Goal: Task Accomplishment & Management: Complete application form

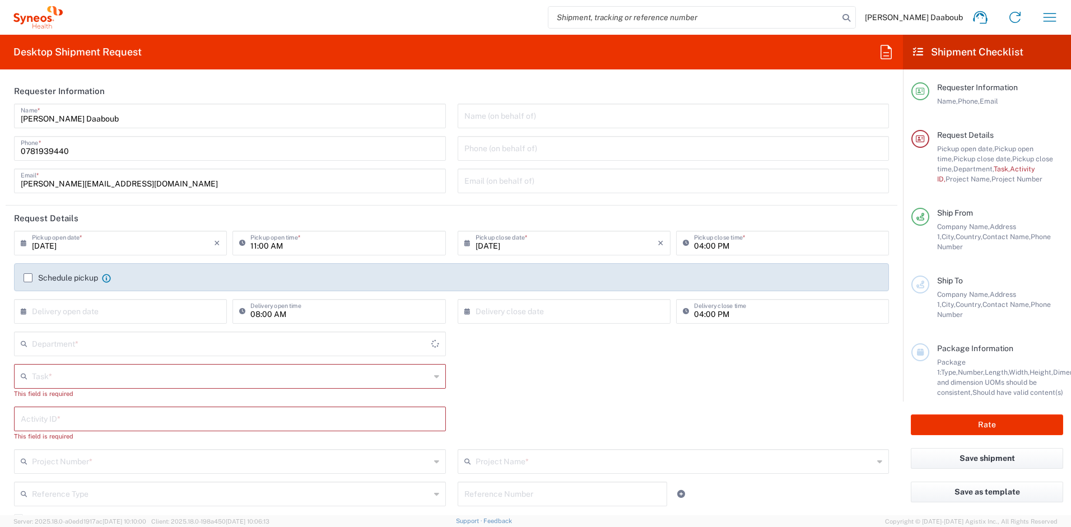
type input "4510"
type input "[GEOGRAPHIC_DATA]"
type input "Syneos Health France SARL"
click at [74, 244] on input "[DATE]" at bounding box center [123, 243] width 182 height 20
click at [101, 313] on span "9" at bounding box center [105, 313] width 17 height 16
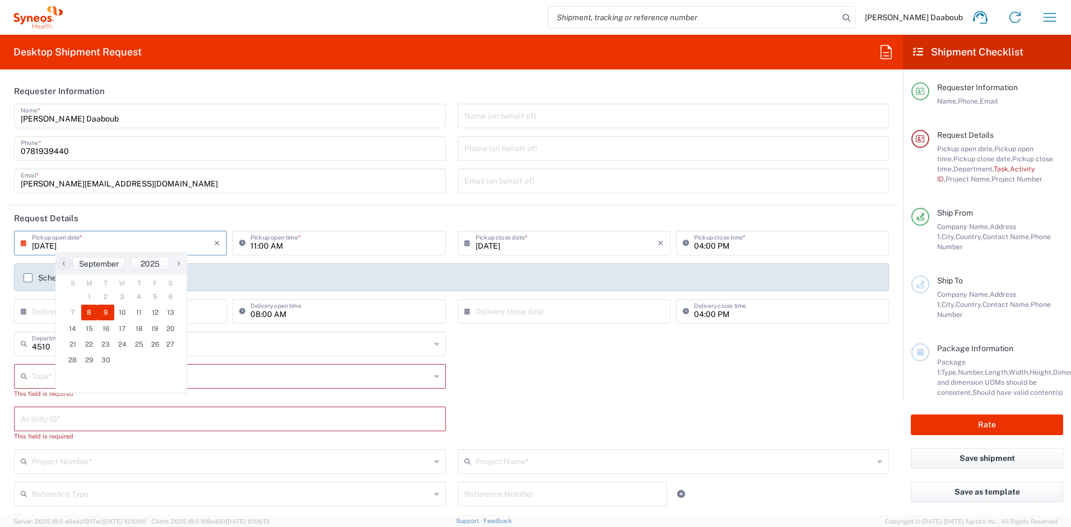
type input "09/09/2025"
click at [254, 245] on input "11:00 AM" at bounding box center [344, 243] width 188 height 20
type input "09:00 AM"
click at [54, 273] on div "Schedule pickup When scheduling a pickup please be sure to meet the following c…" at bounding box center [67, 278] width 87 height 10
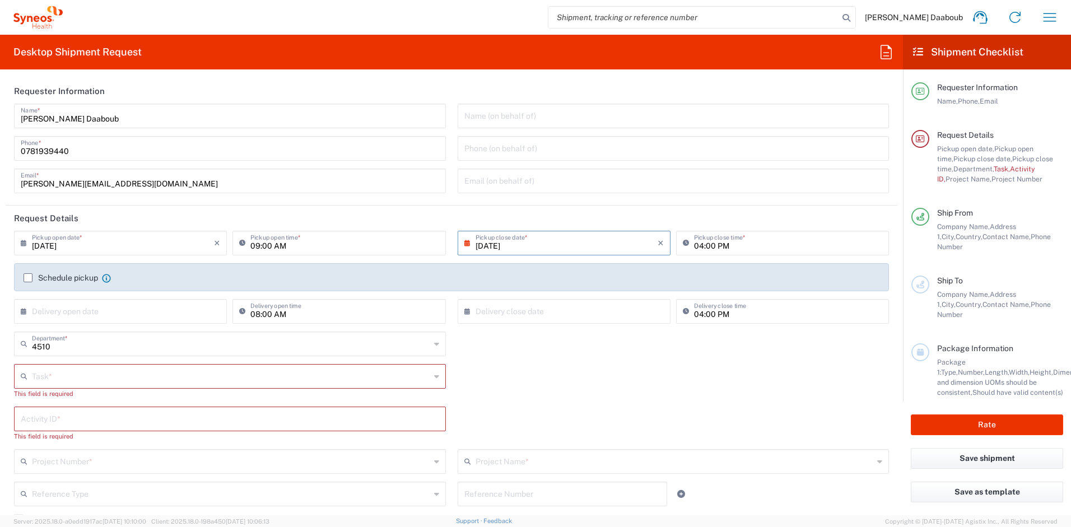
click at [57, 275] on label "Schedule pickup" at bounding box center [61, 277] width 75 height 9
click at [28, 278] on input "Schedule pickup" at bounding box center [28, 278] width 0 height 0
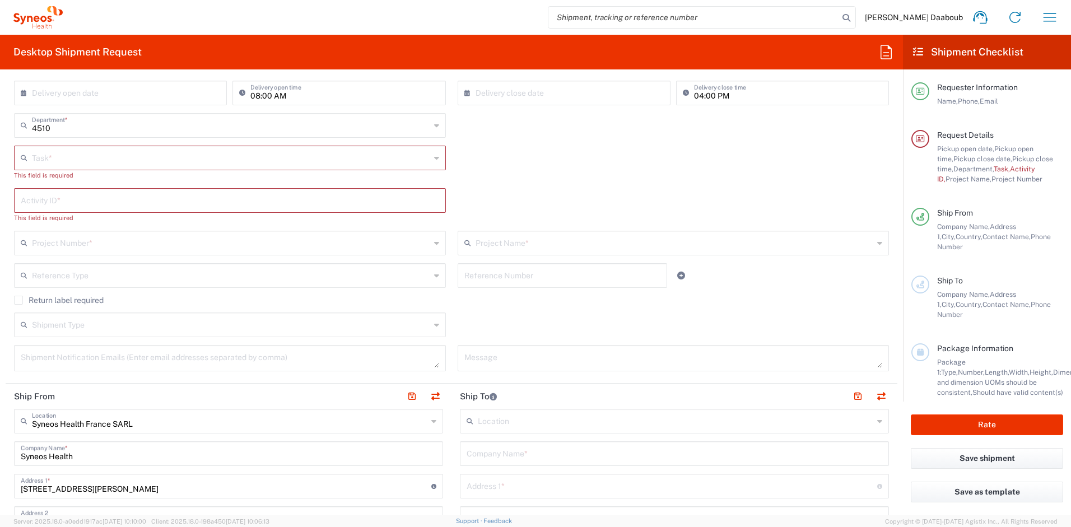
scroll to position [382, 0]
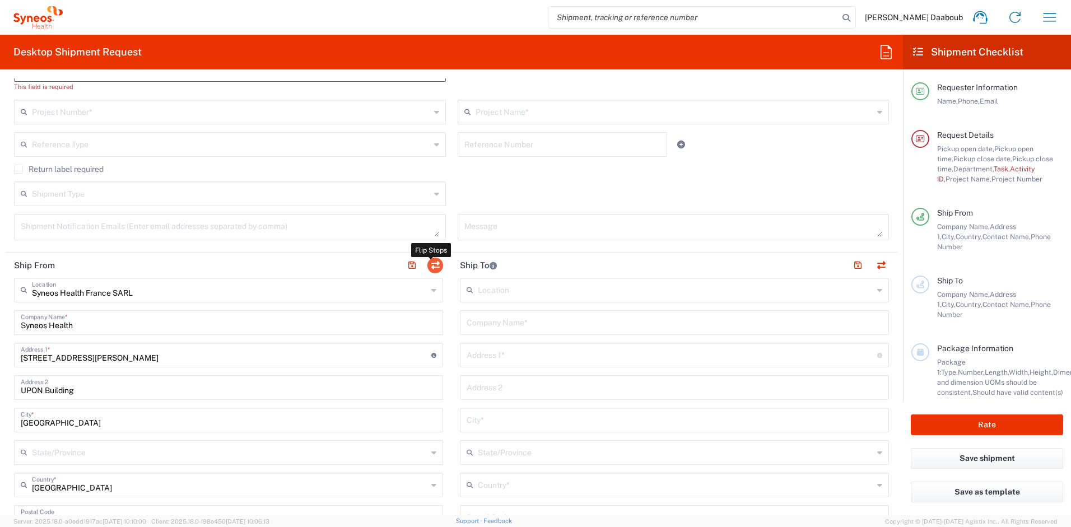
click at [437, 266] on button "button" at bounding box center [436, 266] width 16 height 16
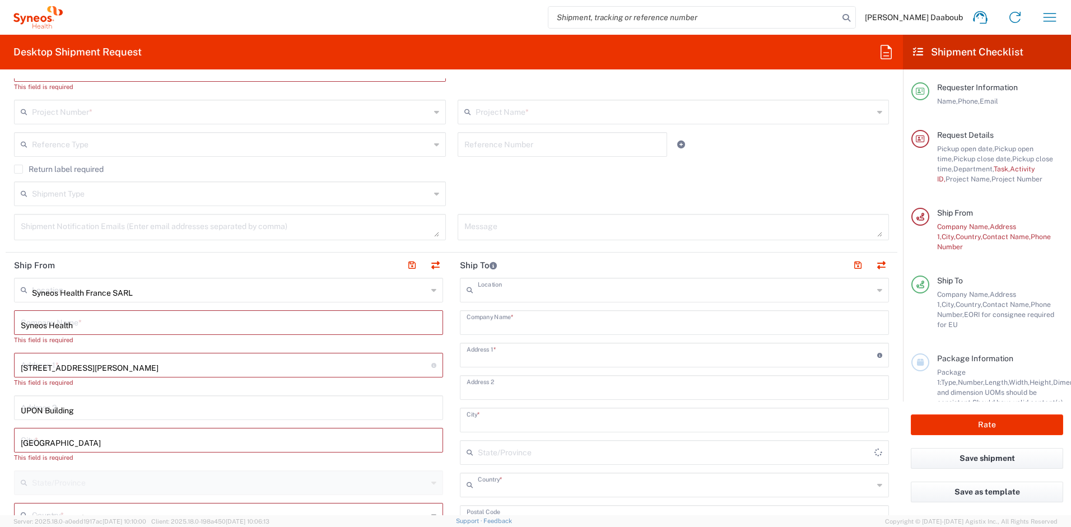
type input "Syneos Health France SARL"
type input "Syneos Health"
type input "[STREET_ADDRESS][PERSON_NAME]"
type input "UPON Building"
type input "[GEOGRAPHIC_DATA]"
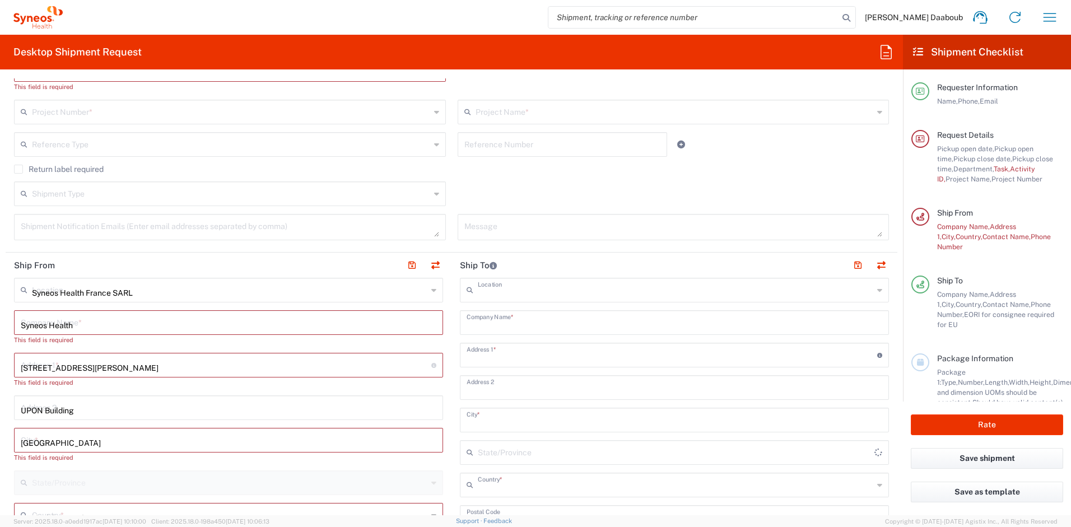
type input "[GEOGRAPHIC_DATA]"
type input "75014"
type input "[PERSON_NAME] Daaboub"
type input "0781939440"
type input "[PERSON_NAME][EMAIL_ADDRESS][DOMAIN_NAME]"
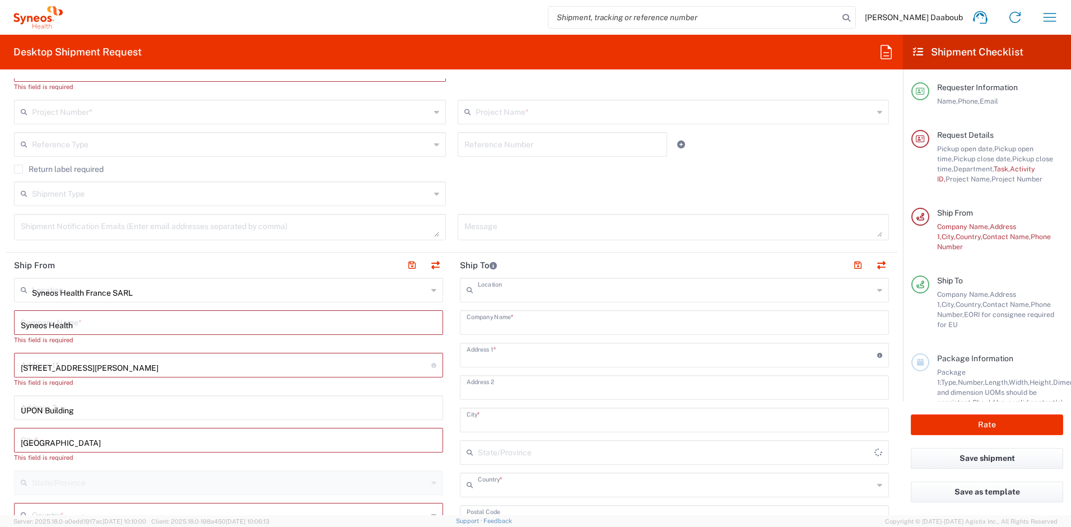
type input "FR41066277900074"
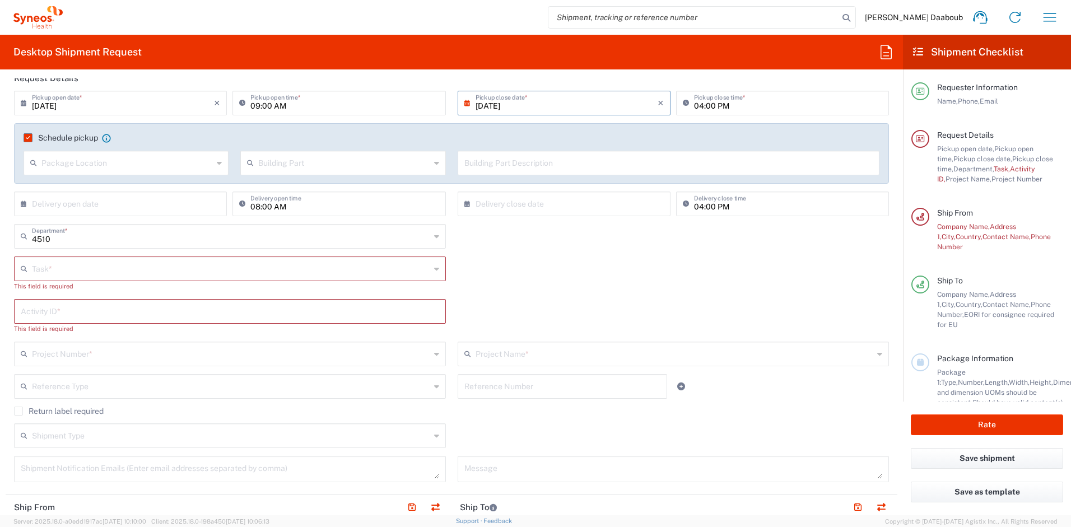
scroll to position [140, 0]
click at [77, 270] on input "text" at bounding box center [231, 269] width 398 height 20
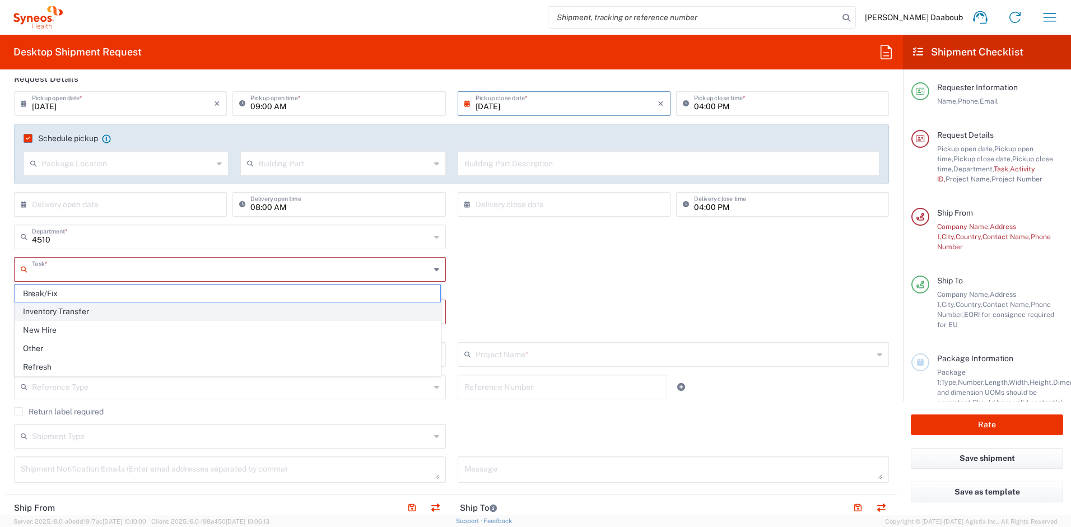
click at [43, 314] on span "Inventory Transfer" at bounding box center [227, 311] width 425 height 17
type input "Inventory Transfer"
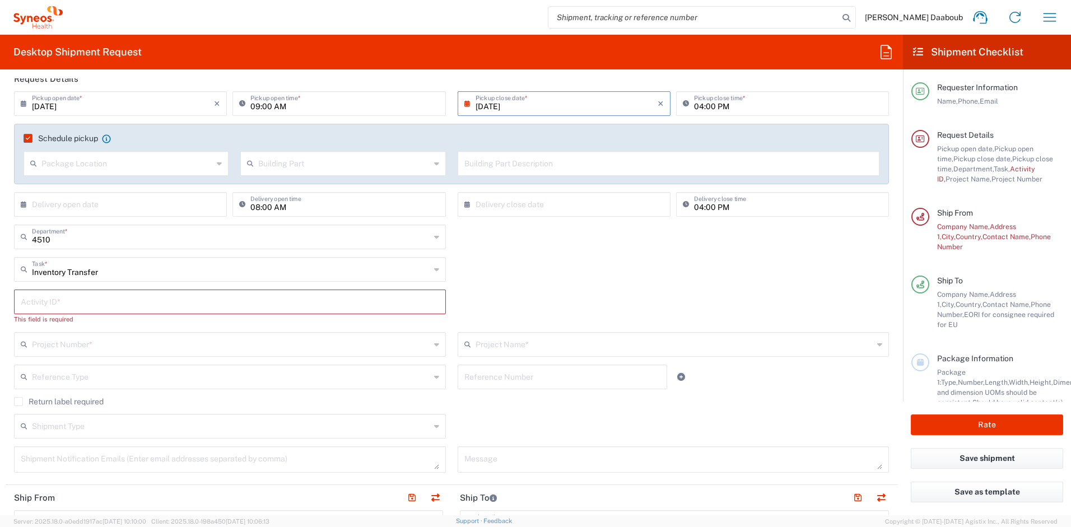
click at [50, 303] on input "text" at bounding box center [230, 301] width 419 height 20
type input "245096"
click at [47, 342] on input "text" at bounding box center [231, 334] width 398 height 20
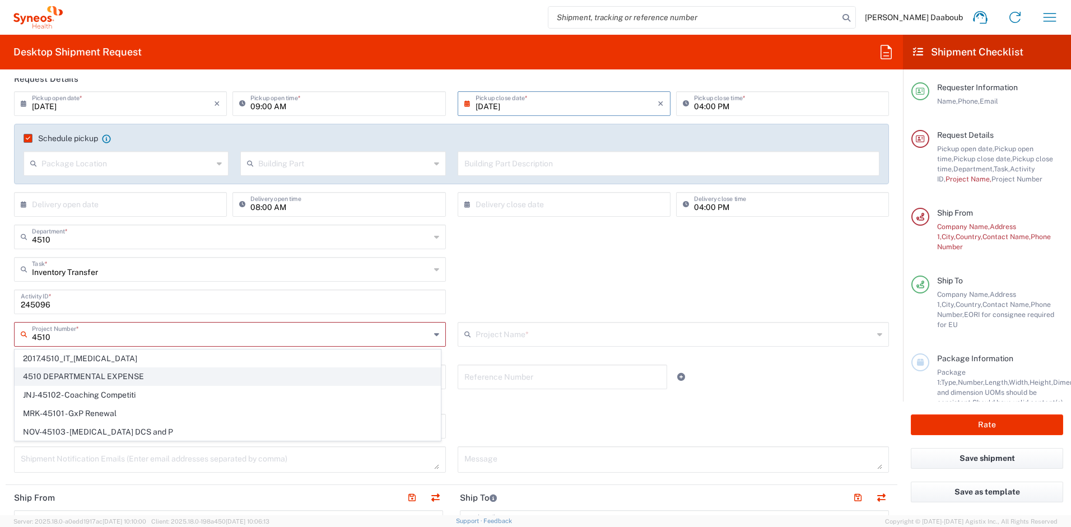
click at [109, 380] on span "4510 DEPARTMENTAL EXPENSE" at bounding box center [227, 376] width 425 height 17
type input "4510 DEPARTMENTAL EXPENSE"
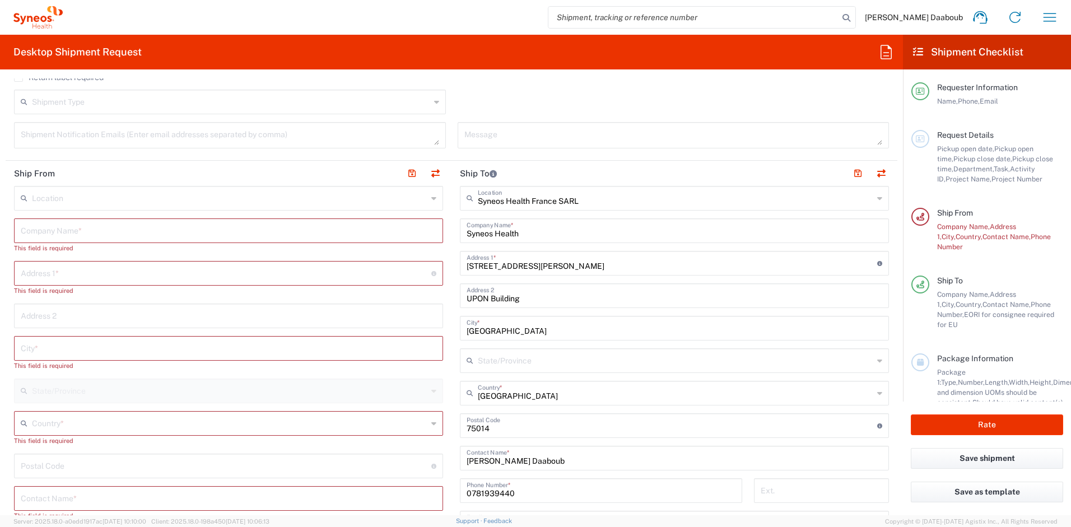
scroll to position [526, 0]
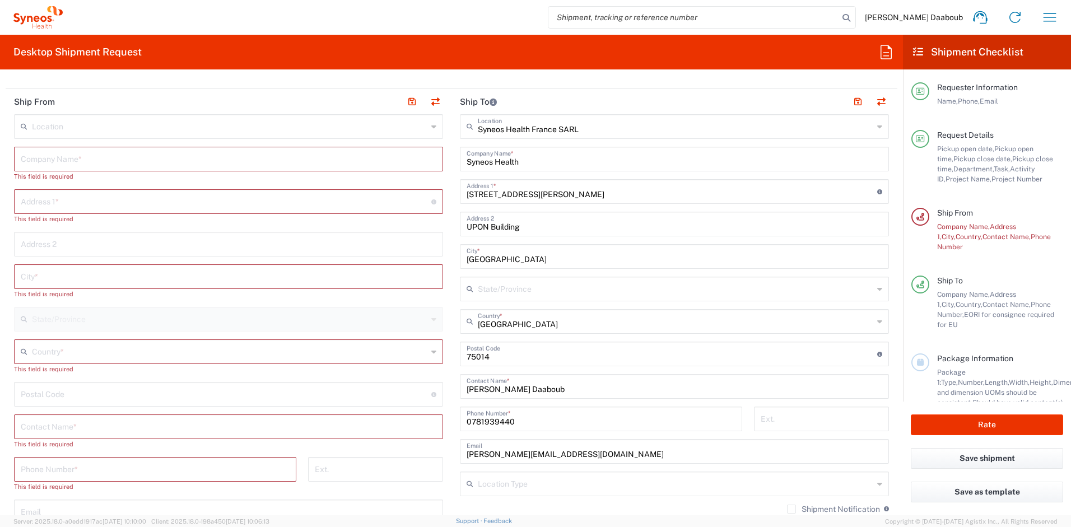
type input "4510 DEPARTMENTAL EXPENSE"
click at [76, 157] on input "text" at bounding box center [229, 158] width 416 height 20
click at [48, 157] on input "text" at bounding box center [229, 158] width 416 height 20
drag, startPoint x: 77, startPoint y: 161, endPoint x: 17, endPoint y: 155, distance: 60.2
click at [17, 155] on div "Jeroen Dockx Company Name *" at bounding box center [228, 159] width 429 height 25
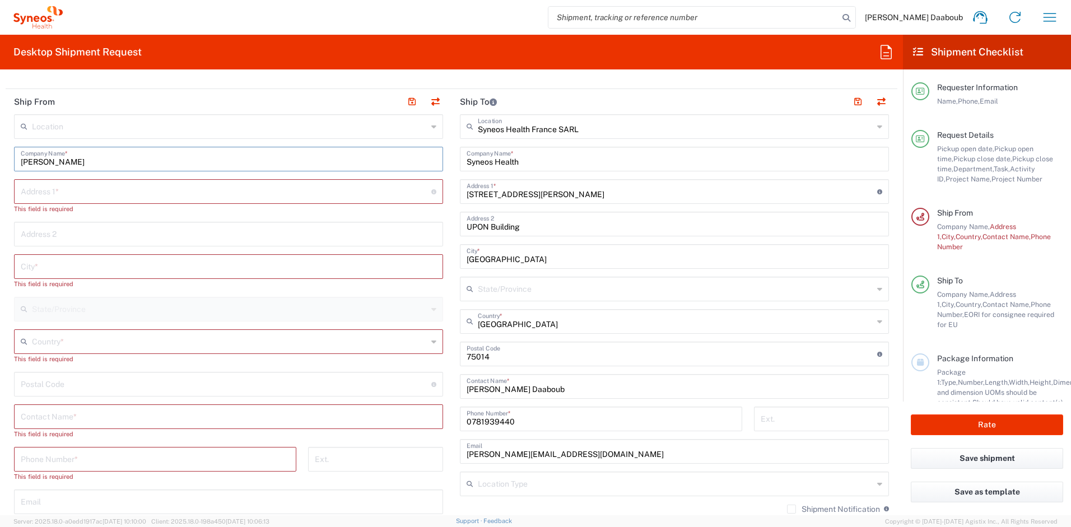
scroll to position [624, 0]
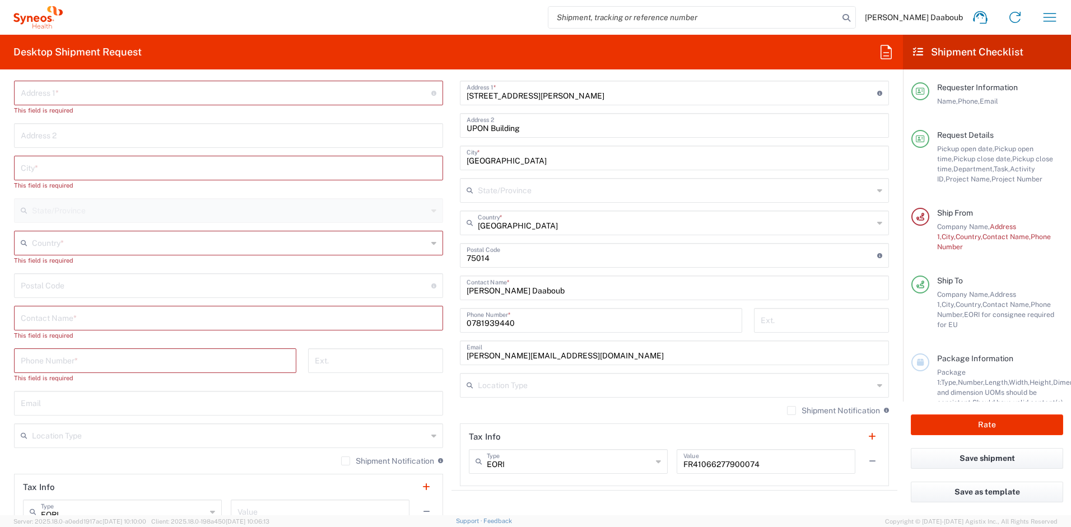
type input "Jeroen Dockx"
click at [81, 327] on div "Contact Name *" at bounding box center [228, 318] width 429 height 25
click at [80, 326] on input "text" at bounding box center [229, 318] width 416 height 20
paste input "Jeroen Dockx"
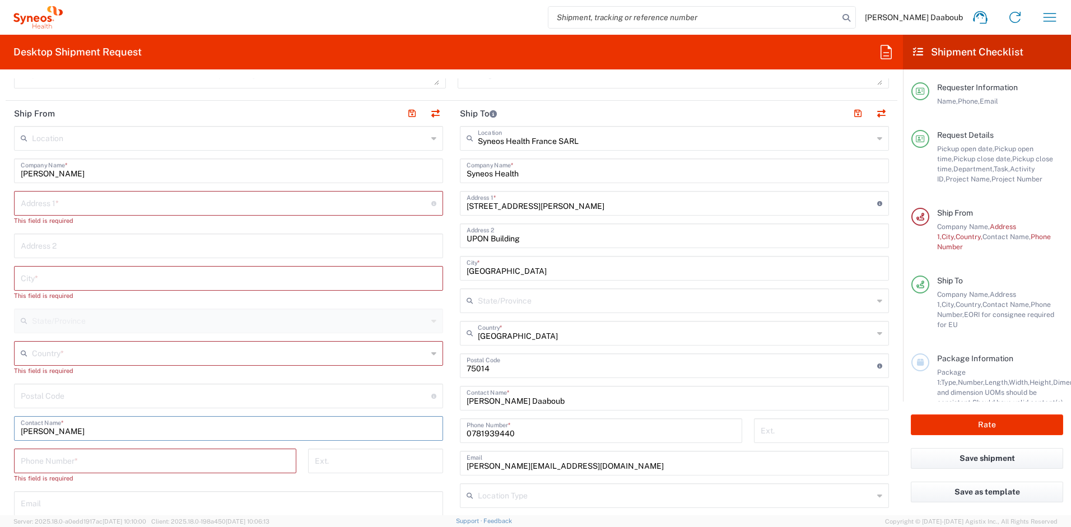
scroll to position [414, 0]
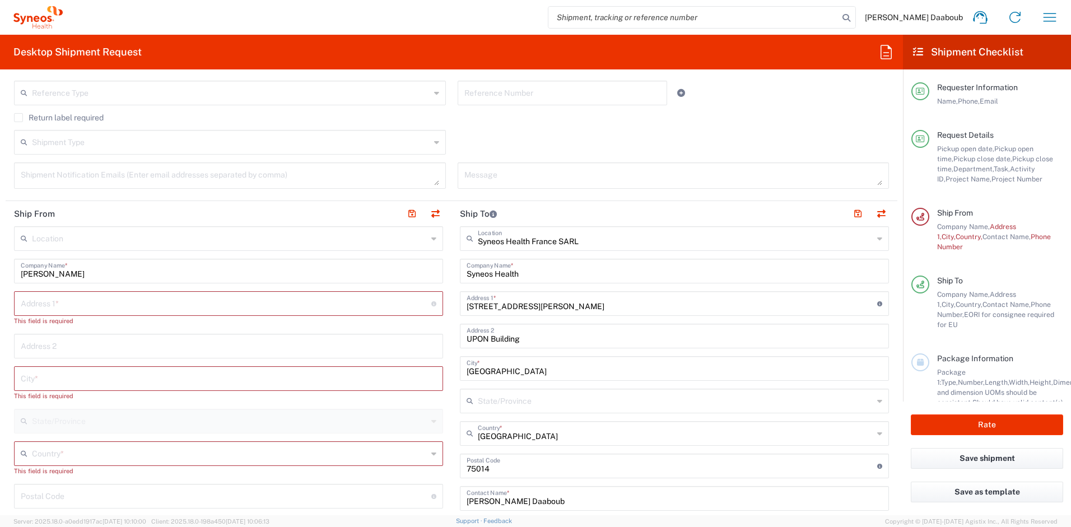
type input "Jeroen Dockx"
click at [108, 303] on input "text" at bounding box center [226, 303] width 411 height 20
paste input "Groene Hofstraat 26.03"
type input "Groene Hofstraat 26.03"
click at [90, 363] on input "text" at bounding box center [229, 368] width 416 height 20
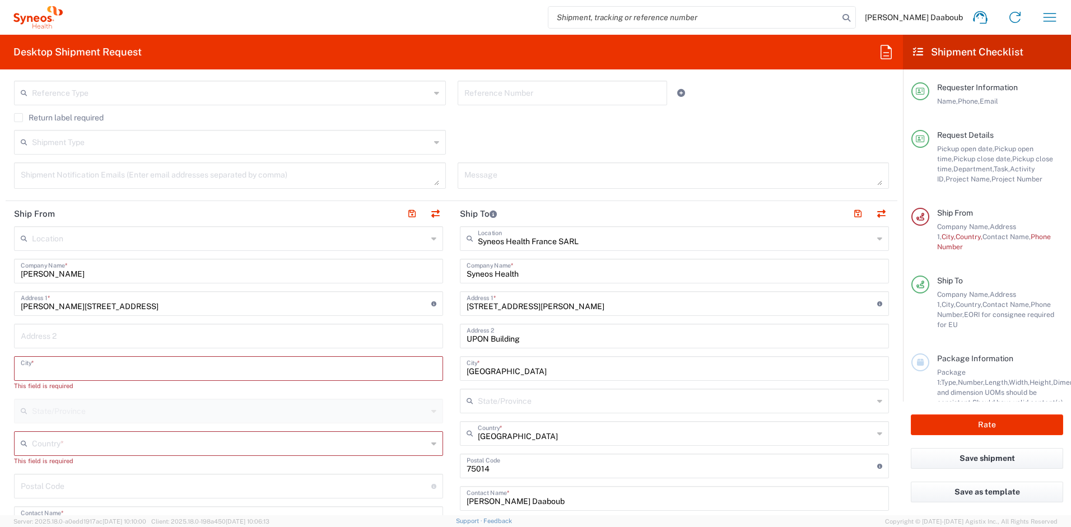
paste input "Boom"
type input "Boom"
click at [43, 433] on input "text" at bounding box center [230, 433] width 396 height 20
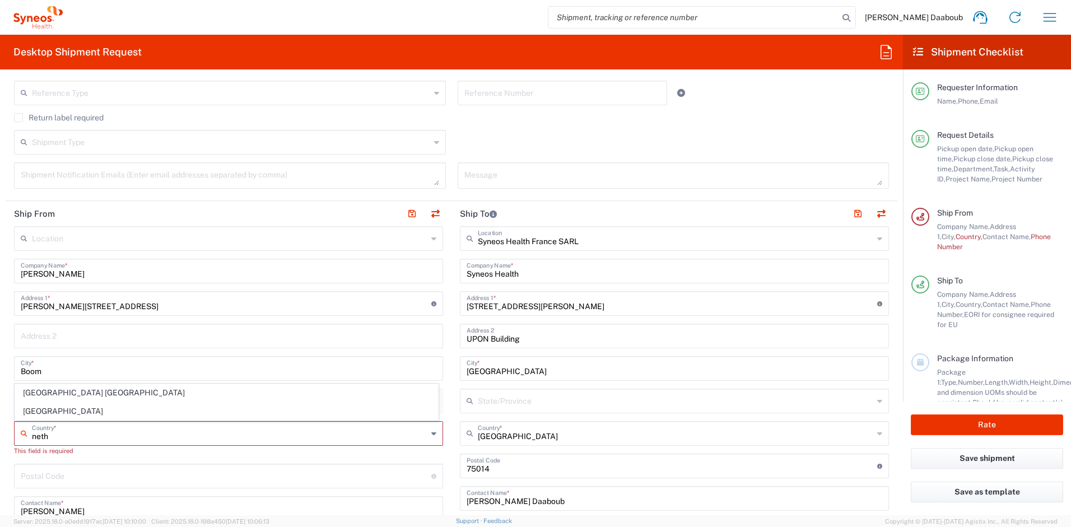
type input "neth"
click at [50, 375] on input "Boom" at bounding box center [229, 368] width 416 height 20
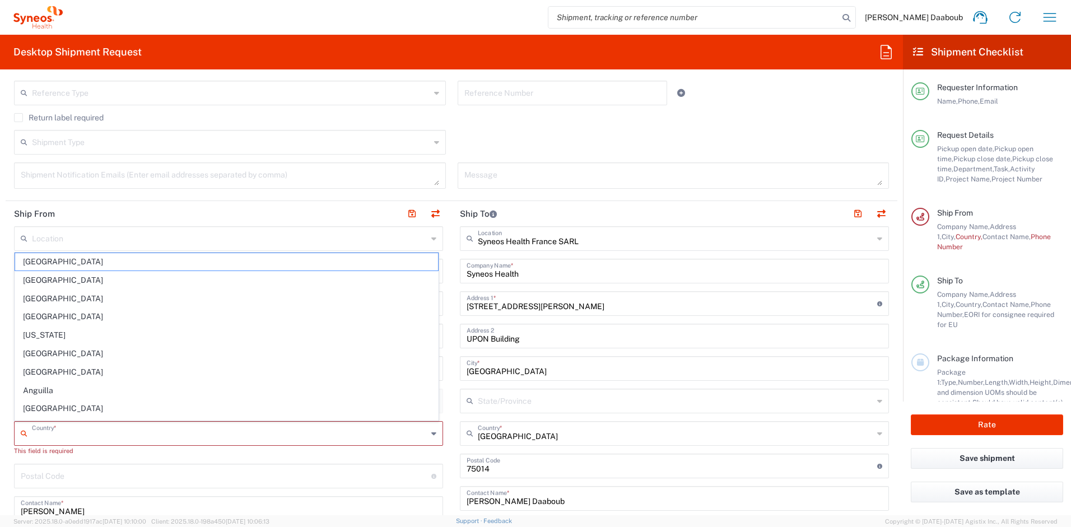
click at [56, 437] on input "text" at bounding box center [230, 433] width 396 height 20
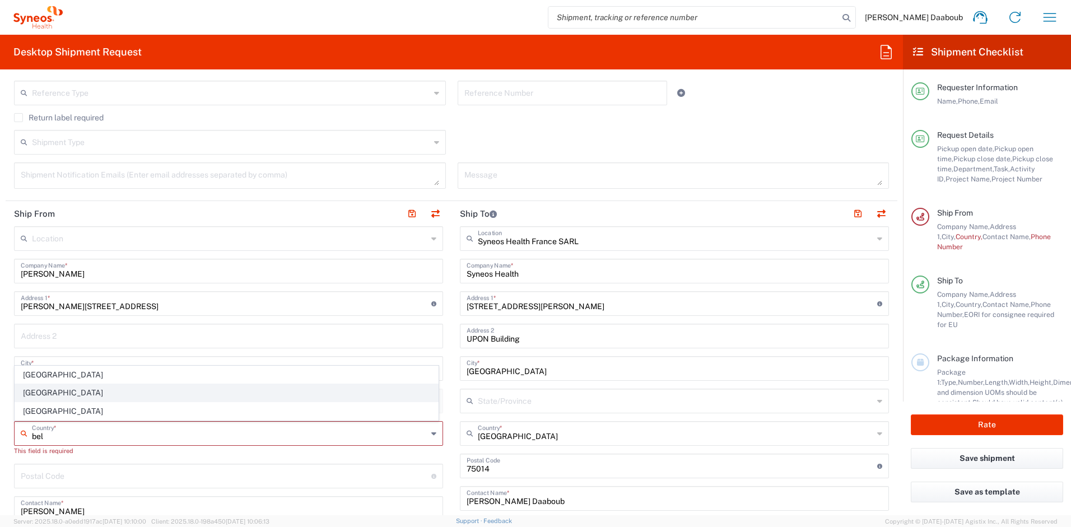
click at [51, 393] on span "[GEOGRAPHIC_DATA]" at bounding box center [226, 392] width 423 height 17
type input "[GEOGRAPHIC_DATA]"
type input "Sender/Shipper"
type input "Delivery Duty Paid"
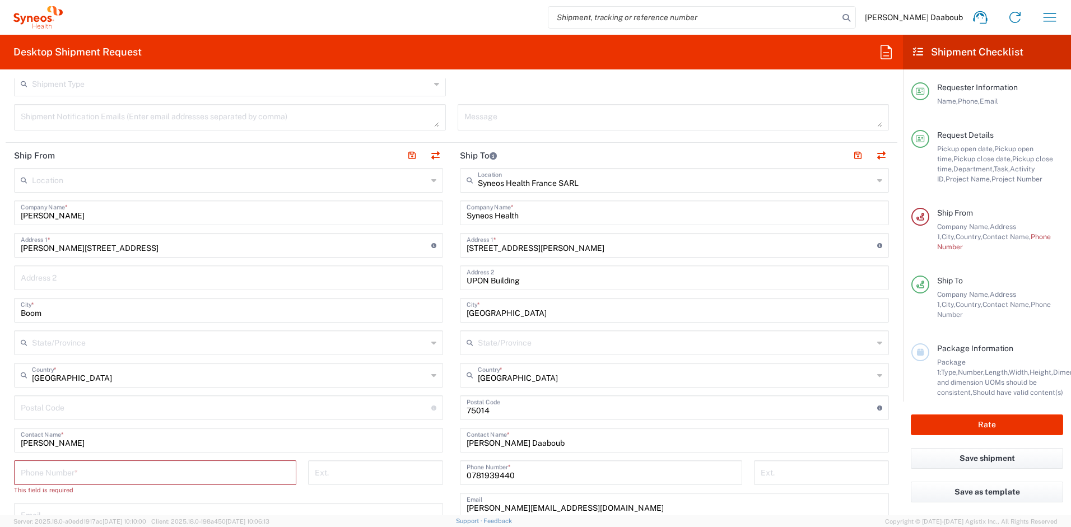
scroll to position [508, 0]
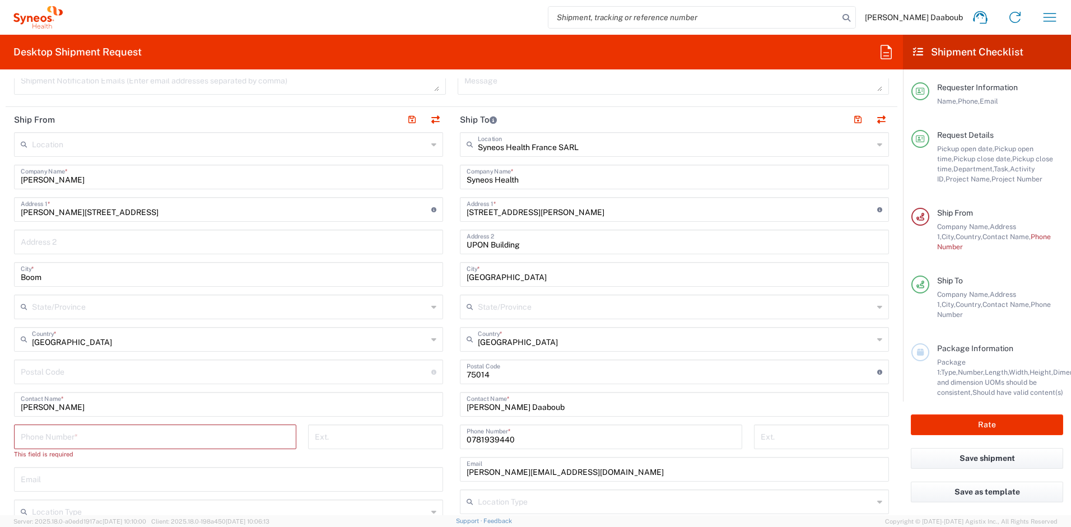
click at [71, 369] on input "undefined" at bounding box center [226, 371] width 411 height 20
paste input "2850"
type input "2850"
click at [92, 481] on input "text" at bounding box center [229, 479] width 416 height 20
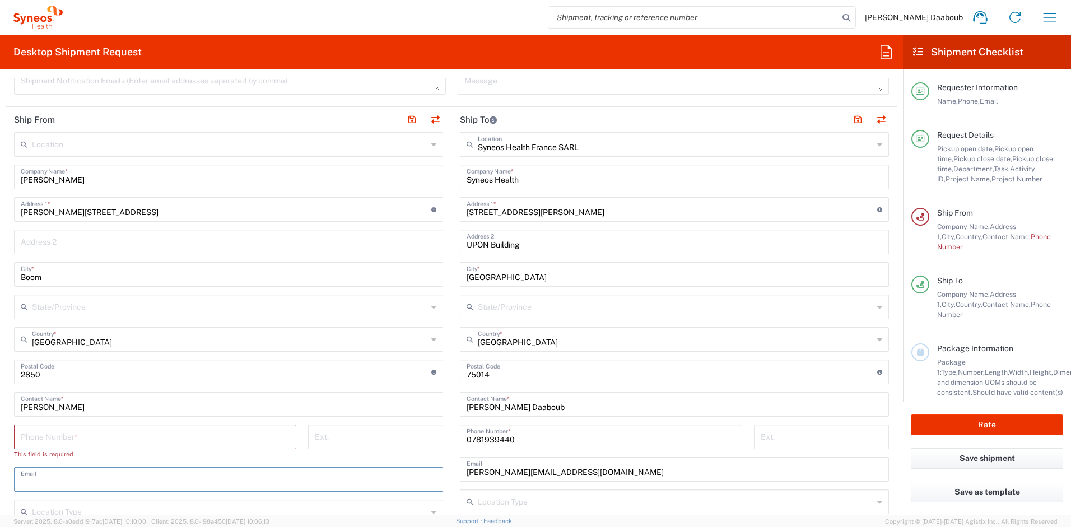
paste input "jeroen.dockx@syneoshealth.com"
type input "jeroen.dockx@syneoshealth.com"
click at [106, 435] on input "tel" at bounding box center [155, 436] width 269 height 20
paste input "+32 4 99 11 35 33"
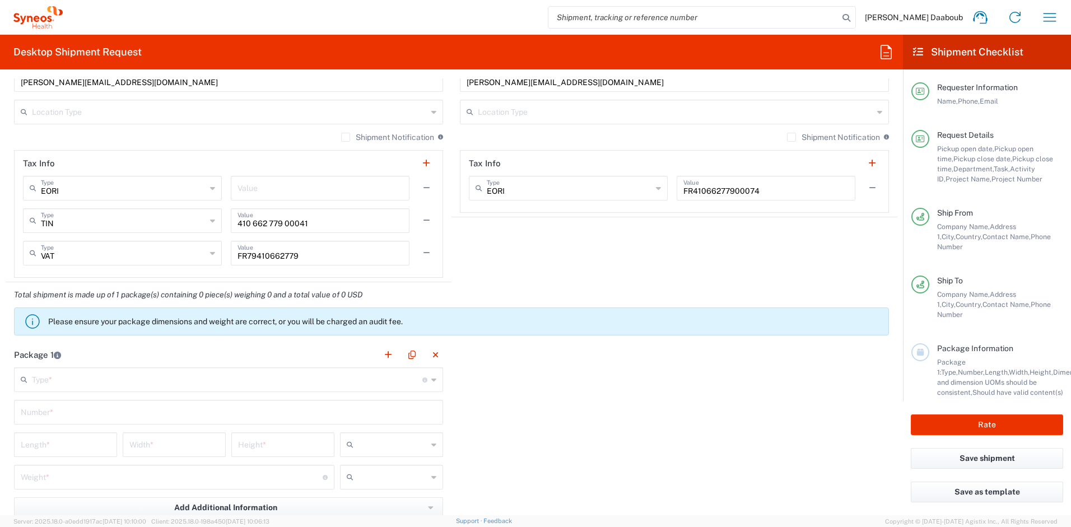
scroll to position [1147, 0]
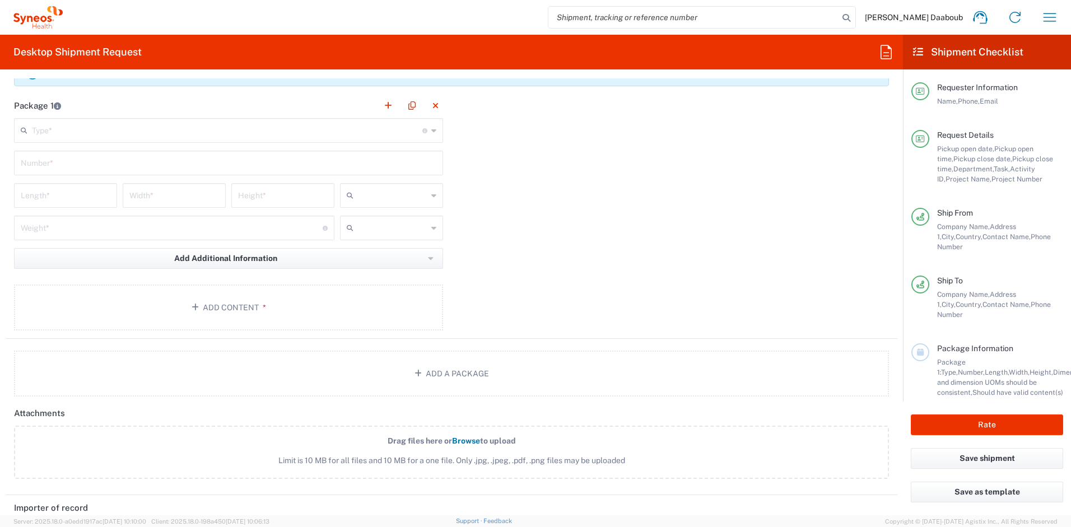
type input "+32 4 99 11 35 33"
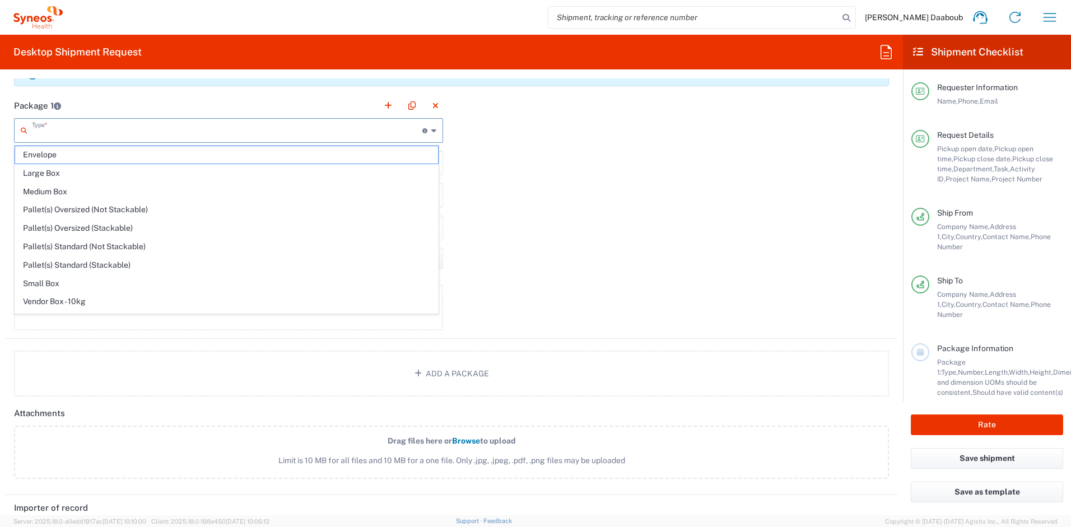
click at [39, 124] on input "text" at bounding box center [227, 130] width 391 height 20
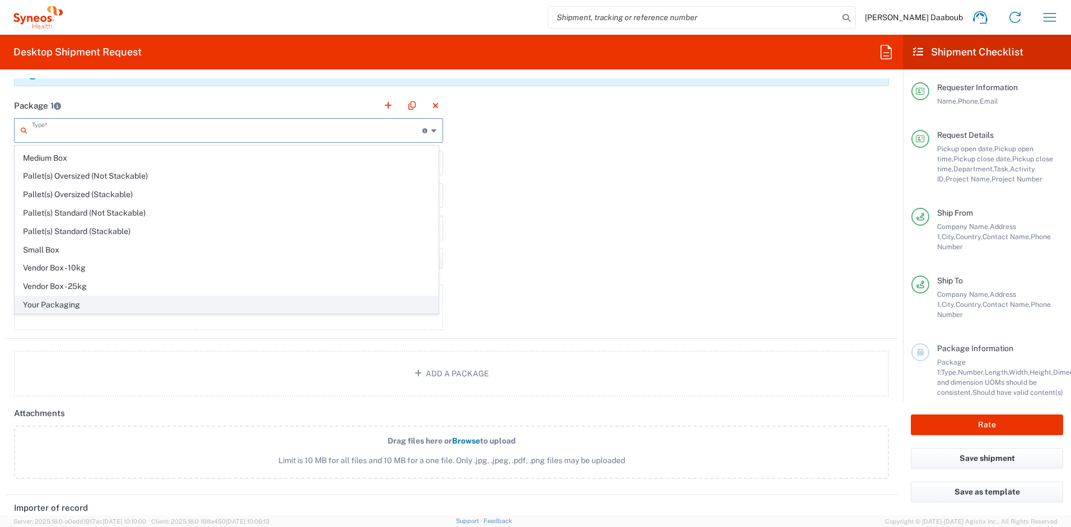
scroll to position [34, 0]
click at [58, 302] on span "Your Packaging" at bounding box center [226, 304] width 423 height 17
type input "Your Packaging"
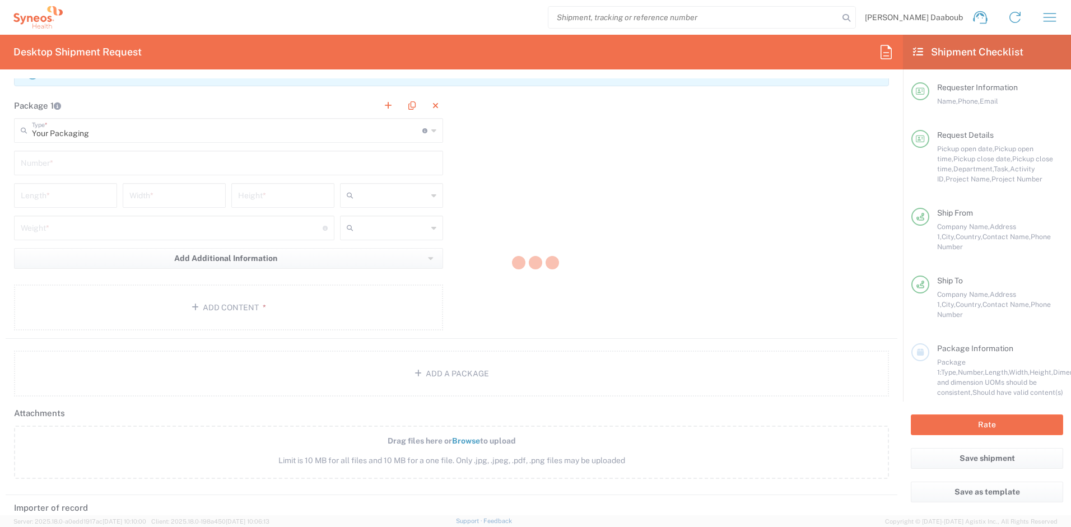
click at [55, 154] on div at bounding box center [535, 263] width 1071 height 527
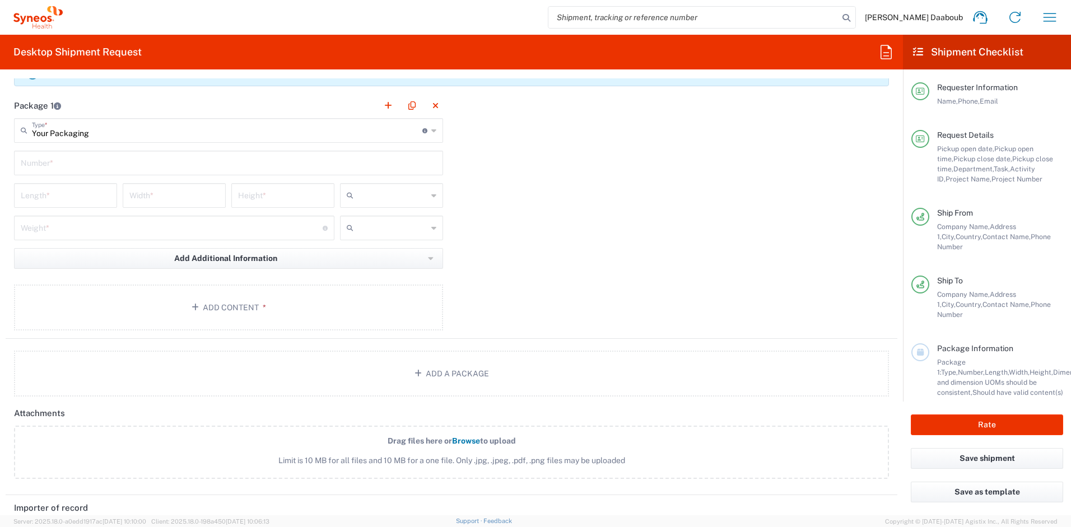
click at [52, 164] on input "text" at bounding box center [229, 162] width 416 height 20
type input "1"
click at [371, 182] on main "Your Packaging Type * Material used to package goods Envelope Large Box Medium …" at bounding box center [229, 226] width 446 height 216
click at [369, 202] on input "text" at bounding box center [392, 196] width 69 height 18
click at [370, 225] on span "cm" at bounding box center [388, 219] width 100 height 17
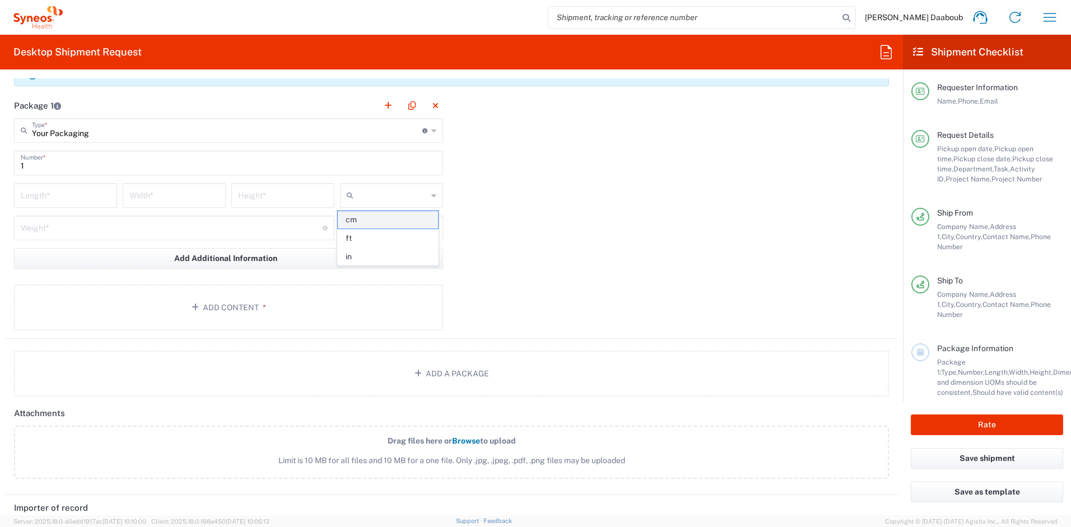
type input "cm"
click at [367, 231] on input "text" at bounding box center [392, 228] width 69 height 18
click at [365, 254] on span "kgs" at bounding box center [388, 252] width 100 height 17
type input "kgs"
click at [95, 196] on input "number" at bounding box center [66, 195] width 90 height 20
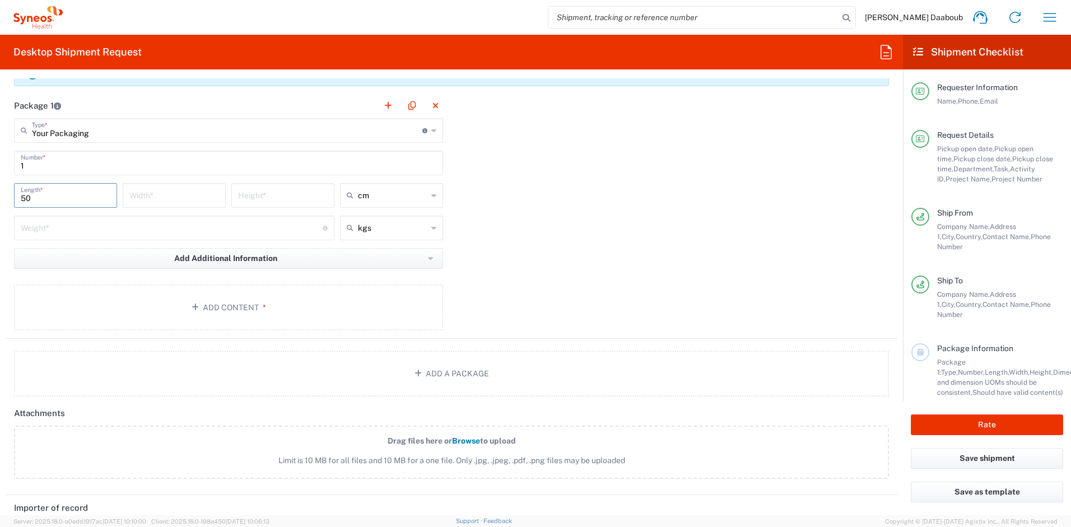
type input "50"
type input "5"
type input "10"
click at [73, 220] on input "number" at bounding box center [172, 227] width 302 height 20
type input "3"
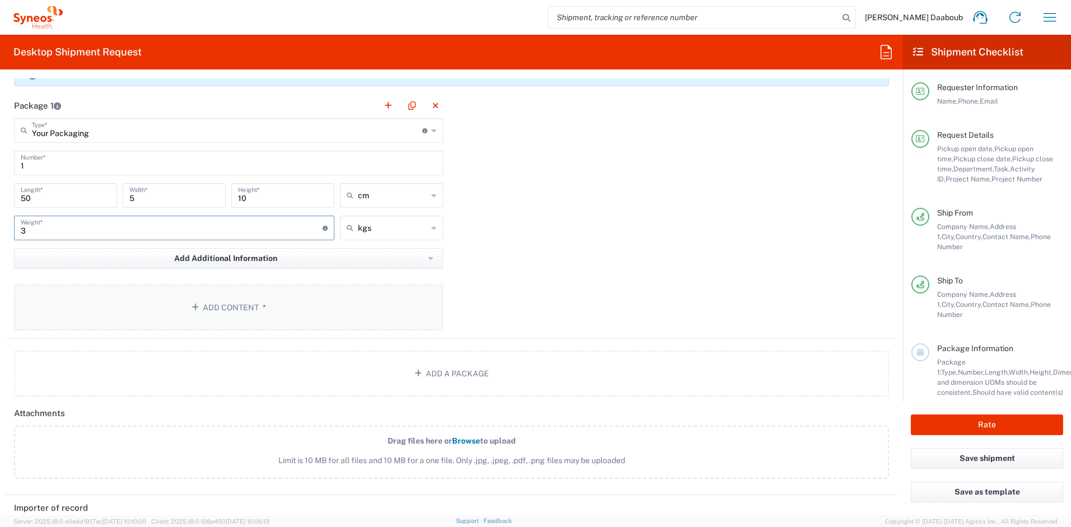
click at [216, 296] on button "Add Content *" at bounding box center [228, 308] width 429 height 46
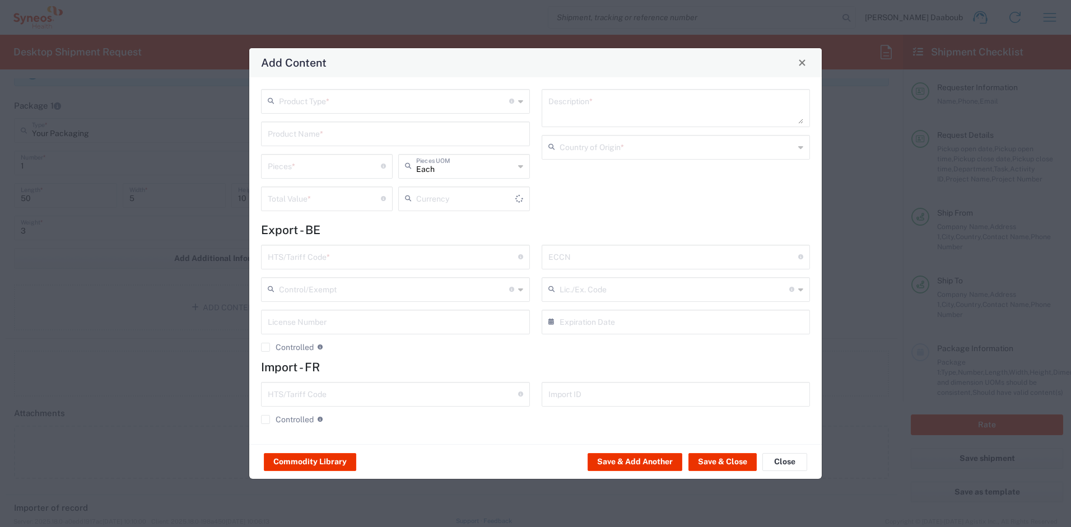
type input "US Dollar"
click at [305, 107] on input "text" at bounding box center [394, 101] width 230 height 20
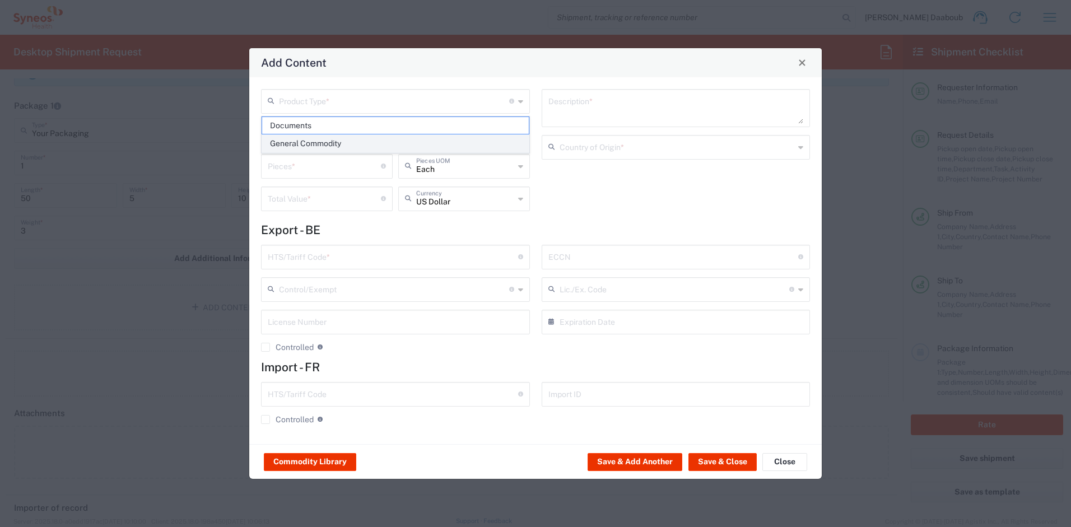
click at [301, 138] on span "General Commodity" at bounding box center [395, 143] width 267 height 17
type input "General Commodity"
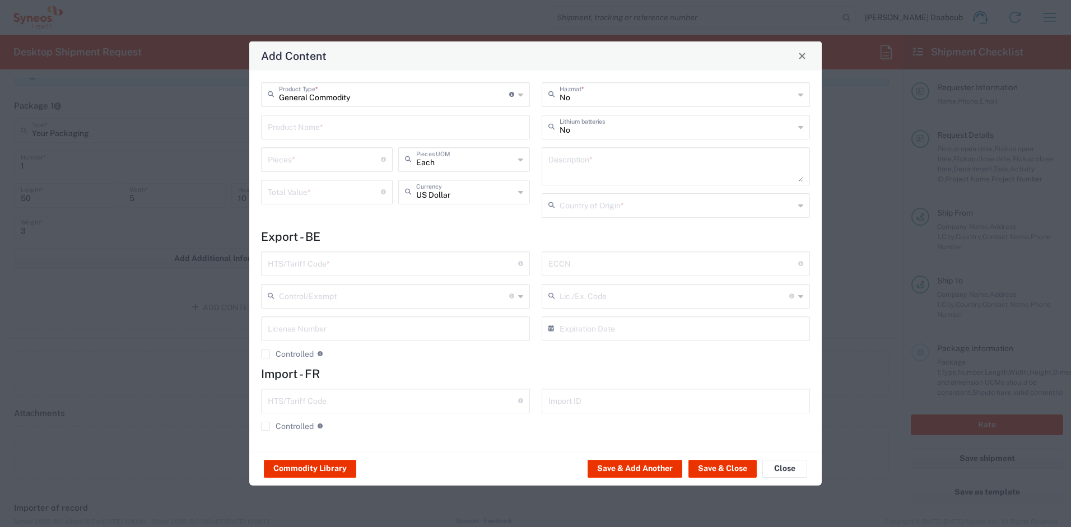
click at [303, 134] on input "text" at bounding box center [396, 127] width 256 height 20
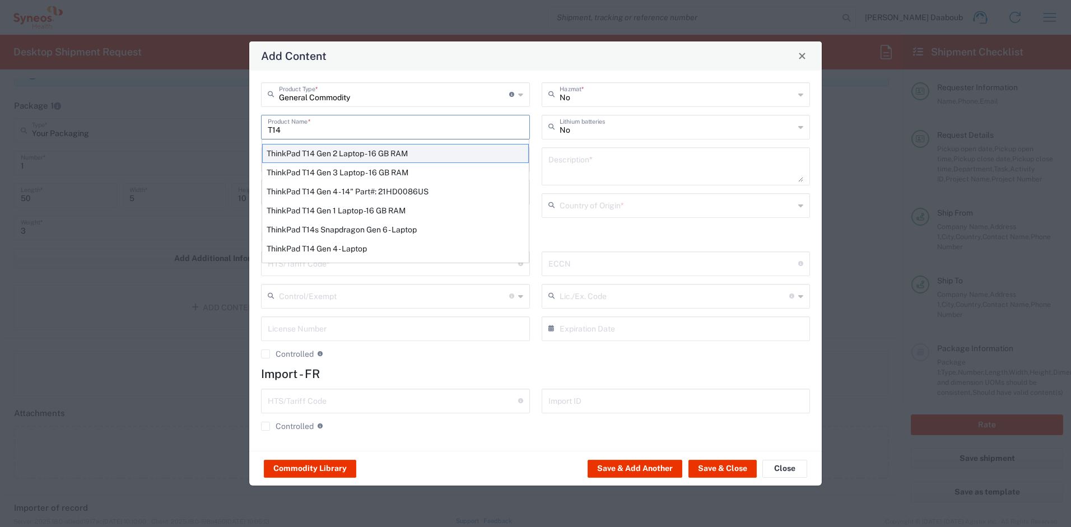
click at [318, 155] on div "ThinkPad T14 Gen 2 Laptop - 16 GB RAM" at bounding box center [395, 153] width 267 height 19
type input "ThinkPad T14 Gen 2 Laptop - 16 GB RAM"
type input "1"
type textarea "Intel Core i7-1156G7 vProÂ® Processor - 14"- 16 GB RAM - 512 GB SSD"
type input "[GEOGRAPHIC_DATA]"
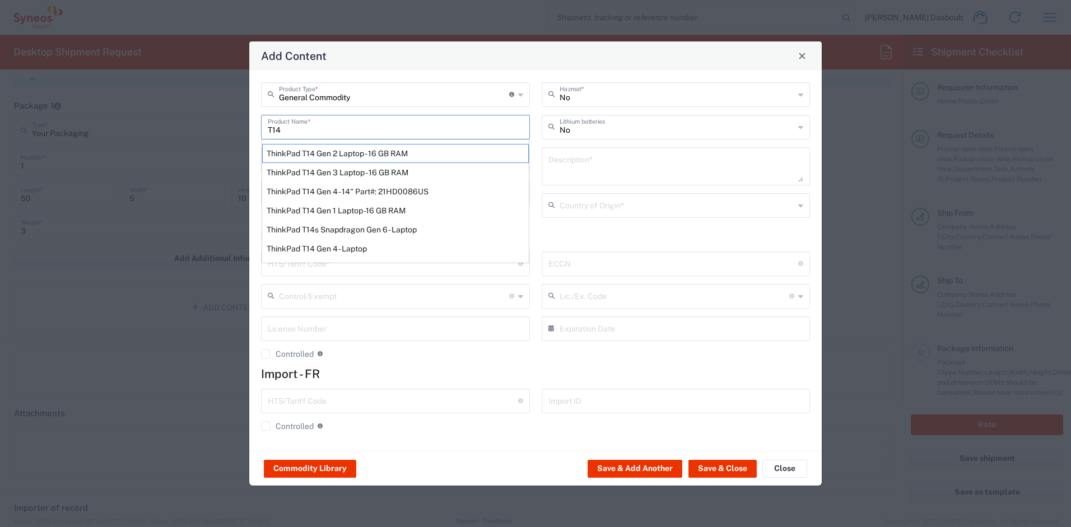
type input "8471300100"
type input "BIS"
type input "5A992.c"
type input "Yes"
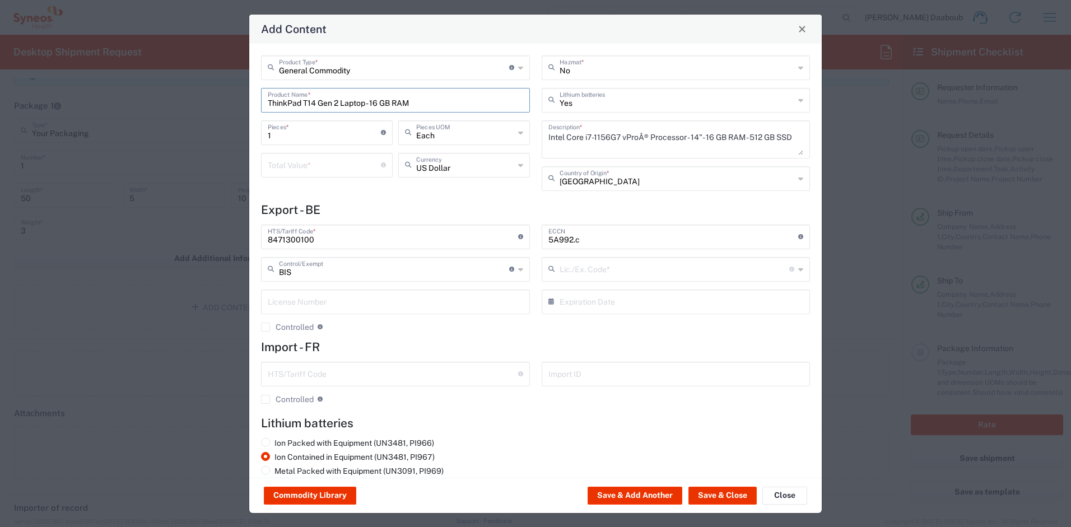
type input "NLR - No License Required"
click at [311, 165] on input "number" at bounding box center [324, 165] width 113 height 20
type input "500"
click at [702, 495] on button "Save & Close" at bounding box center [723, 496] width 68 height 18
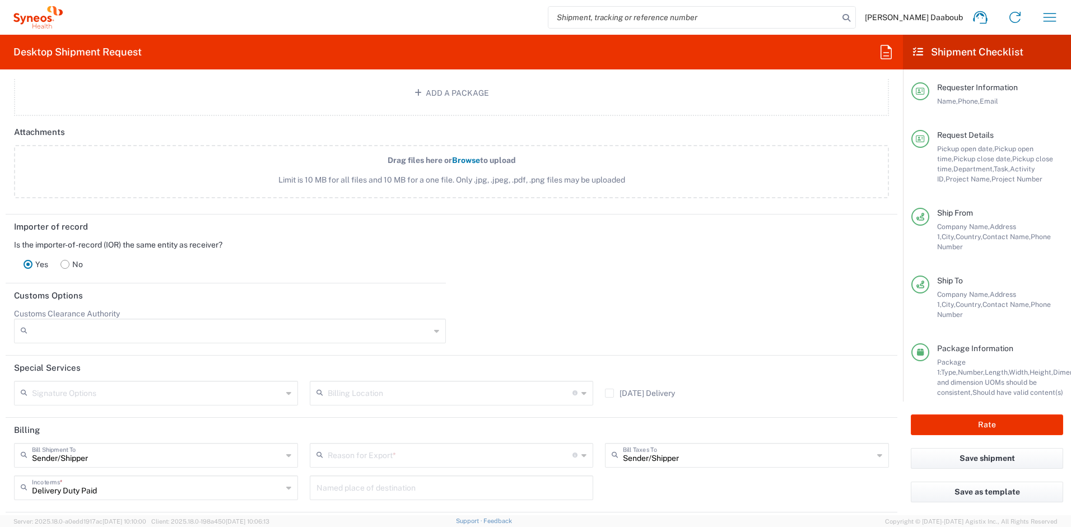
scroll to position [1563, 0]
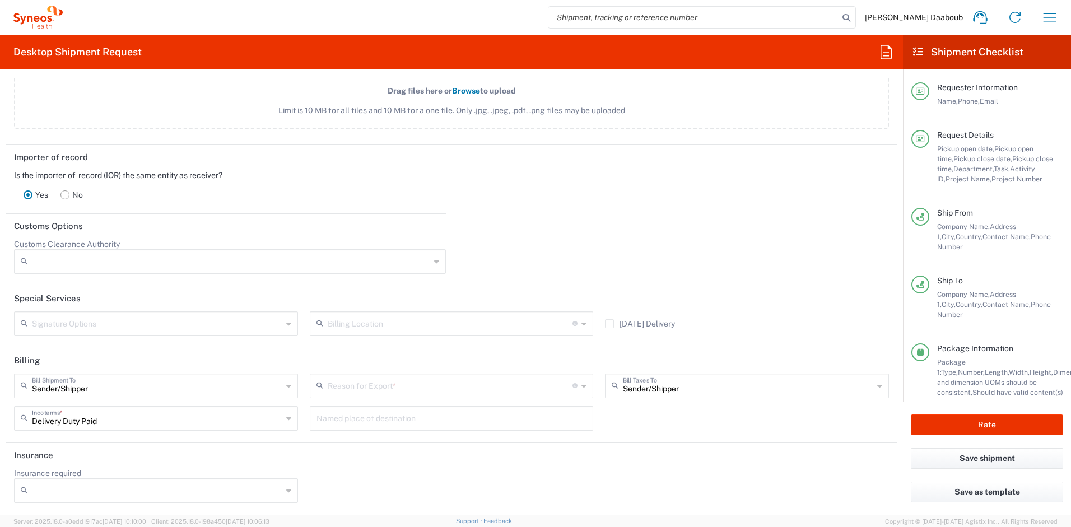
click at [379, 384] on input "text" at bounding box center [450, 385] width 245 height 20
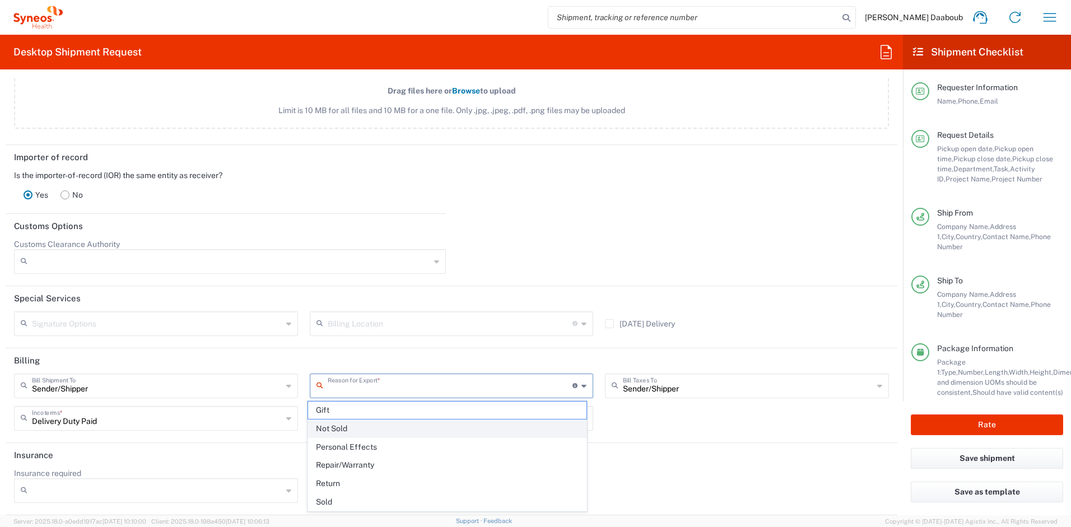
click at [363, 422] on span "Not Sold" at bounding box center [447, 428] width 279 height 17
type input "Not Sold"
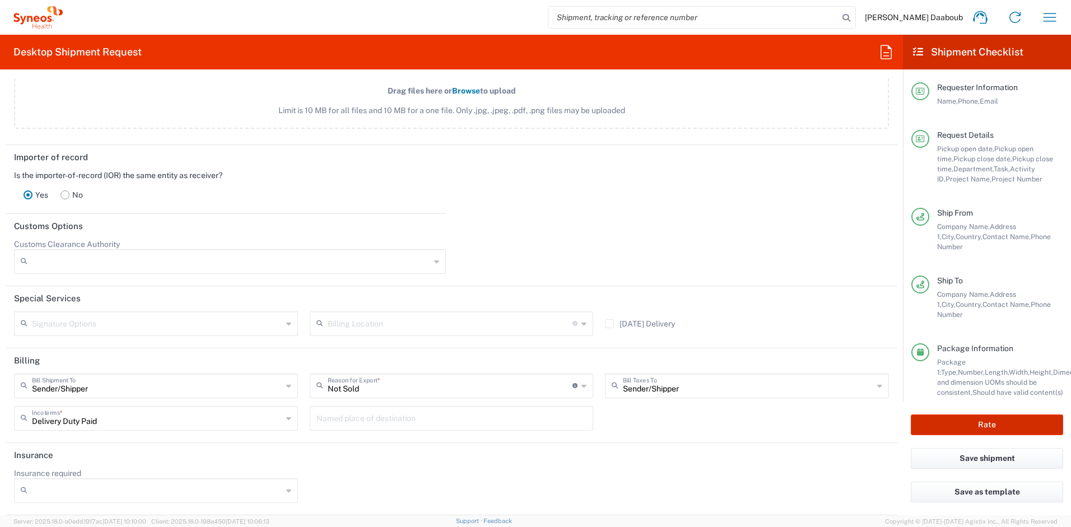
click at [979, 424] on button "Rate" at bounding box center [987, 425] width 152 height 21
type input "4510 DEPARTMENTAL EXPENSE"
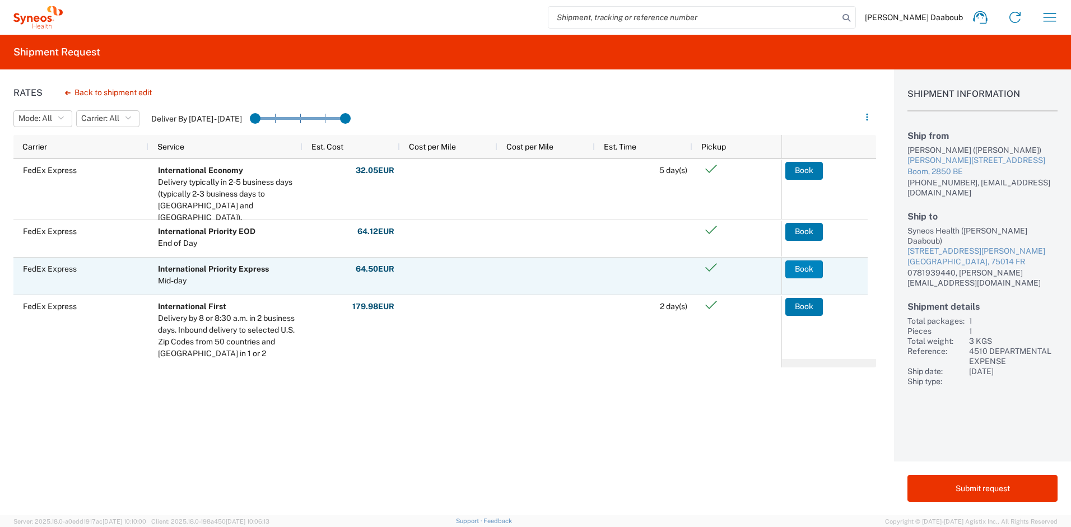
click at [792, 271] on button "Book" at bounding box center [805, 270] width 38 height 18
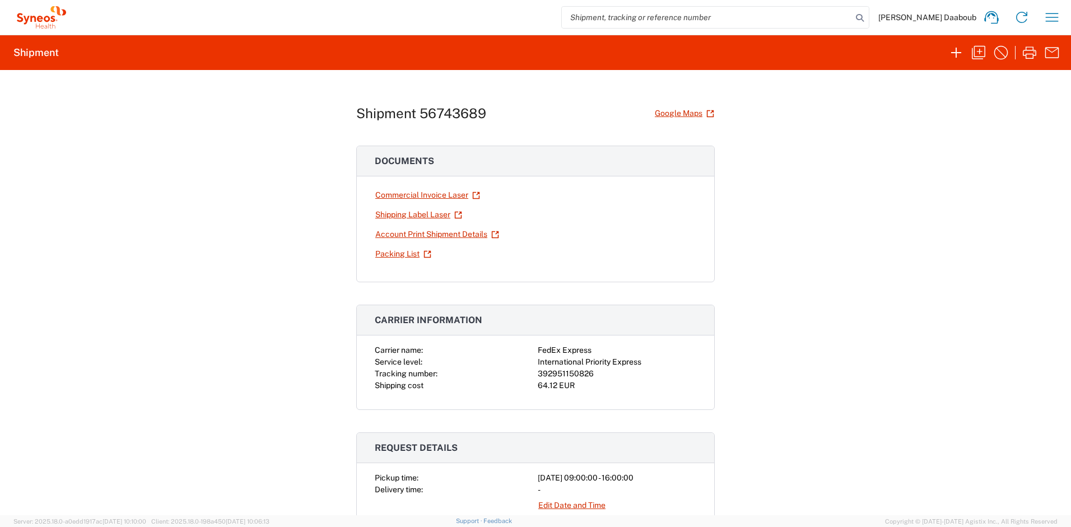
click at [560, 379] on div "392951150826" at bounding box center [617, 374] width 159 height 12
click at [411, 211] on link "Shipping Label Laser" at bounding box center [419, 215] width 88 height 20
click at [958, 54] on icon "button" at bounding box center [957, 53] width 18 height 18
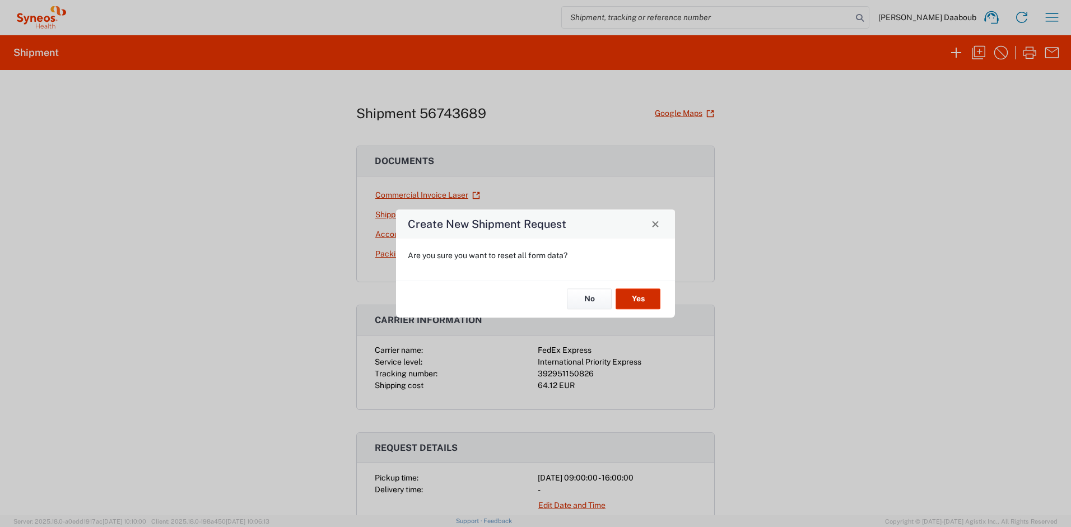
click at [644, 294] on button "Yes" at bounding box center [638, 299] width 45 height 21
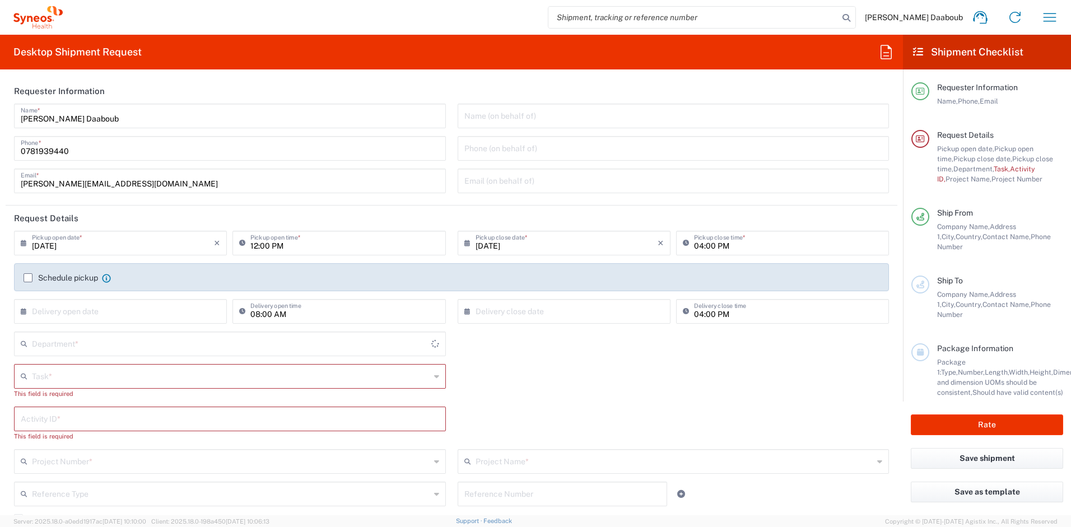
type input "4510"
click at [73, 391] on div "This field is required" at bounding box center [230, 394] width 432 height 10
click at [71, 368] on input "text" at bounding box center [231, 376] width 398 height 20
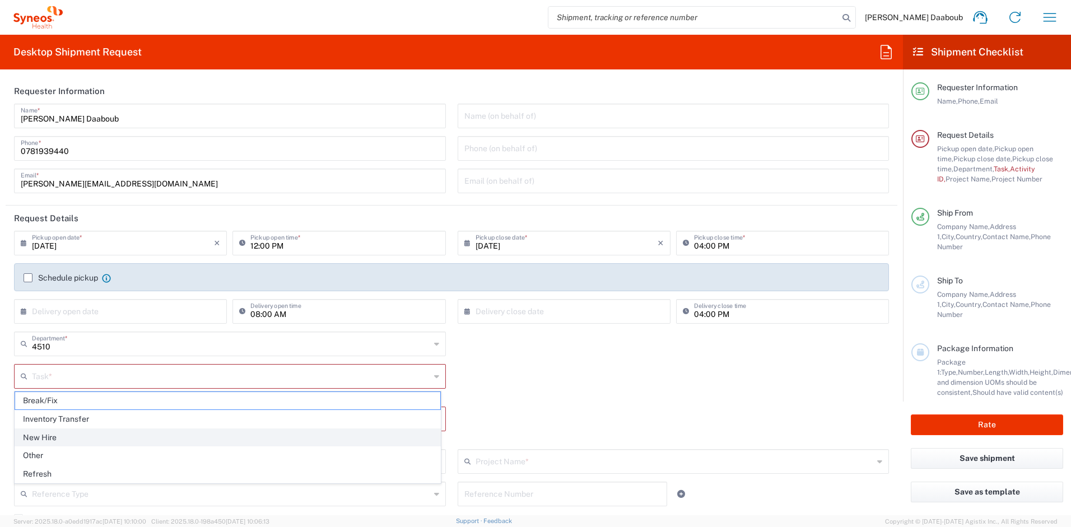
click at [52, 438] on span "New Hire" at bounding box center [227, 437] width 425 height 17
type input "New Hire"
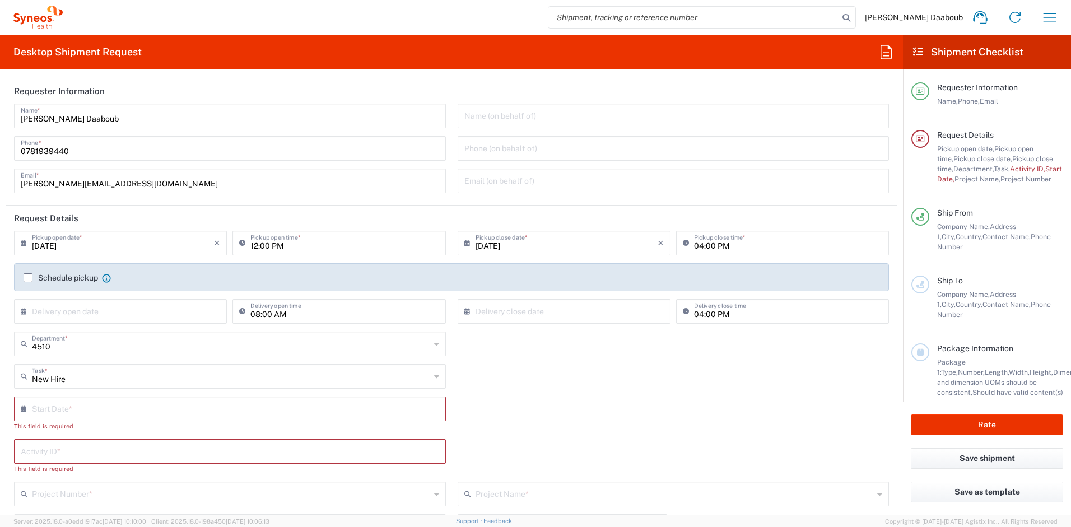
click at [57, 416] on input "text" at bounding box center [232, 408] width 401 height 20
click at [215, 478] on span "9" at bounding box center [214, 479] width 17 height 16
click at [59, 417] on input "09/09/2025" at bounding box center [232, 408] width 401 height 20
click at [193, 475] on span "8" at bounding box center [198, 479] width 17 height 16
type input "[DATE]"
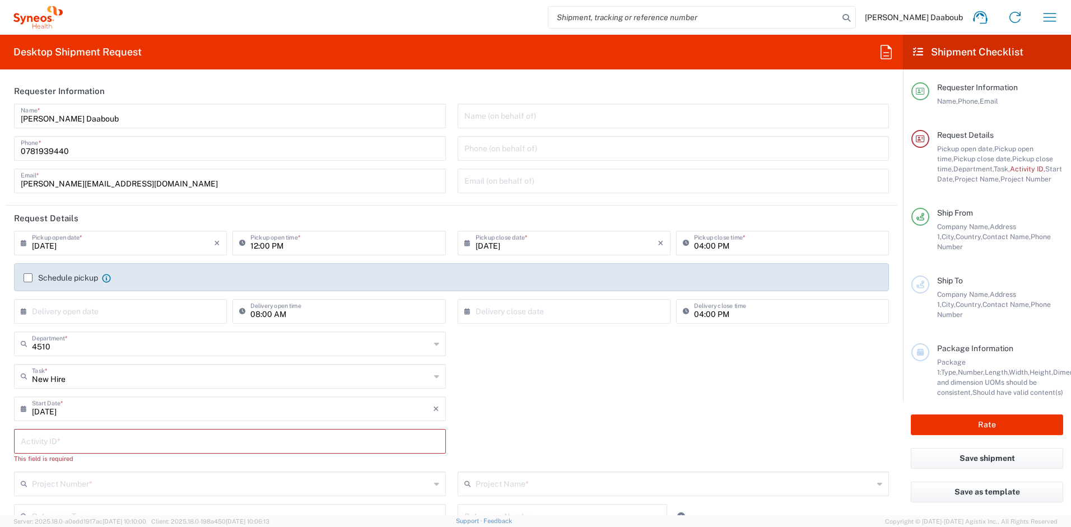
scroll to position [77, 0]
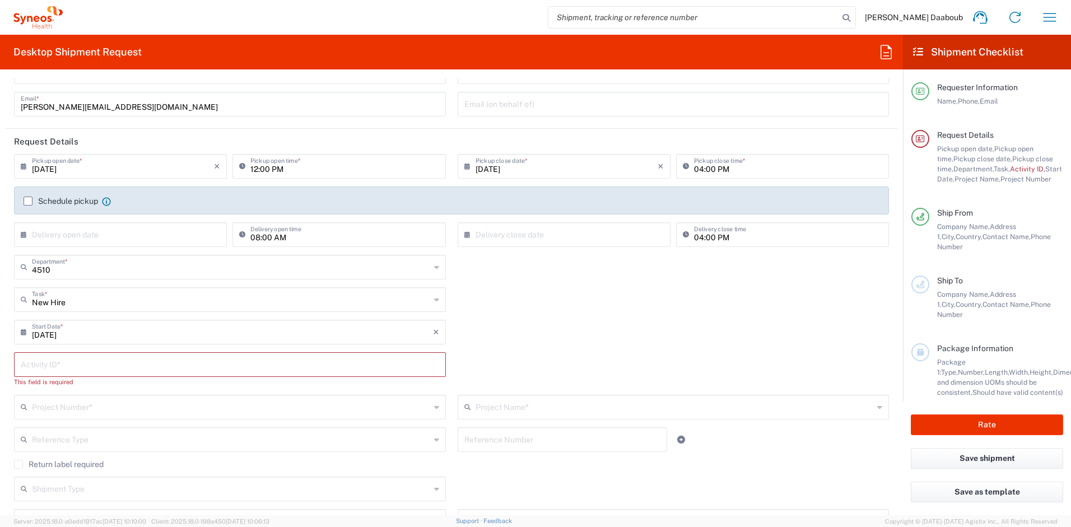
click at [58, 369] on input "text" at bounding box center [230, 364] width 419 height 20
type input "245096"
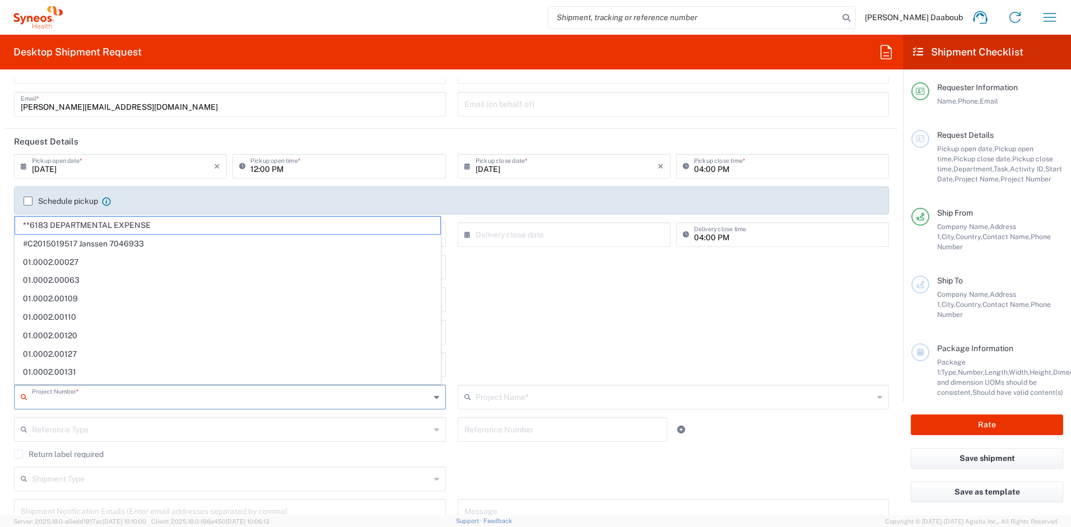
click at [92, 392] on input "text" at bounding box center [231, 397] width 398 height 20
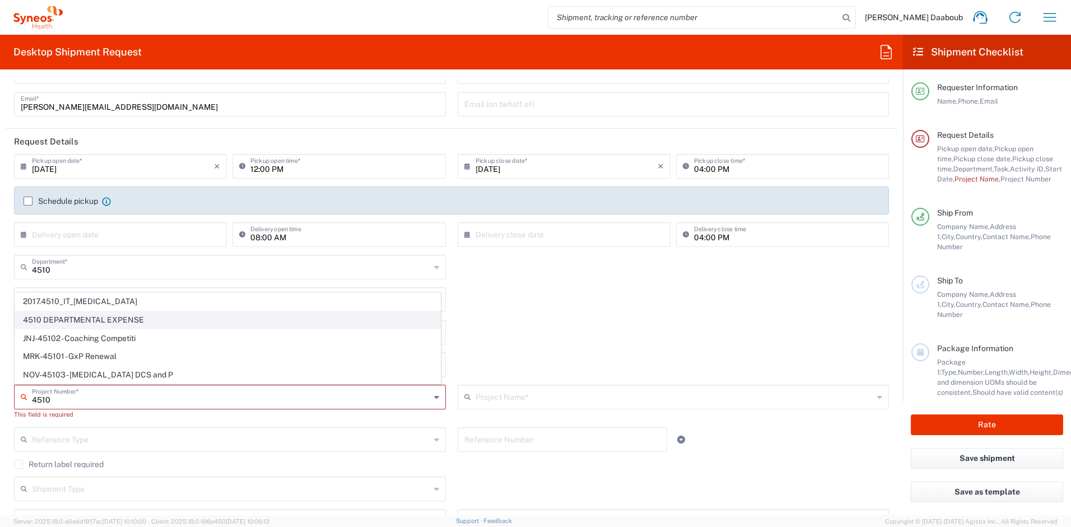
click at [59, 322] on span "4510 DEPARTMENTAL EXPENSE" at bounding box center [227, 320] width 425 height 17
type input "4510 DEPARTMENTAL EXPENSE"
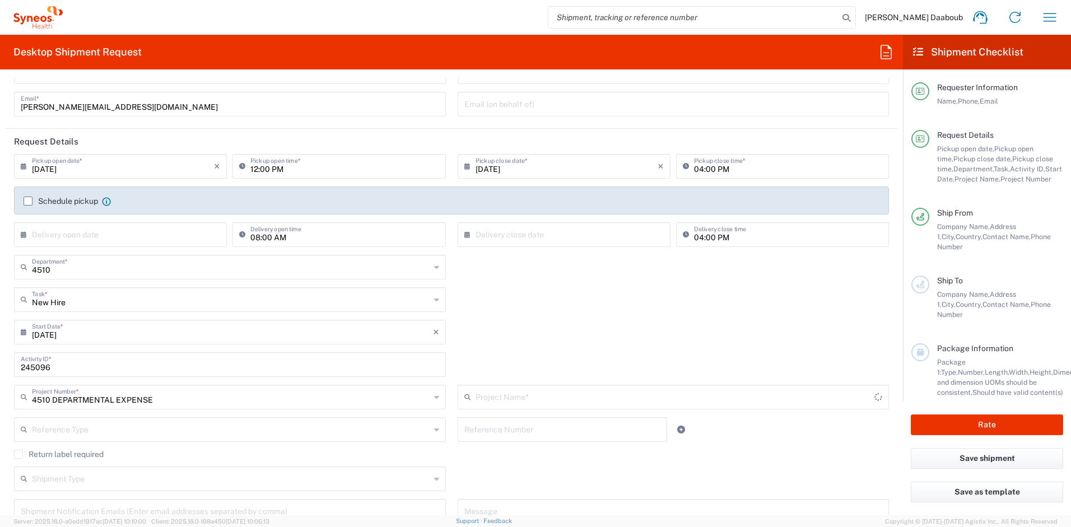
type input "4510 DEPARTMENTAL EXPENSE"
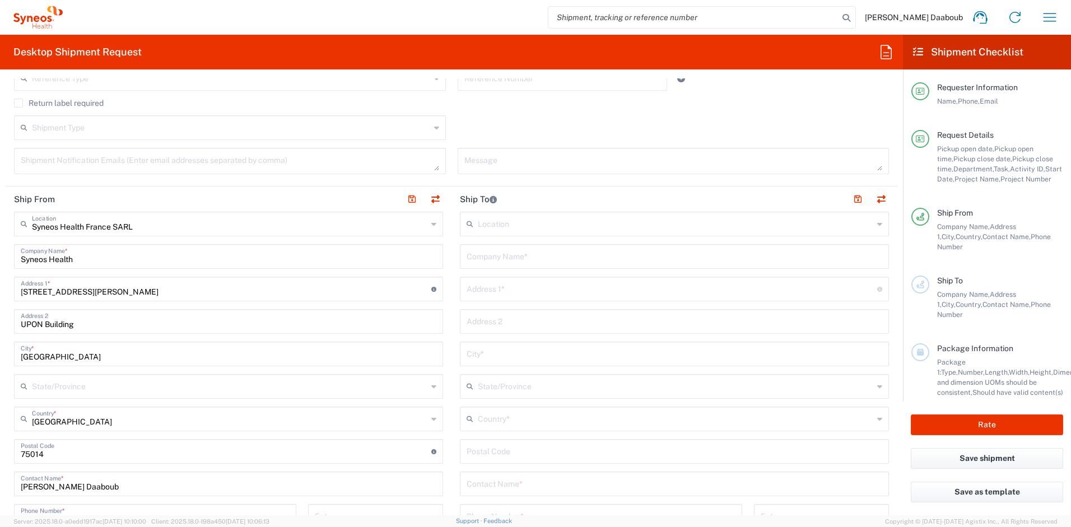
scroll to position [463, 0]
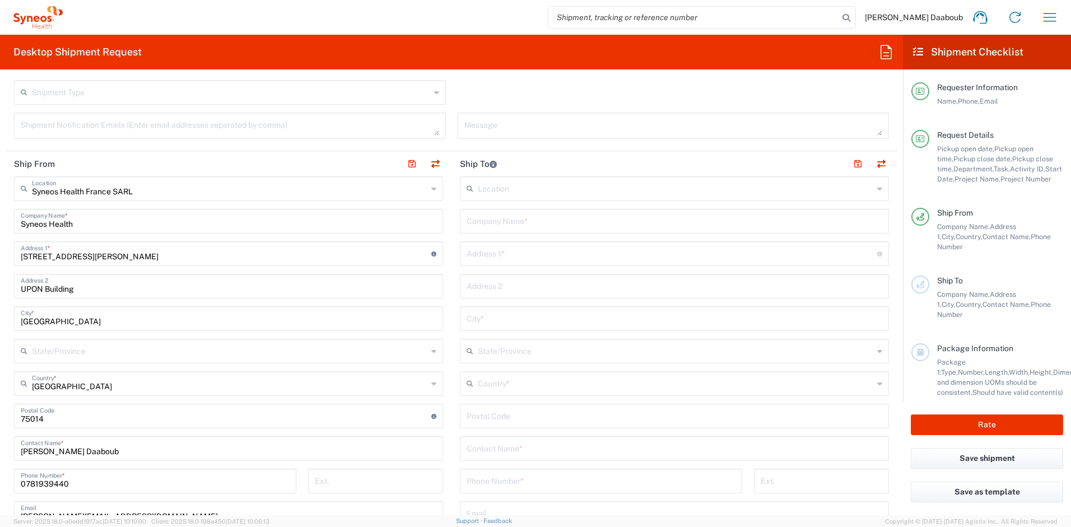
click at [512, 213] on input "text" at bounding box center [675, 221] width 416 height 20
paste input "Eilitz, Kim-Maria"
type input "Eilitz, Kim-Maria"
click at [494, 445] on input "text" at bounding box center [675, 448] width 416 height 20
paste input "Eilitz, Kim-Maria"
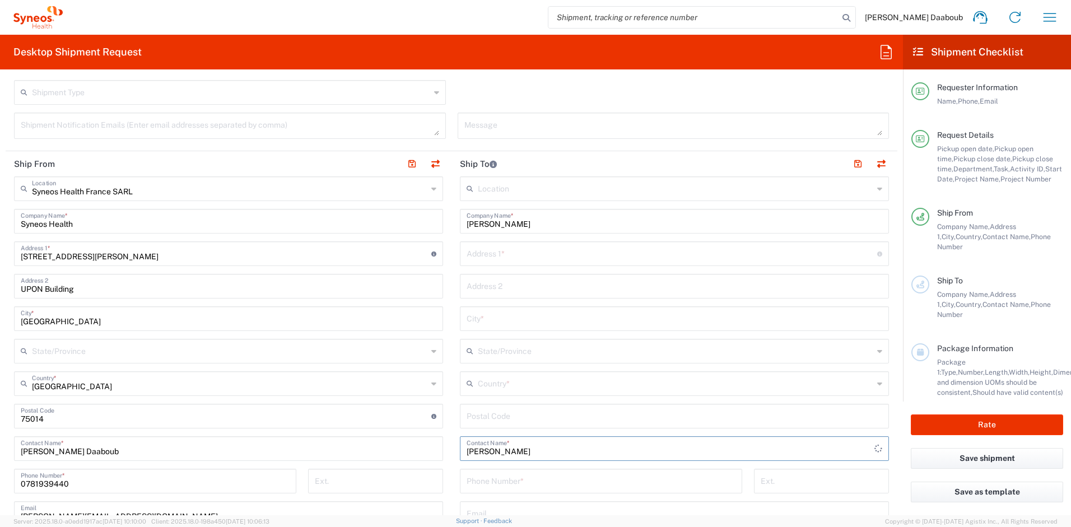
type input "Eilitz, Kim-Maria"
click at [499, 383] on input "text" at bounding box center [676, 383] width 396 height 20
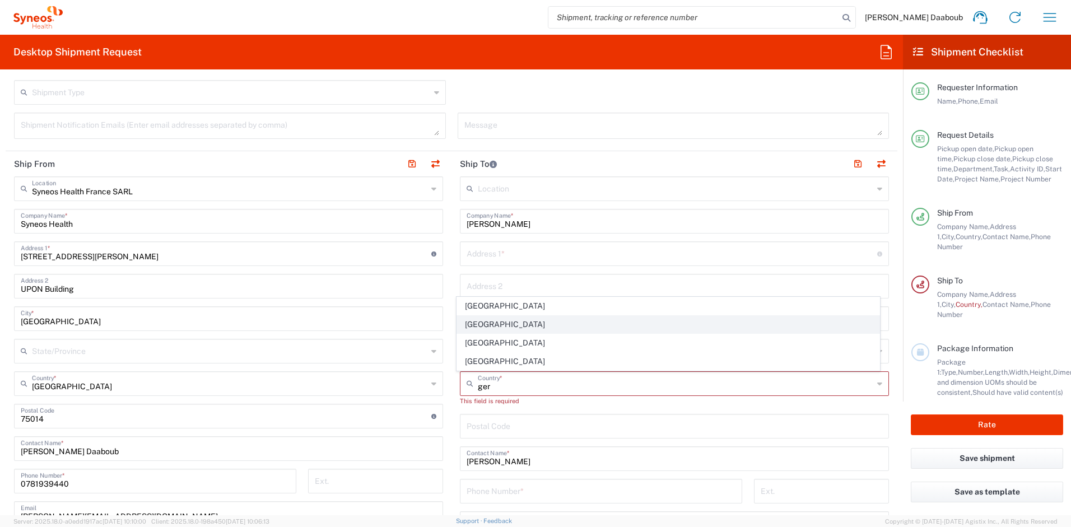
click at [495, 328] on span "[GEOGRAPHIC_DATA]" at bounding box center [668, 324] width 423 height 17
type input "[GEOGRAPHIC_DATA]"
type input "Sender/Shipper"
type input "Delivery Duty Paid"
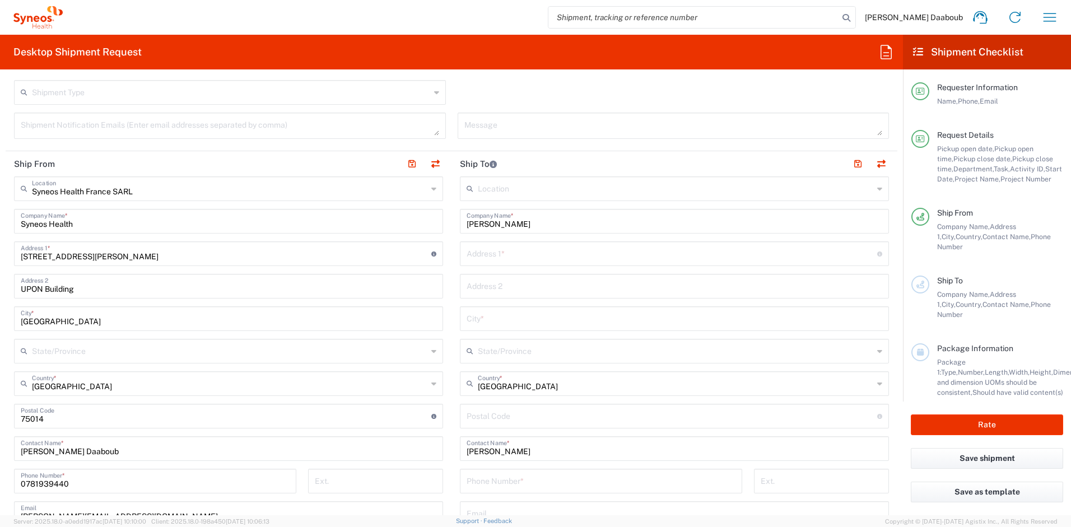
click at [482, 263] on div "Address 1 * For cross streets use street names with '&' or 'and' in between. Fo…" at bounding box center [674, 254] width 429 height 25
paste input "Alter Wiesenweg 10"
type input "Alter Wiesenweg 10"
click at [502, 318] on input "text" at bounding box center [675, 318] width 416 height 20
paste input "Bad Bevensen"
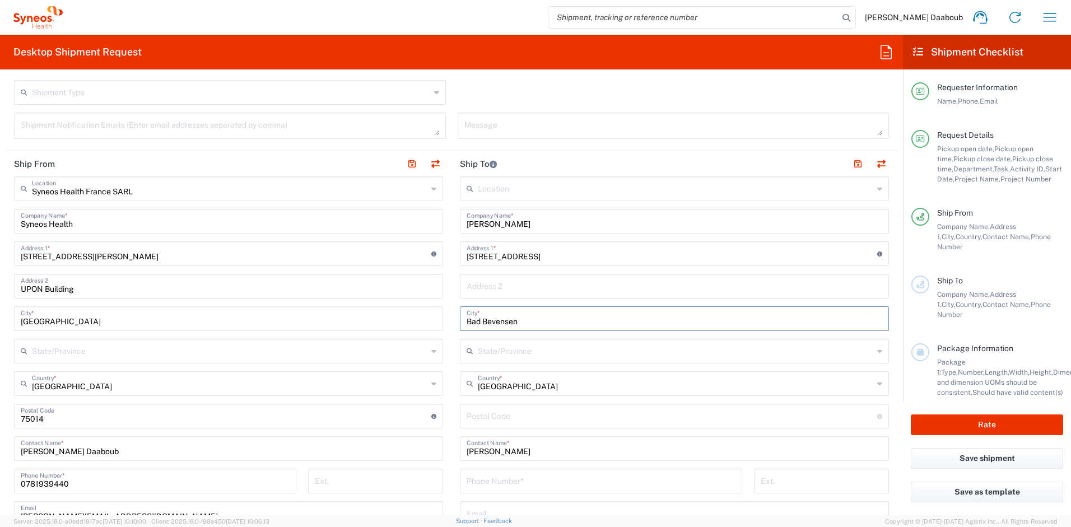
type input "Bad Bevensen"
click at [512, 417] on input "undefined" at bounding box center [672, 416] width 411 height 20
paste input "29549"
type input "29549"
click at [499, 484] on input "tel" at bounding box center [601, 481] width 269 height 20
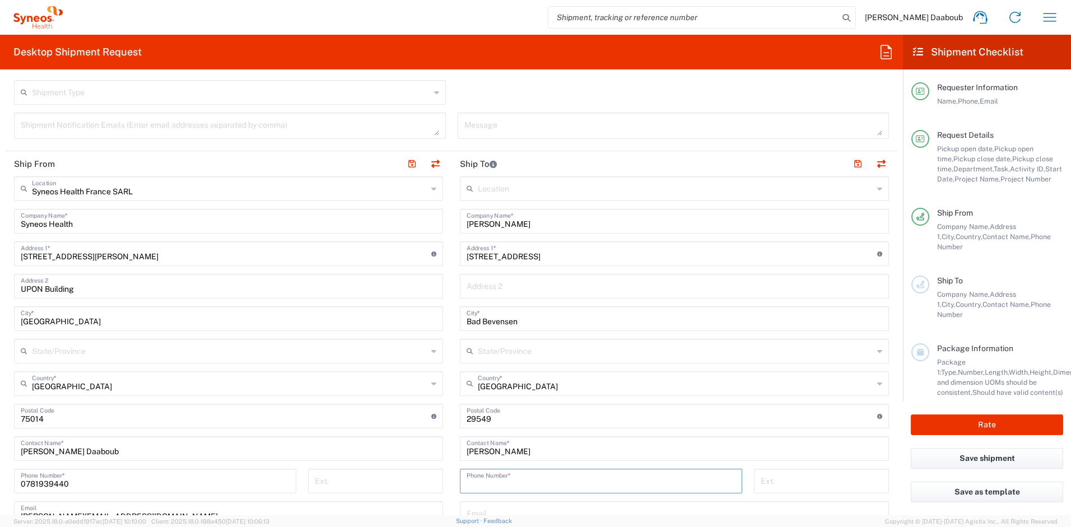
paste input "+491753886753"
type input "+491753886753"
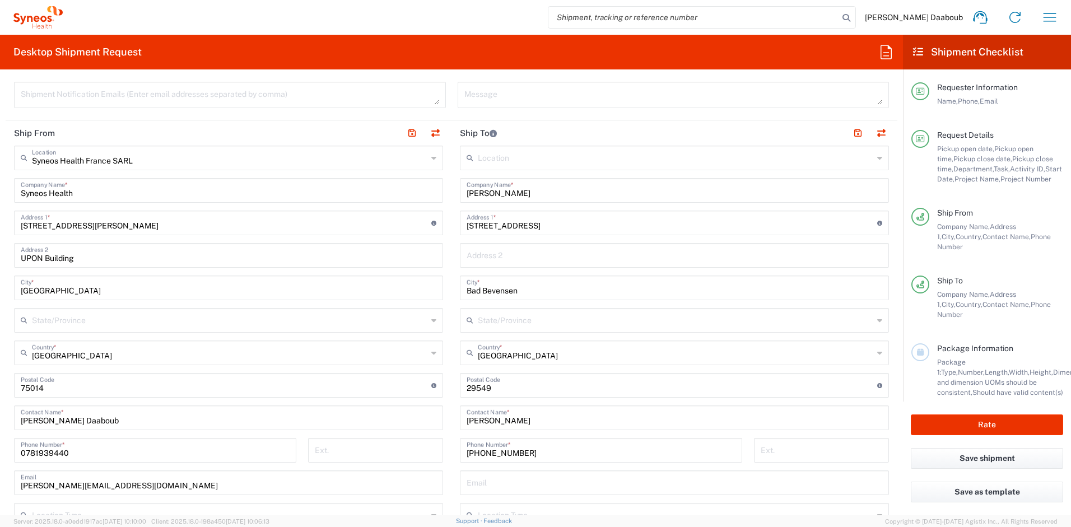
scroll to position [558, 0]
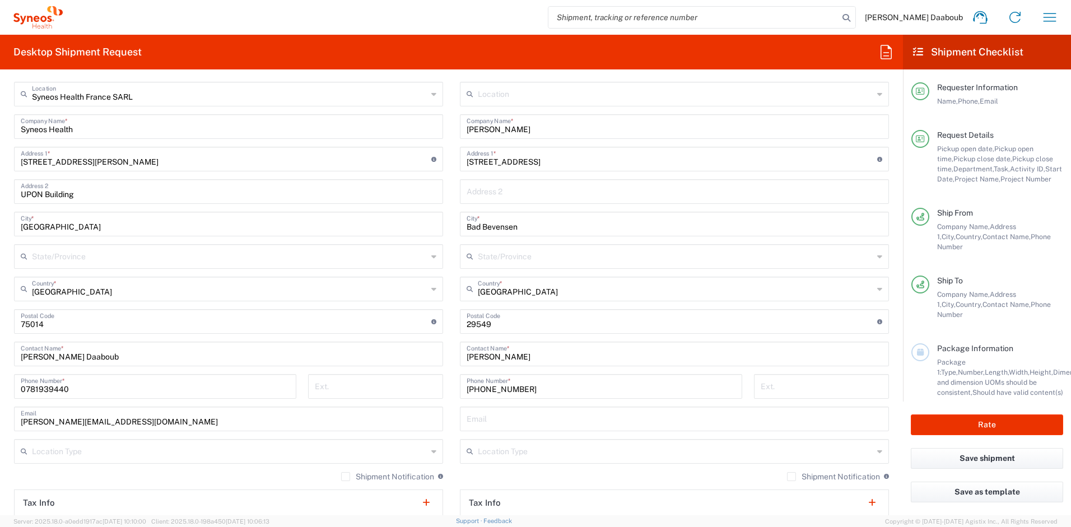
click at [506, 419] on input "text" at bounding box center [675, 418] width 416 height 20
paste input "kim.eilitz@syneoshealth.com"
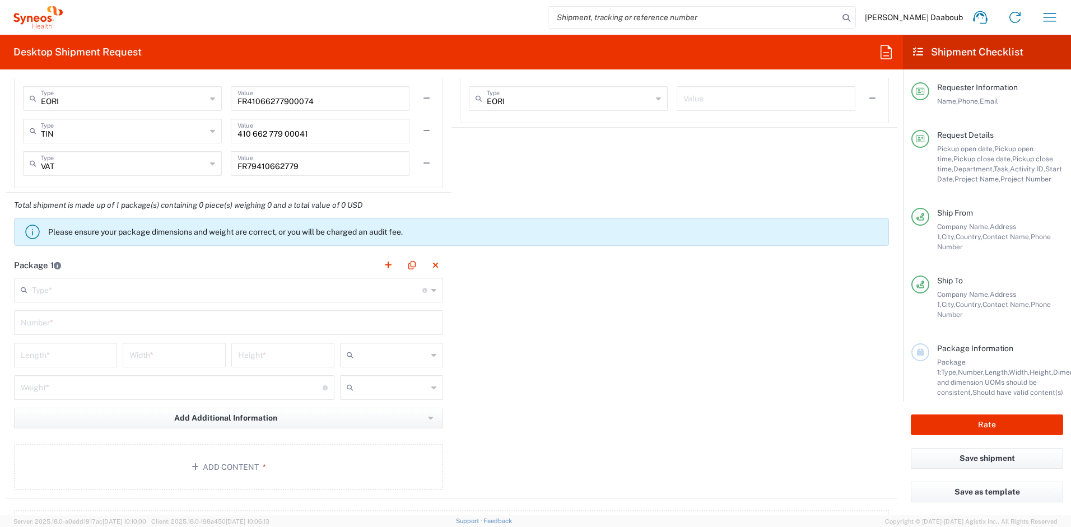
scroll to position [1032, 0]
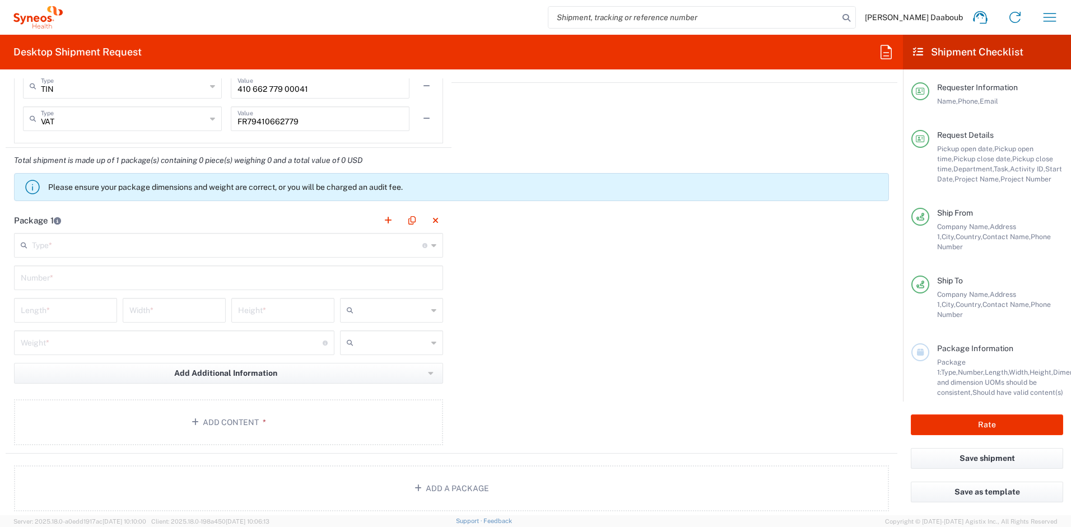
type input "kim.eilitz@syneoshealth.com"
click at [43, 236] on input "text" at bounding box center [227, 245] width 391 height 20
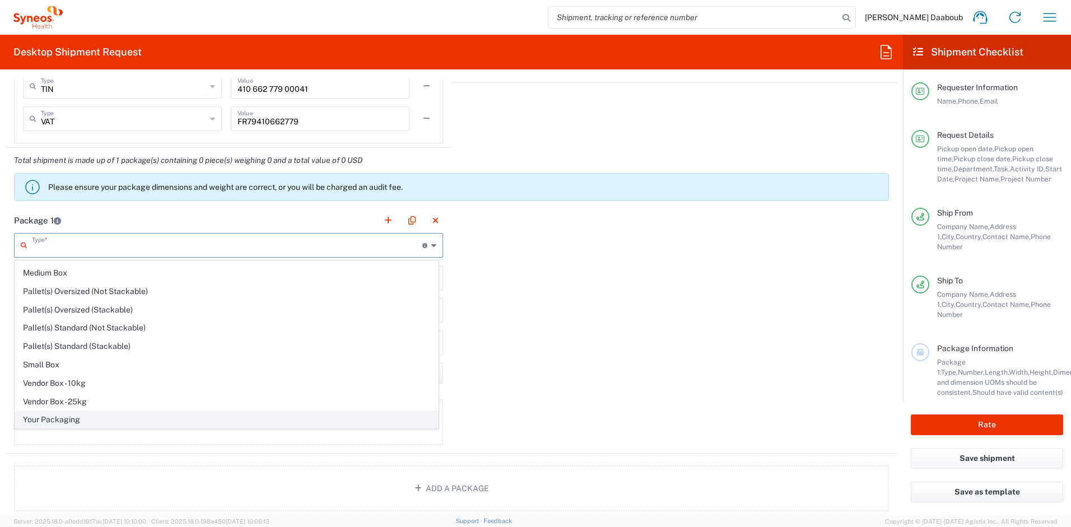
scroll to position [34, 0]
click at [68, 414] on span "Your Packaging" at bounding box center [226, 418] width 423 height 17
type input "Your Packaging"
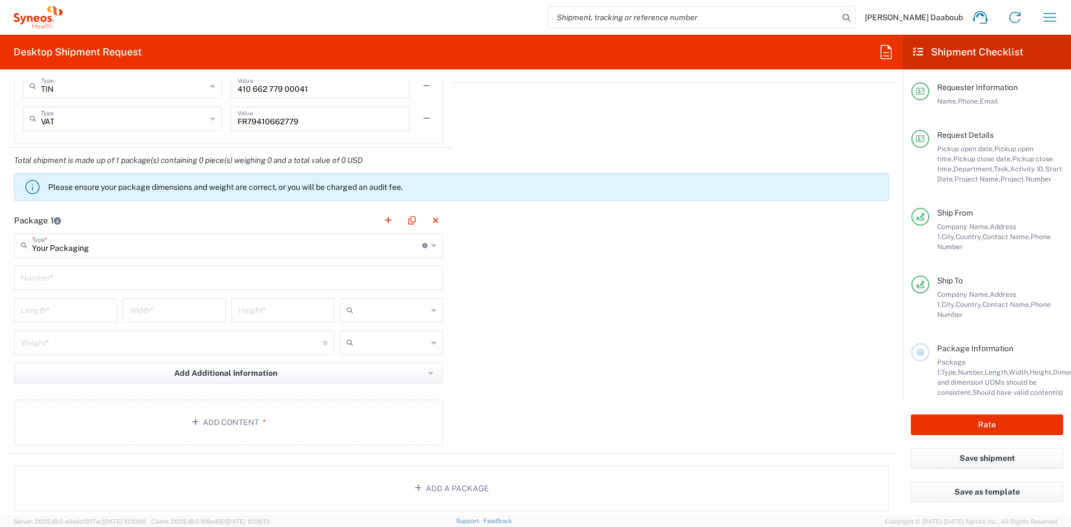
click at [80, 268] on input "text" at bounding box center [229, 277] width 416 height 20
type input "1"
click at [370, 313] on input "text" at bounding box center [392, 310] width 69 height 18
click at [357, 336] on span "cm" at bounding box center [388, 334] width 100 height 17
type input "cm"
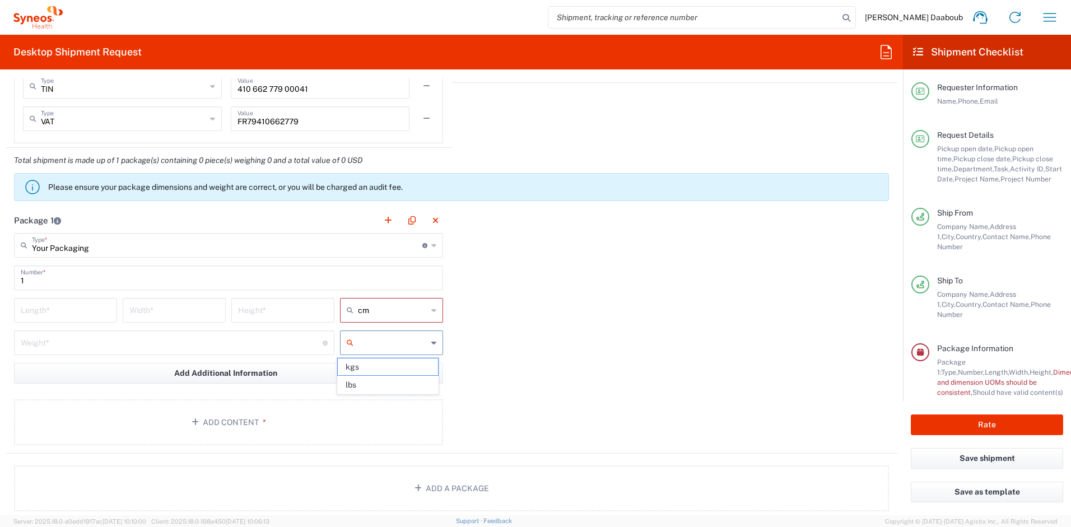
click at [376, 350] on input "text" at bounding box center [392, 343] width 69 height 18
click at [371, 370] on span "kgs" at bounding box center [388, 367] width 100 height 17
type input "kgs"
click at [69, 309] on input "number" at bounding box center [66, 310] width 90 height 20
type input "50"
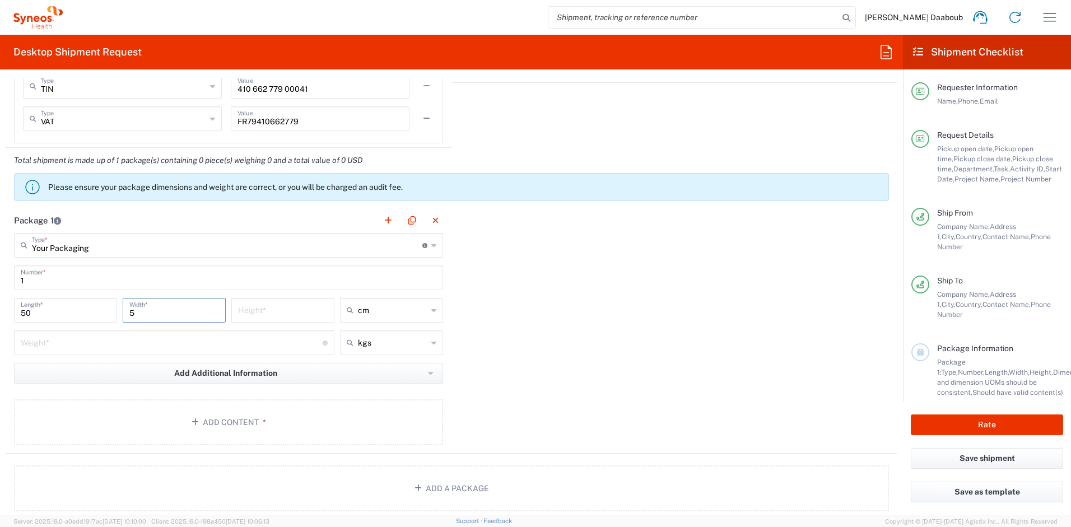
type input "5"
type input "10"
click at [62, 345] on input "number" at bounding box center [172, 342] width 302 height 20
type input "3"
click at [191, 431] on button "Add Content *" at bounding box center [228, 423] width 429 height 46
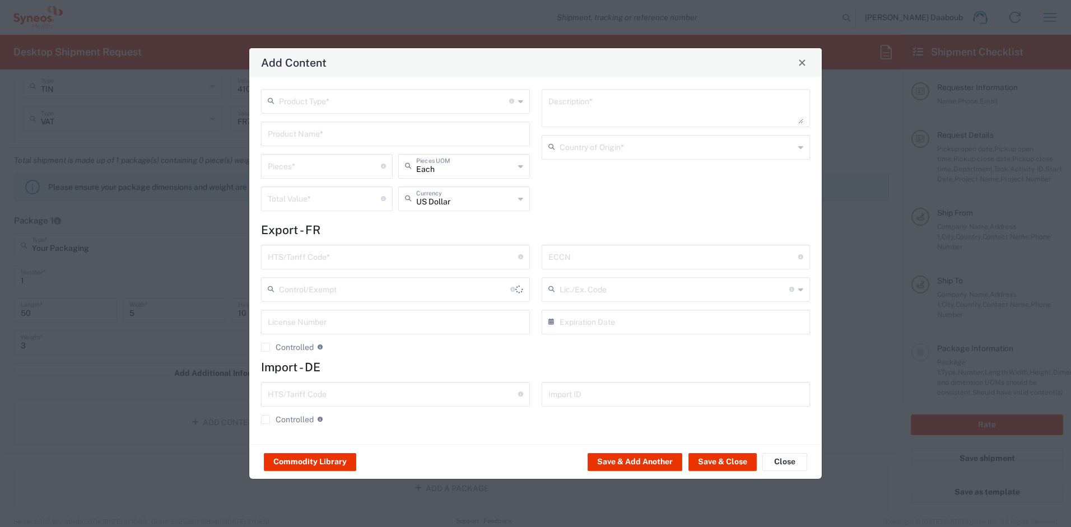
click at [338, 100] on input "text" at bounding box center [394, 101] width 230 height 20
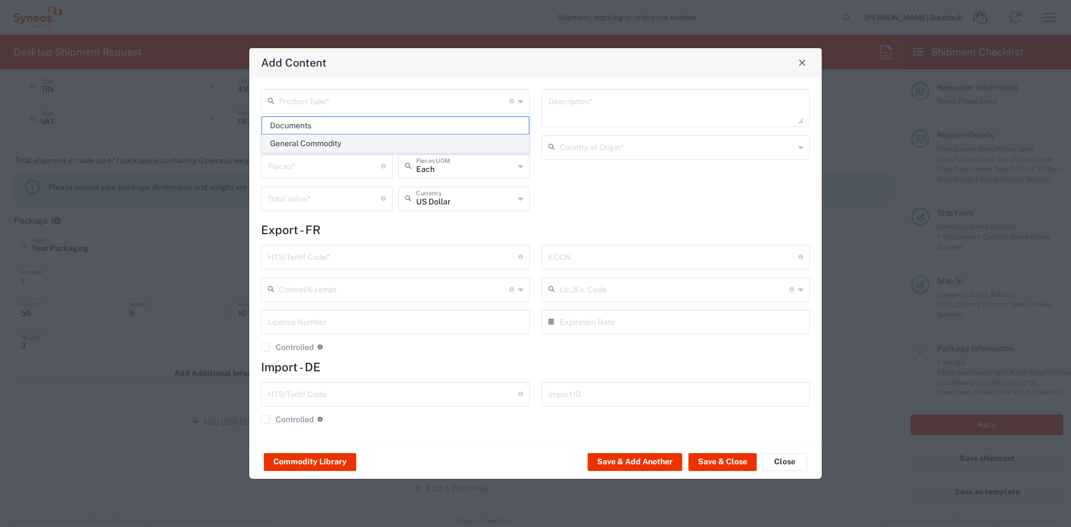
click at [315, 143] on span "General Commodity" at bounding box center [395, 143] width 267 height 17
type input "General Commodity"
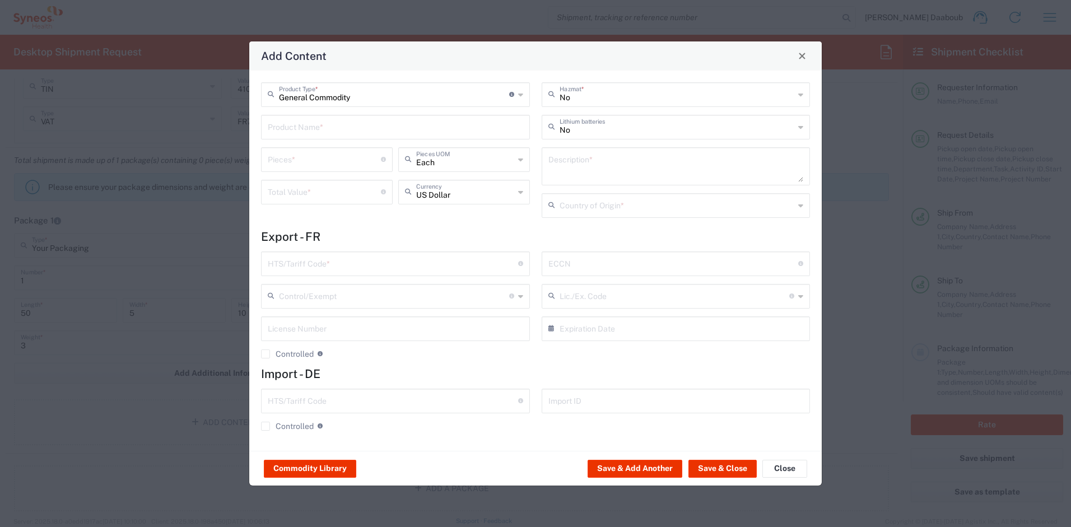
click at [329, 137] on div "Product Name *" at bounding box center [395, 127] width 269 height 25
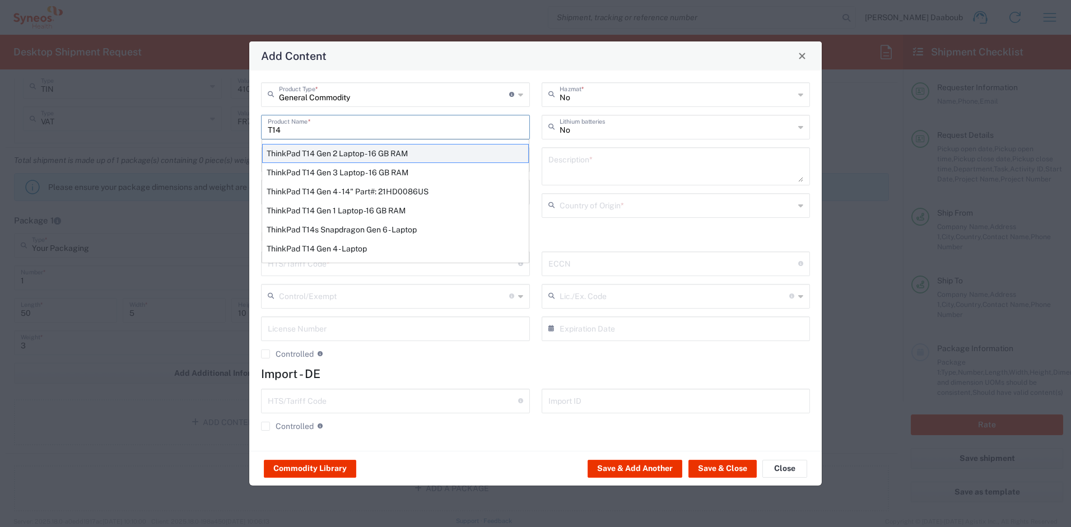
click at [329, 149] on div "ThinkPad T14 Gen 2 Laptop - 16 GB RAM" at bounding box center [395, 153] width 267 height 19
type input "ThinkPad T14 Gen 2 Laptop - 16 GB RAM"
type input "1"
type textarea "Intel Core i7-1156G7 vProÂ® Processor - 14"- 16 GB RAM - 512 GB SSD"
type input "[GEOGRAPHIC_DATA]"
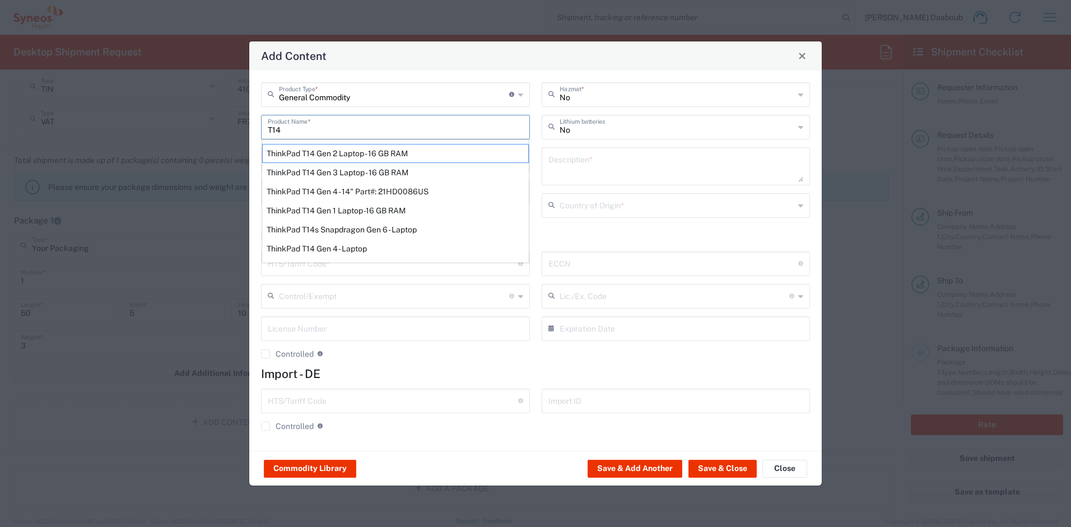
type input "8471300100"
type input "BIS"
type input "5A992.c"
type input "Yes"
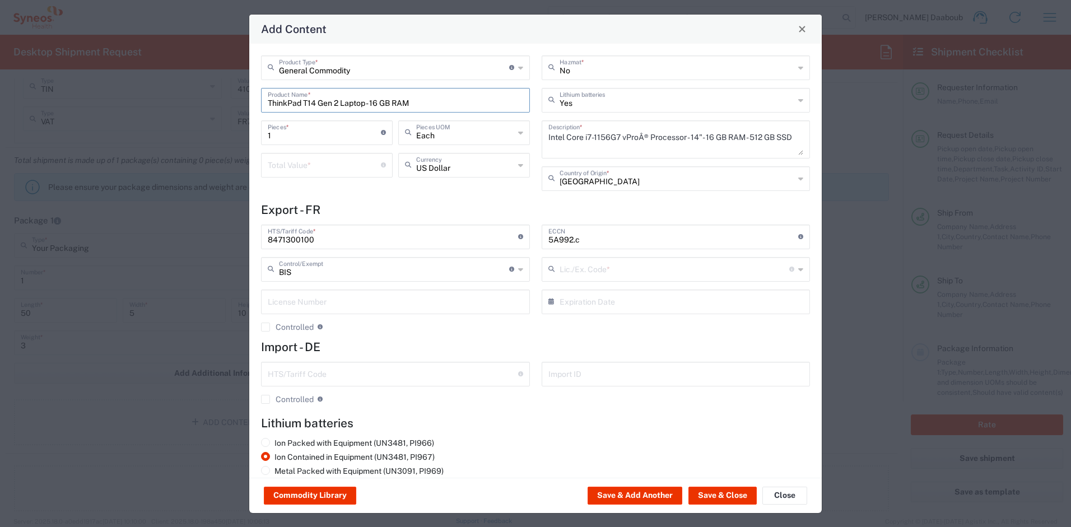
type input "NLR - No License Required"
click at [317, 160] on input "number" at bounding box center [324, 165] width 113 height 20
type input "500"
click at [723, 492] on button "Save & Close" at bounding box center [723, 496] width 68 height 18
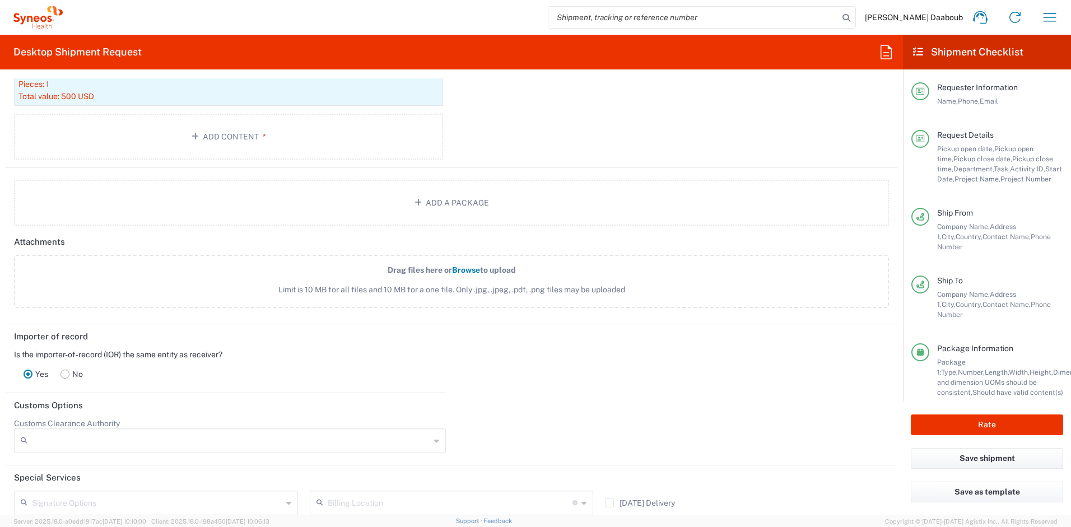
scroll to position [1563, 0]
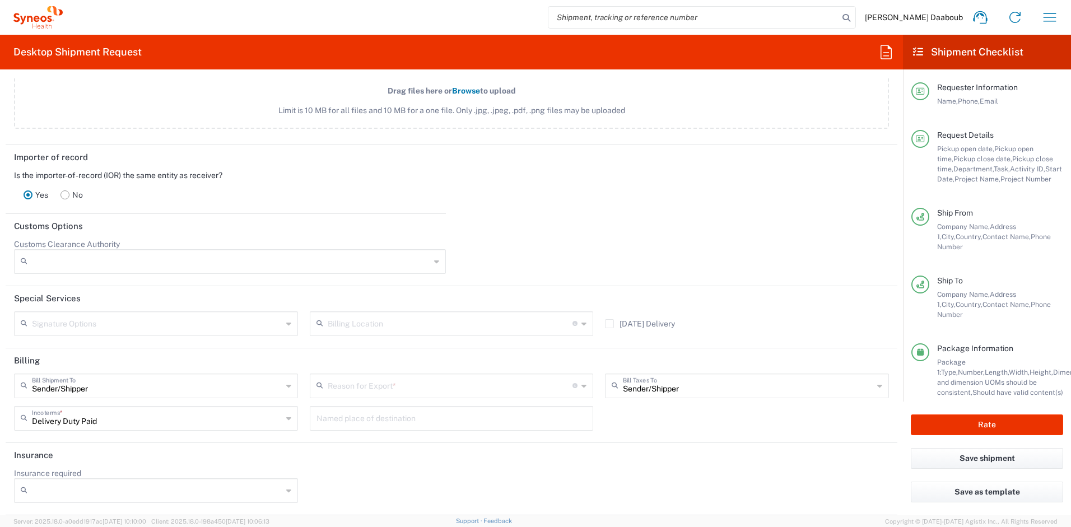
click at [415, 383] on input "text" at bounding box center [450, 385] width 245 height 20
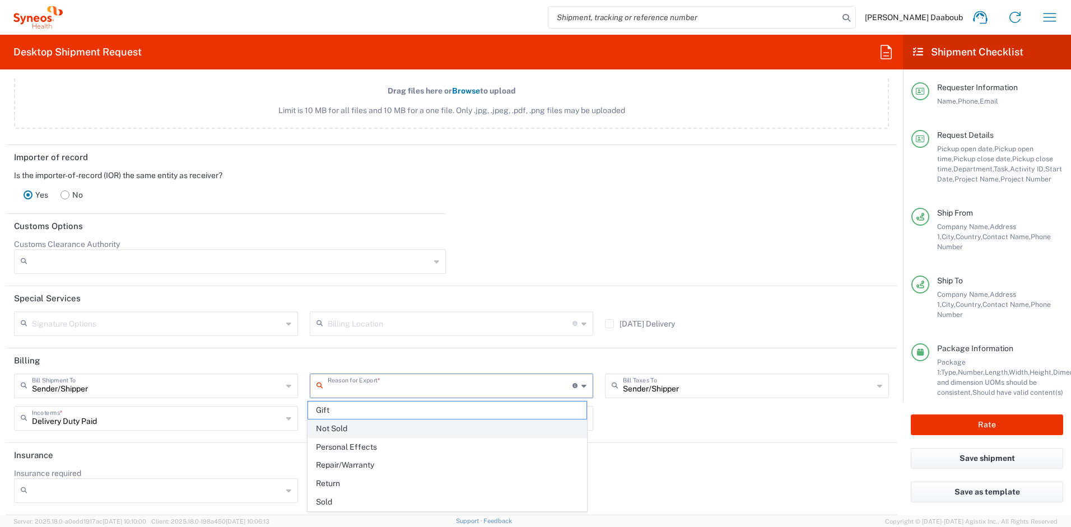
click at [363, 422] on span "Not Sold" at bounding box center [447, 428] width 279 height 17
type input "Not Sold"
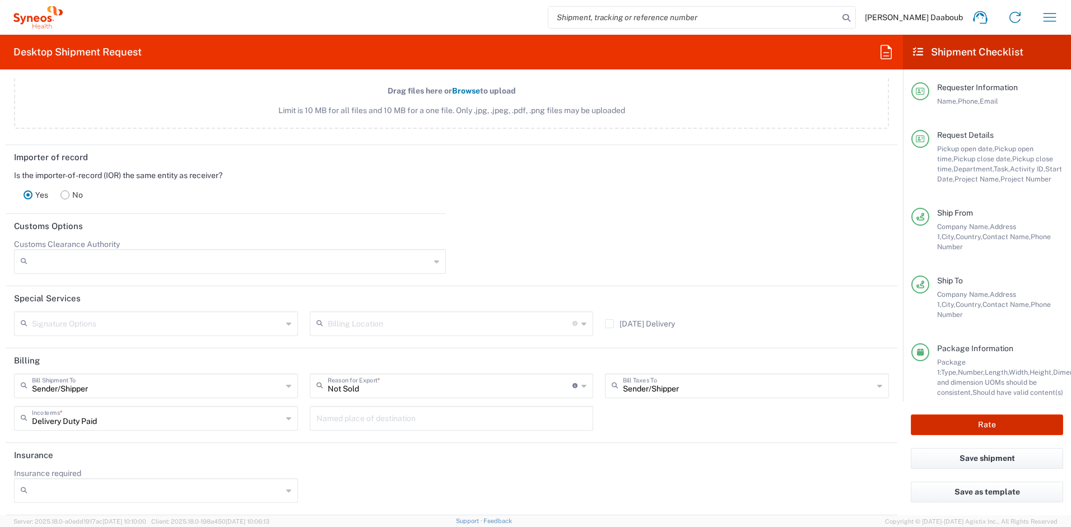
click at [912, 419] on button "Rate" at bounding box center [987, 425] width 152 height 21
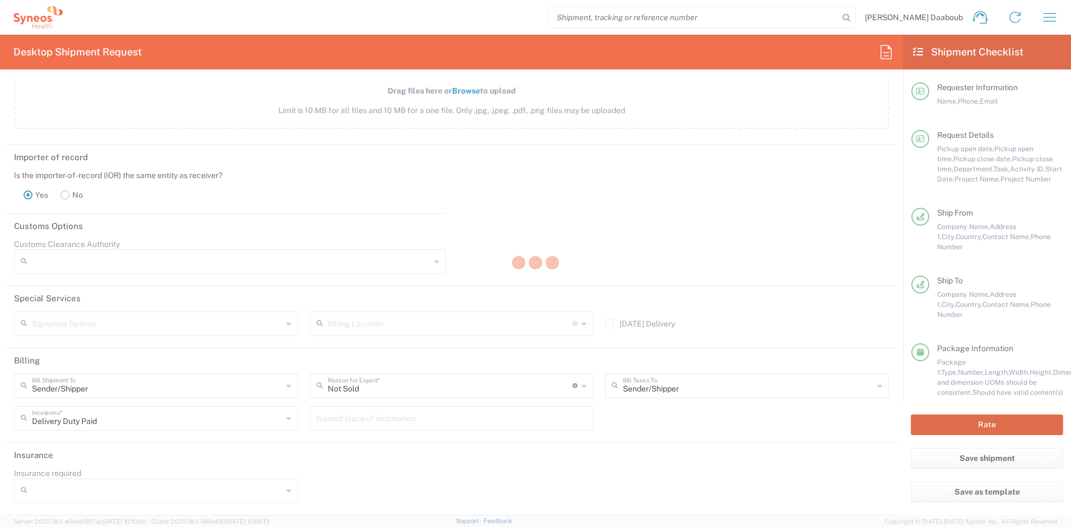
type input "4510 DEPARTMENTAL EXPENSE"
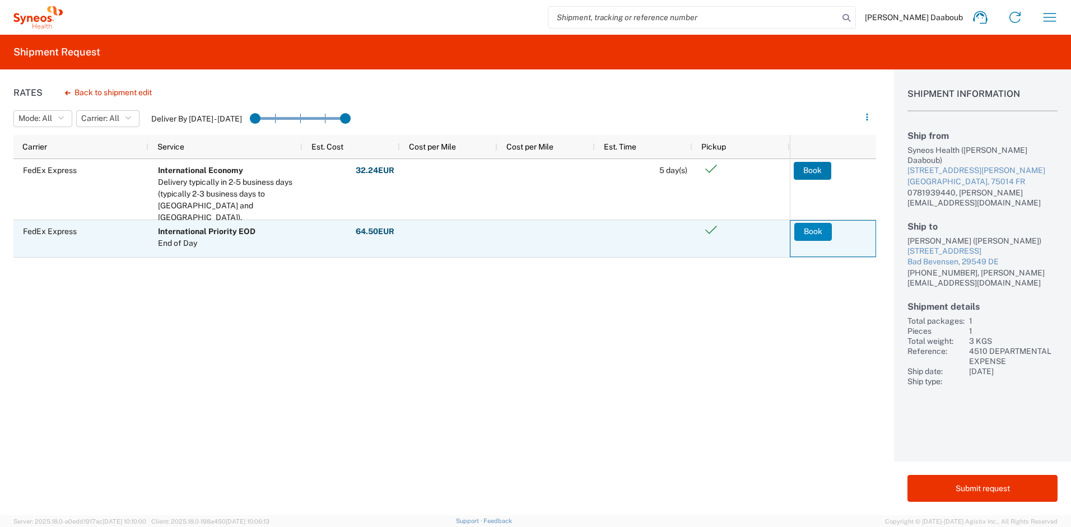
click at [803, 230] on button "Book" at bounding box center [814, 232] width 38 height 18
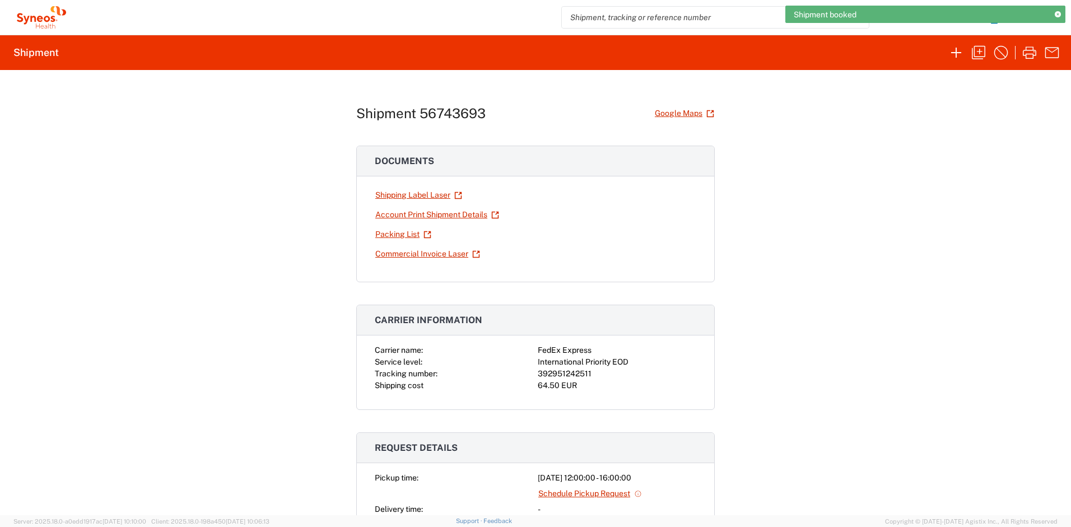
click at [572, 375] on div "392951242511" at bounding box center [617, 374] width 159 height 12
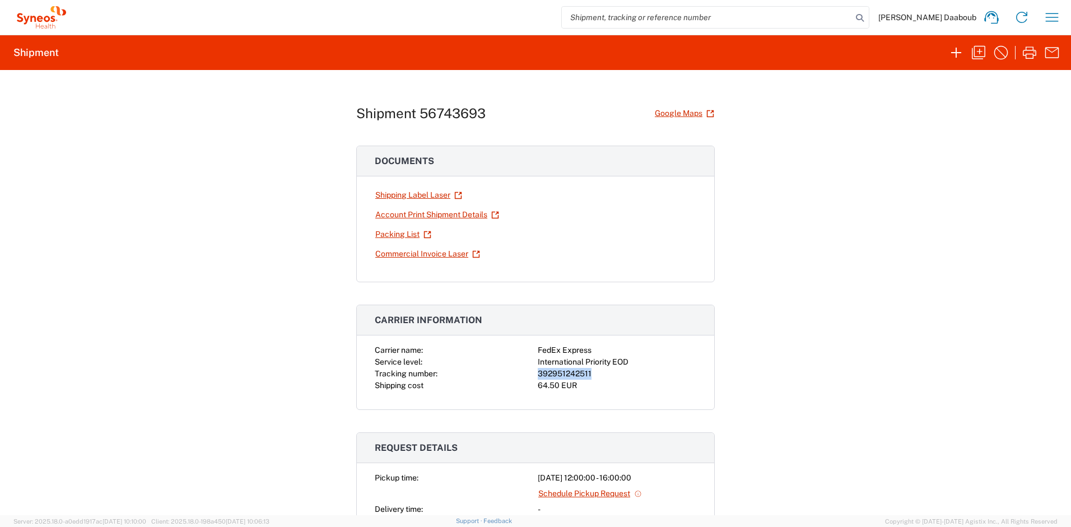
copy div "392951242511"
click at [424, 184] on agx-collapsable-panel "Documents Shipping Label Laser Account Print Shipment Details Packing List Comm…" at bounding box center [535, 214] width 359 height 137
click at [425, 191] on link "Shipping Label Laser" at bounding box center [419, 195] width 88 height 20
click at [948, 50] on icon "button" at bounding box center [957, 53] width 18 height 18
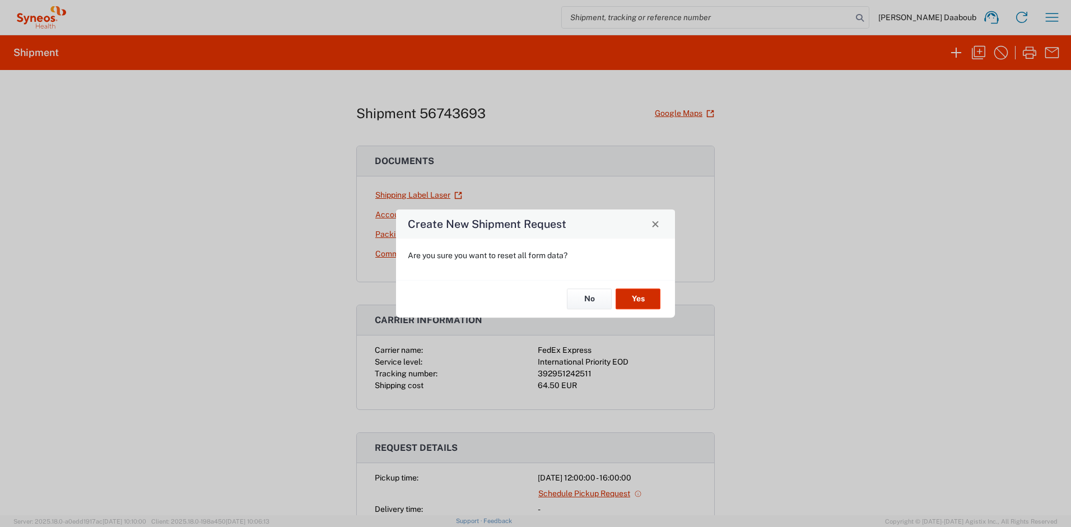
click at [644, 301] on button "Yes" at bounding box center [638, 299] width 45 height 21
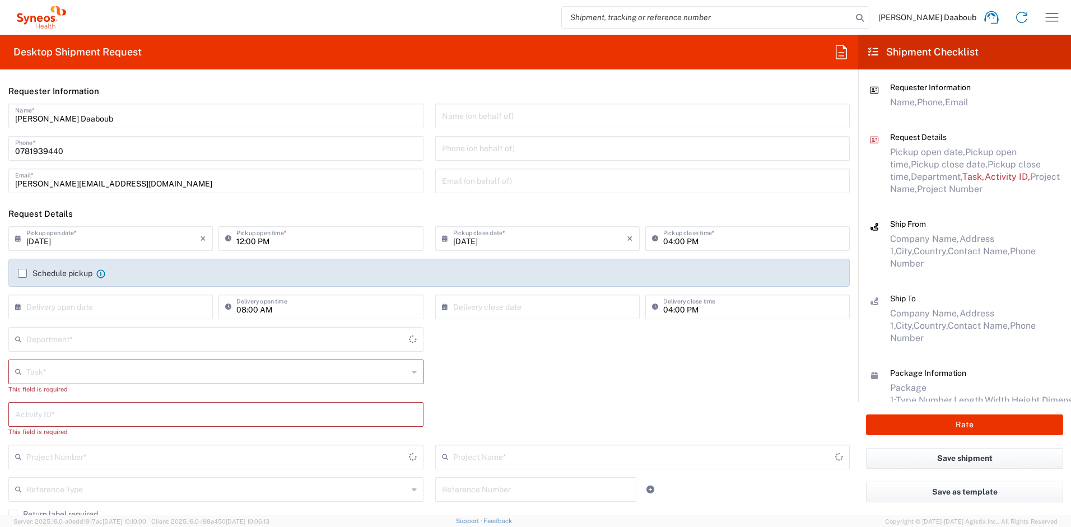
type input "4510"
click at [40, 367] on input "text" at bounding box center [217, 371] width 382 height 20
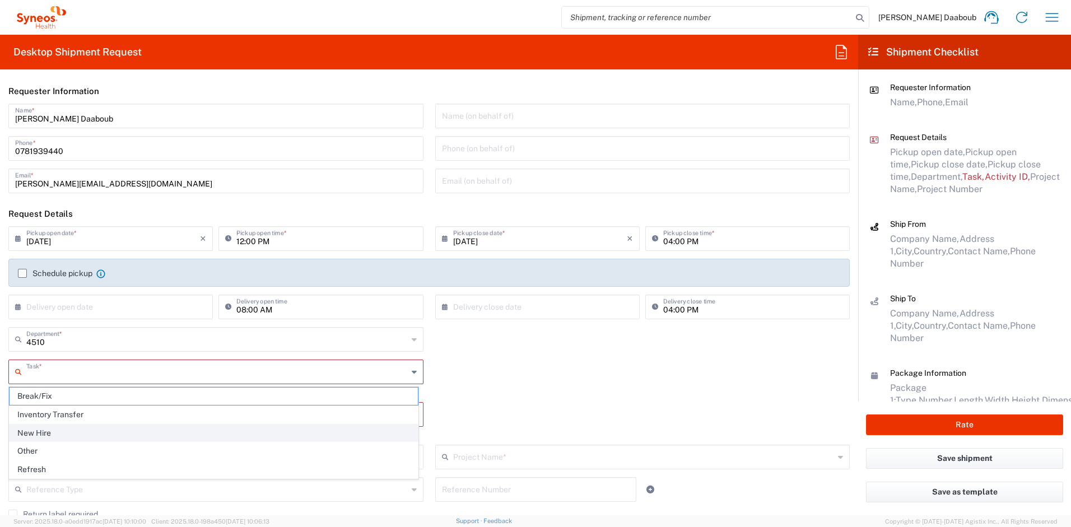
click at [40, 436] on span "New Hire" at bounding box center [214, 433] width 408 height 17
type input "New Hire"
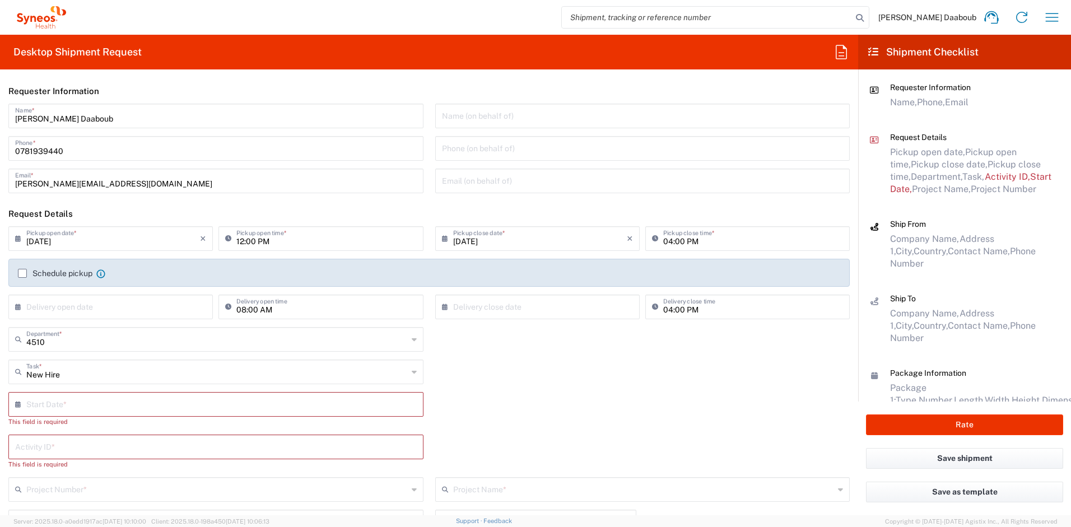
click at [49, 414] on div "× Start Date *" at bounding box center [215, 404] width 415 height 25
click at [49, 411] on input "text" at bounding box center [218, 404] width 384 height 20
click at [178, 472] on span "8" at bounding box center [184, 474] width 17 height 16
type input "[DATE]"
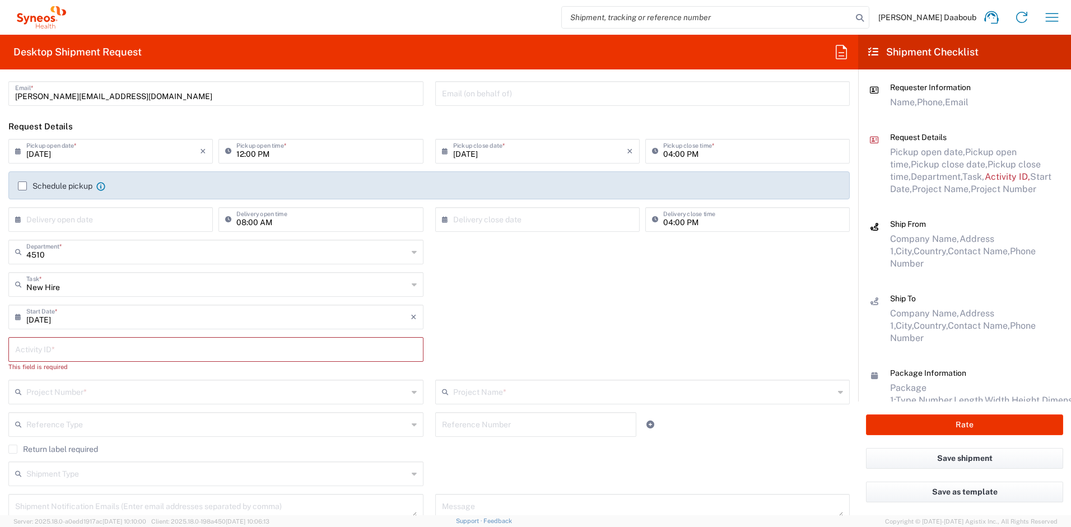
click at [70, 350] on input "text" at bounding box center [216, 349] width 402 height 20
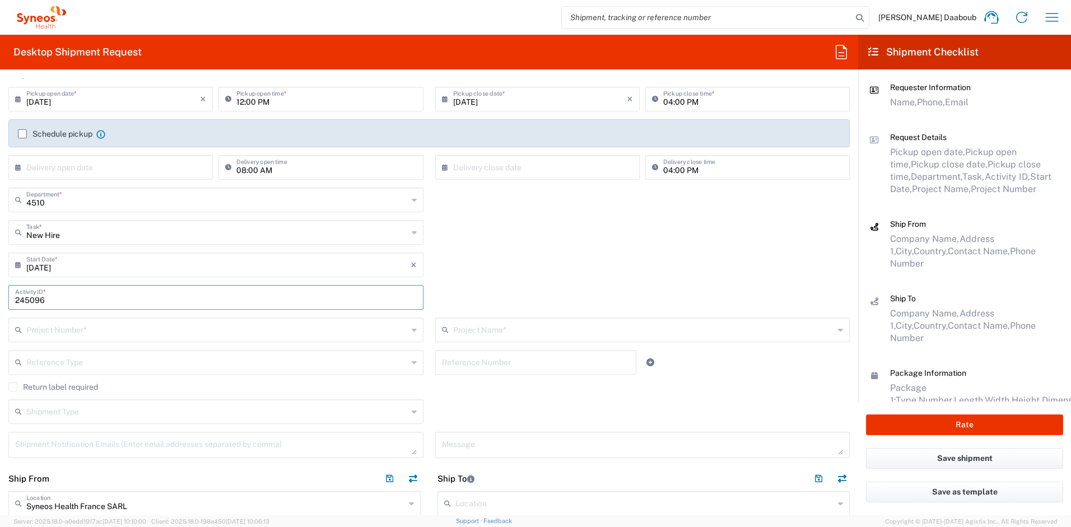
scroll to position [184, 0]
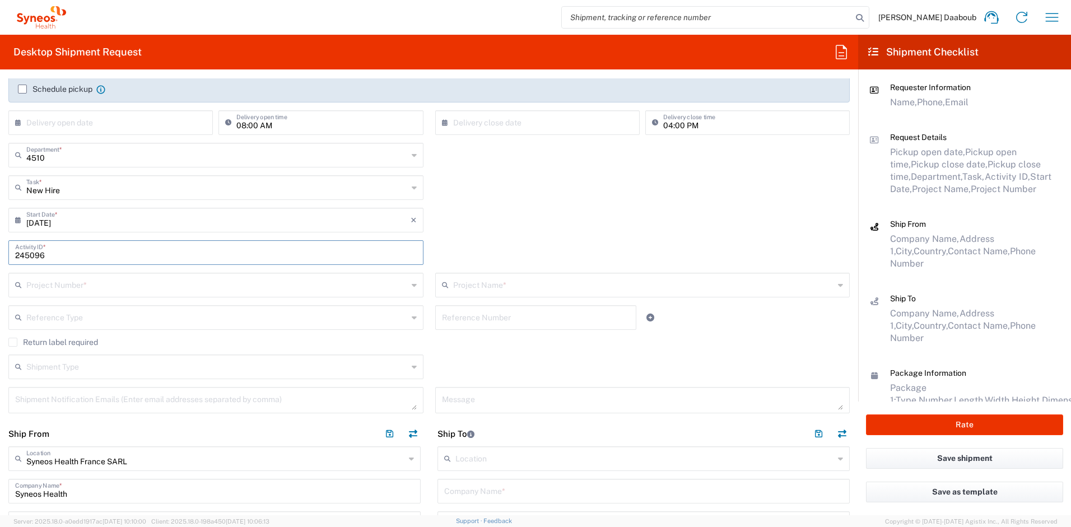
type input "245096"
click at [84, 294] on div "Project Number *" at bounding box center [215, 285] width 415 height 25
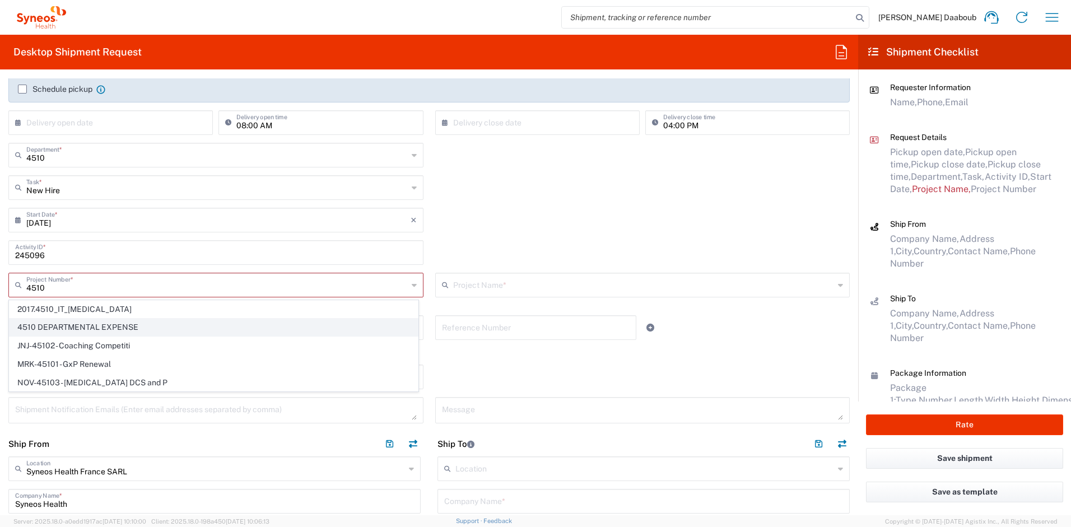
click at [53, 330] on span "4510 DEPARTMENTAL EXPENSE" at bounding box center [214, 327] width 408 height 17
type input "4510 DEPARTMENTAL EXPENSE"
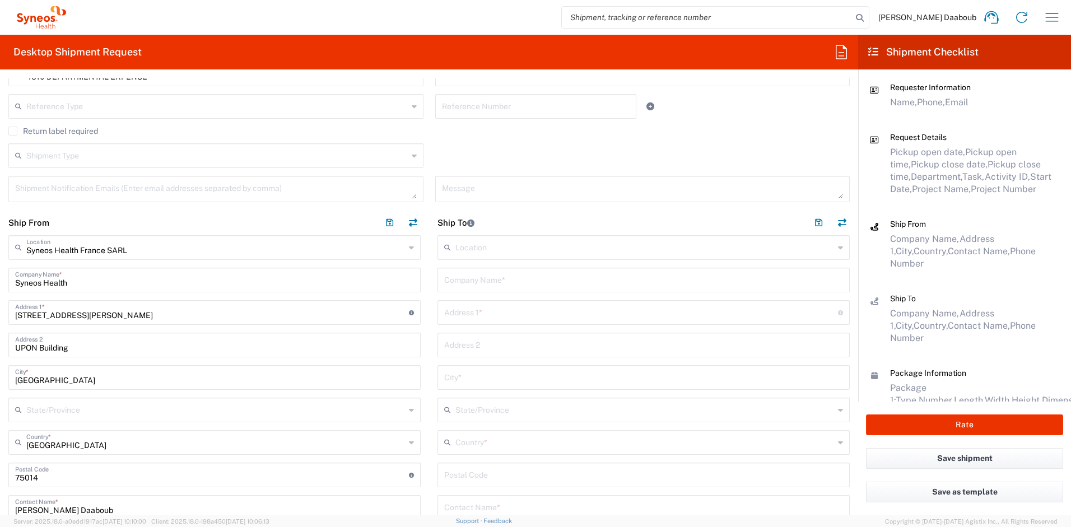
type input "4510 DEPARTMENTAL EXPENSE"
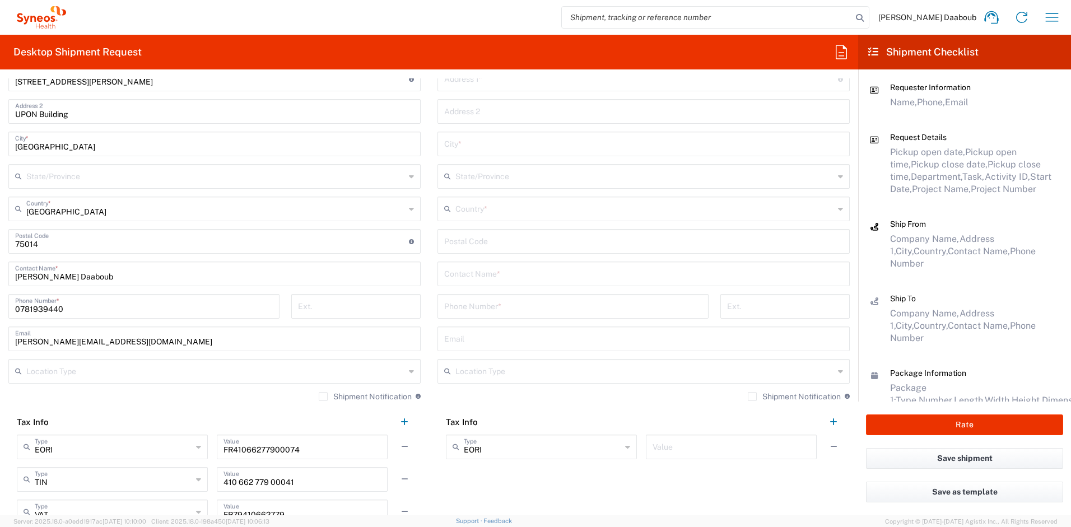
scroll to position [416, 0]
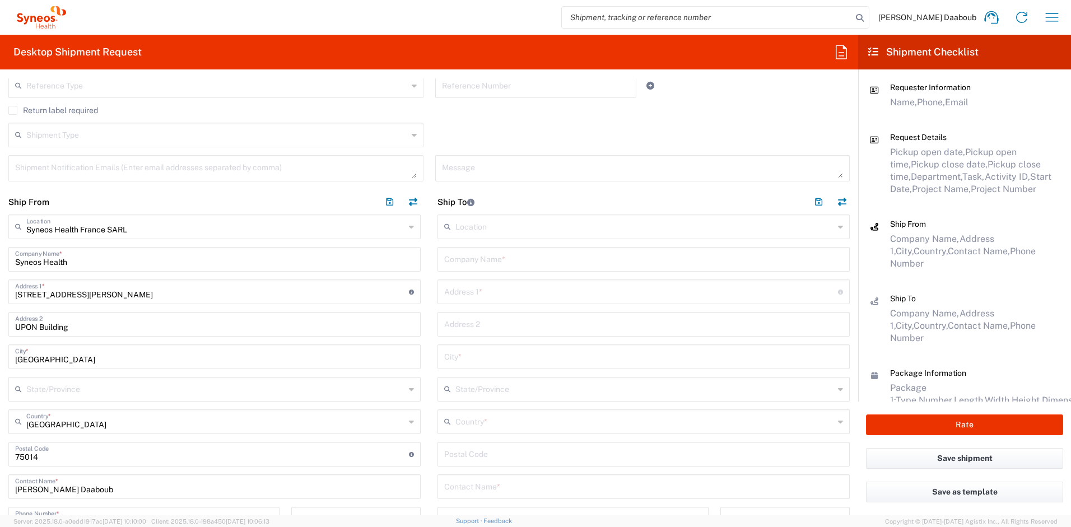
click at [453, 258] on input "text" at bounding box center [643, 259] width 399 height 20
paste input "Tamila Virenfeldt"
type input "Tamila Virenfeldt"
click at [473, 485] on input "text" at bounding box center [643, 486] width 399 height 20
paste input "Tamila Virenfeldt"
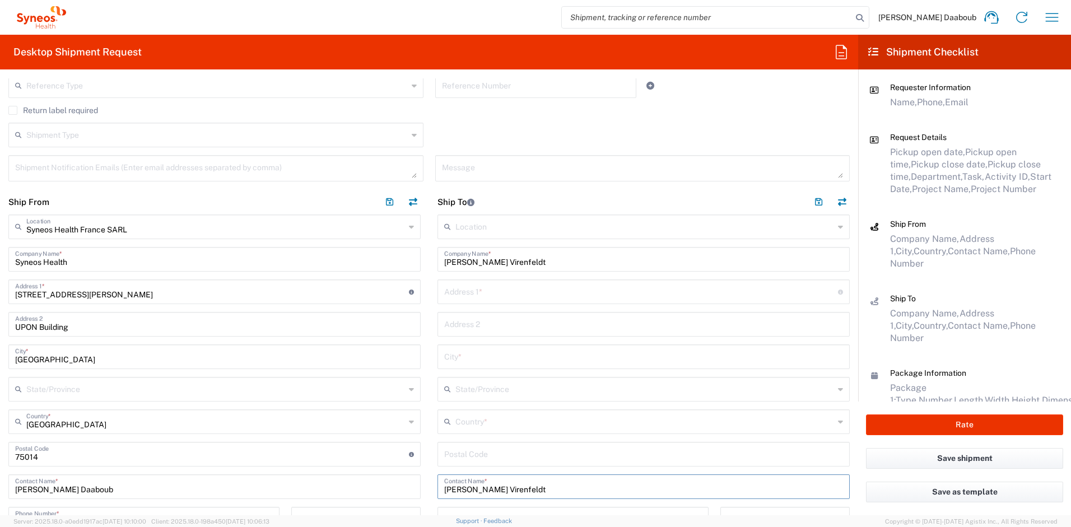
type input "Tamila Virenfeldt"
click at [479, 426] on input "text" at bounding box center [645, 421] width 379 height 20
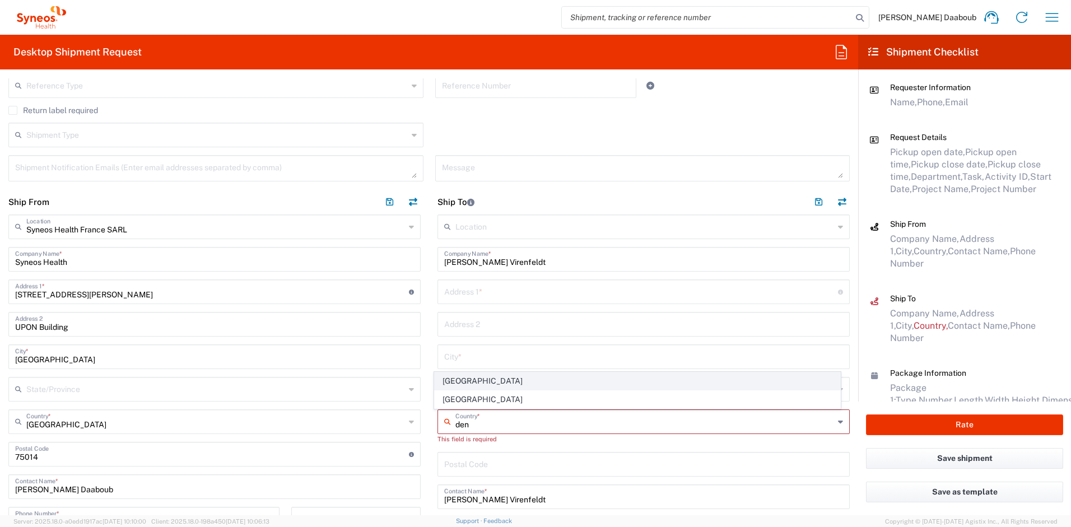
click at [475, 384] on span "[GEOGRAPHIC_DATA]" at bounding box center [638, 381] width 406 height 17
type input "[GEOGRAPHIC_DATA]"
type input "Sender/Shipper"
type input "Delivery Duty Paid"
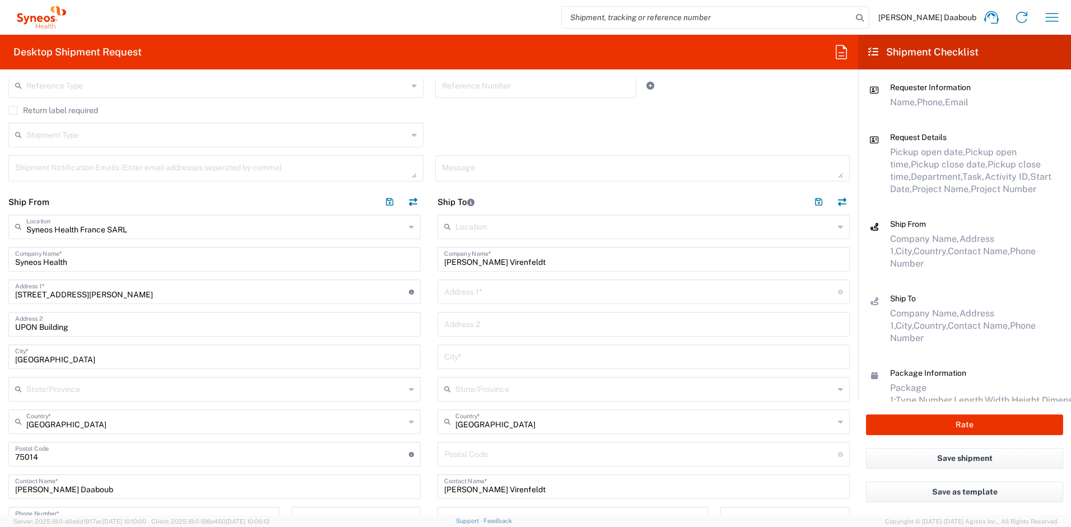
click at [482, 282] on input "text" at bounding box center [641, 291] width 394 height 20
paste input "Tamila Virenfeldt"
type input "Tamila Virenfeldt"
click at [485, 293] on input "text" at bounding box center [641, 291] width 394 height 20
paste input "Haugled 18"
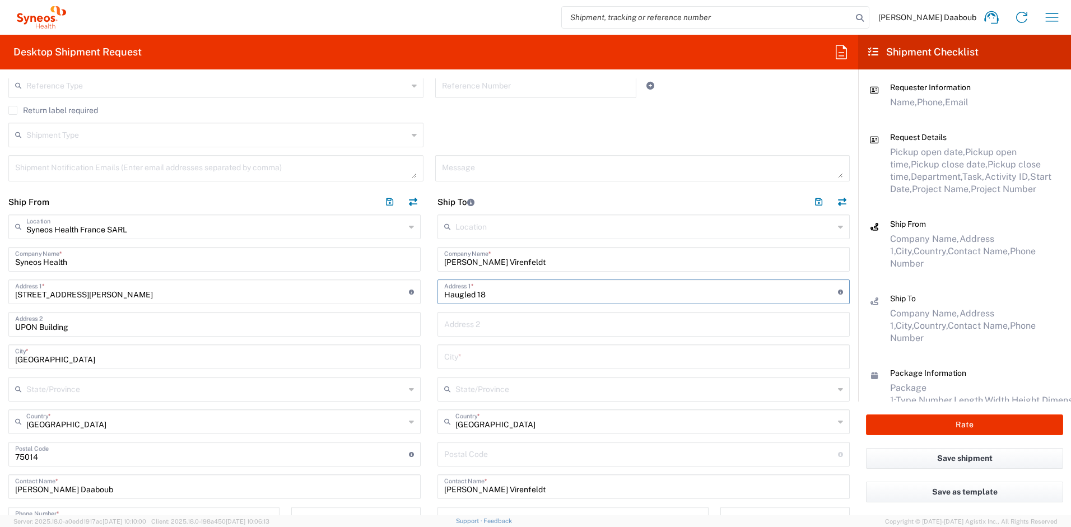
type input "Haugled 18"
drag, startPoint x: 473, startPoint y: 369, endPoint x: 472, endPoint y: 360, distance: 9.7
click at [473, 369] on div "Location Addison Whitney LLC-Morrisvile NC US Barcelona-Syneos Health BioSector…" at bounding box center [644, 448] width 412 height 466
click at [472, 359] on input "text" at bounding box center [643, 356] width 399 height 20
paste input "Jelling"
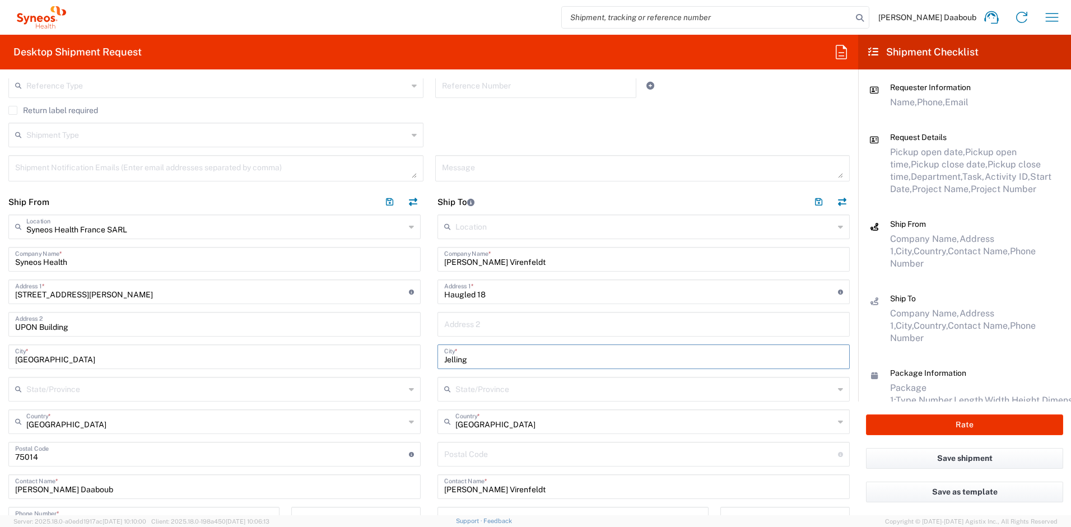
type input "Jelling"
click at [478, 442] on div "Location Addison Whitney LLC-Morrisvile NC US Barcelona-Syneos Health BioSector…" at bounding box center [644, 448] width 412 height 466
click at [475, 448] on input "undefined" at bounding box center [641, 454] width 394 height 20
paste input "7300"
type input "7300"
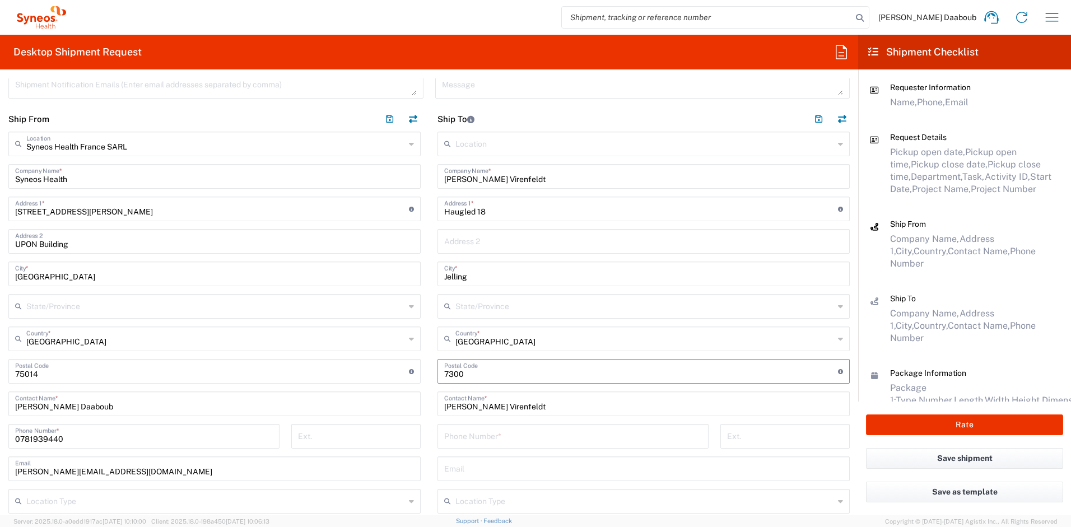
scroll to position [522, 0]
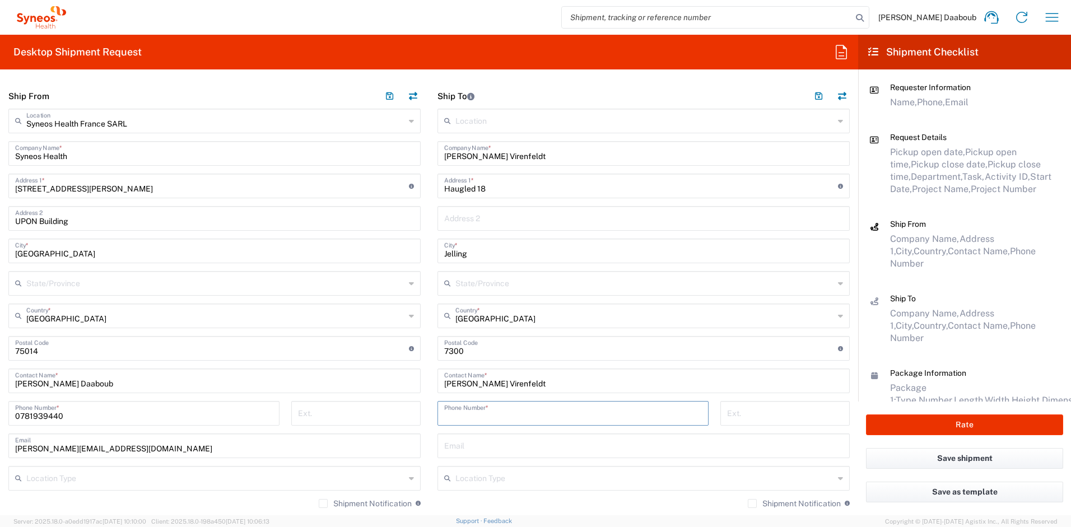
click at [499, 406] on input "tel" at bounding box center [573, 413] width 258 height 20
paste input "+45 27218414"
type input "+45 27218414"
click at [509, 447] on input "text" at bounding box center [643, 445] width 399 height 20
paste input "tamila.virenfeldt@syneoshealth.com"
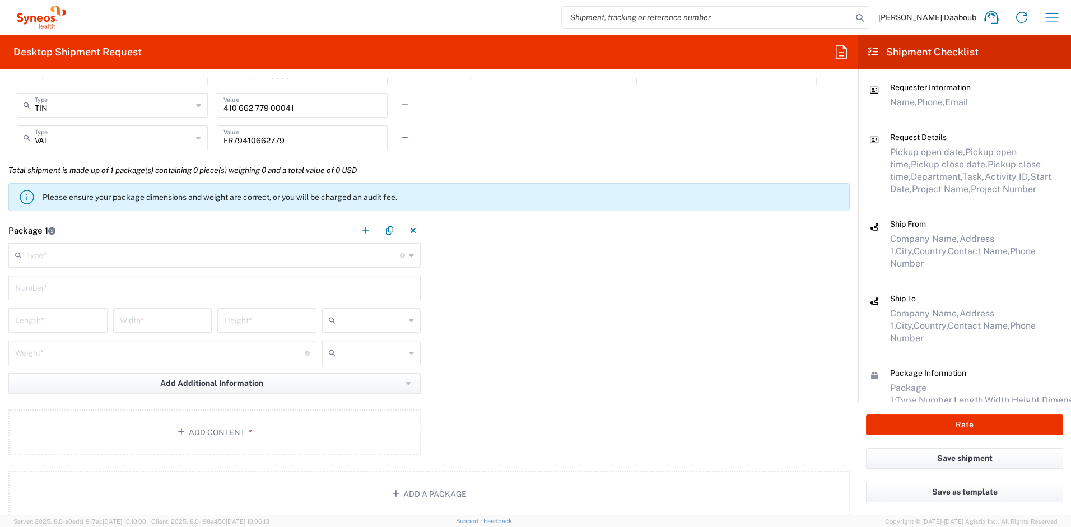
scroll to position [1071, 0]
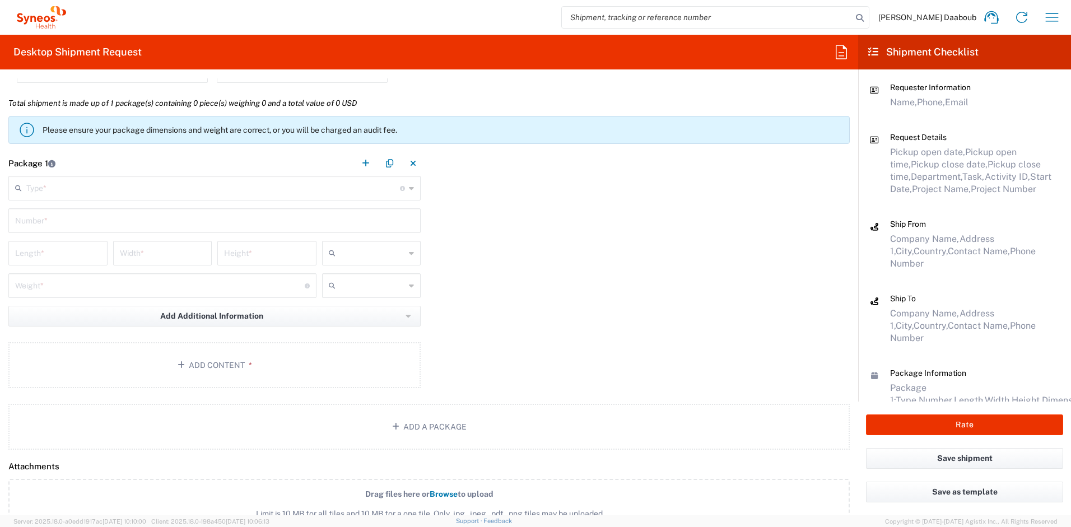
type input "tamila.virenfeldt@syneoshealth.com"
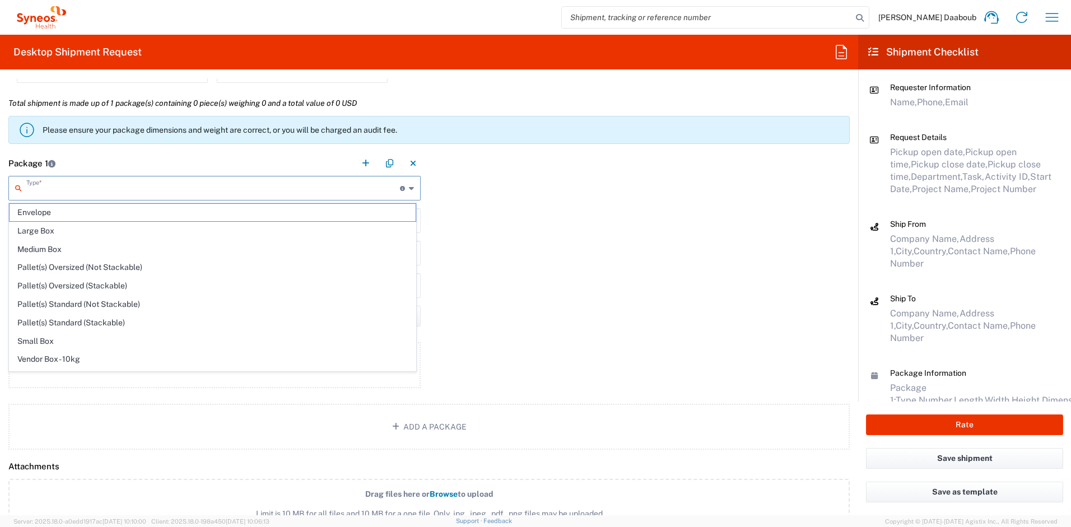
click at [53, 183] on input "text" at bounding box center [213, 188] width 374 height 20
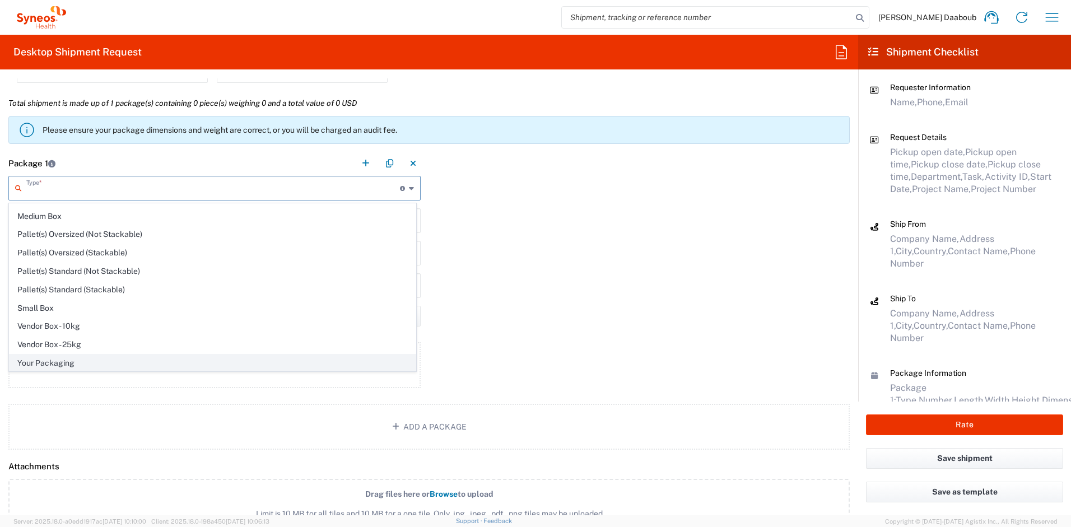
scroll to position [34, 0]
click at [61, 359] on span "Your Packaging" at bounding box center [213, 362] width 406 height 17
type input "Your Packaging"
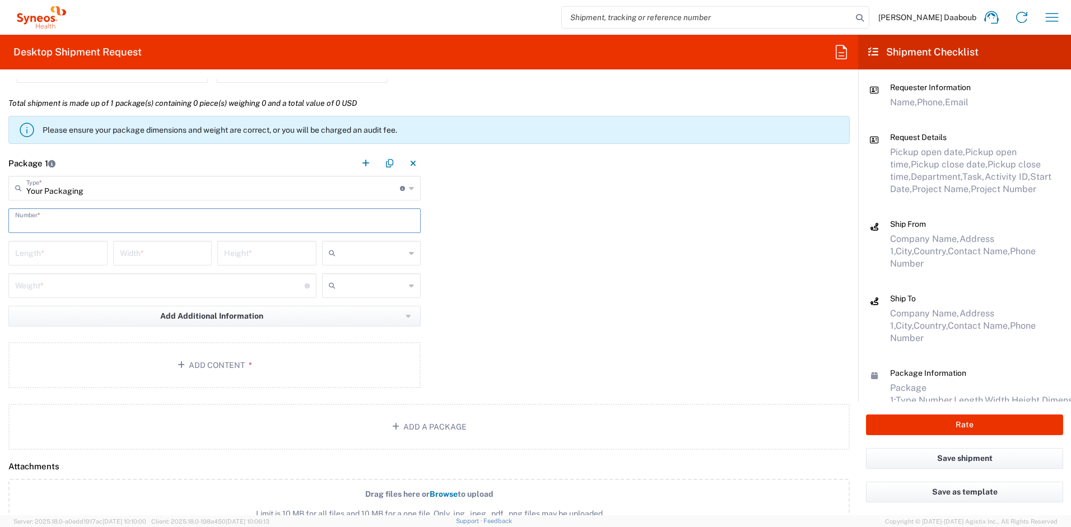
click at [53, 220] on input "text" at bounding box center [214, 220] width 399 height 20
type input "1"
click at [338, 263] on div at bounding box center [371, 253] width 99 height 25
click at [343, 275] on span "cm" at bounding box center [368, 277] width 96 height 17
type input "cm"
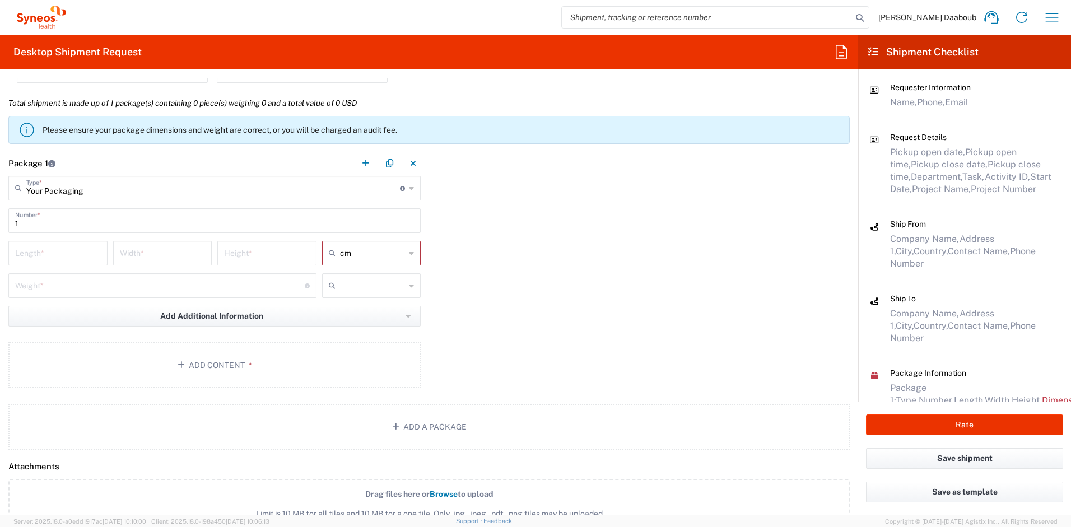
click at [341, 282] on input "text" at bounding box center [373, 286] width 66 height 18
click at [339, 308] on span "kgs" at bounding box center [368, 309] width 96 height 17
type input "kgs"
click at [96, 262] on input "number" at bounding box center [58, 253] width 86 height 20
type input "50"
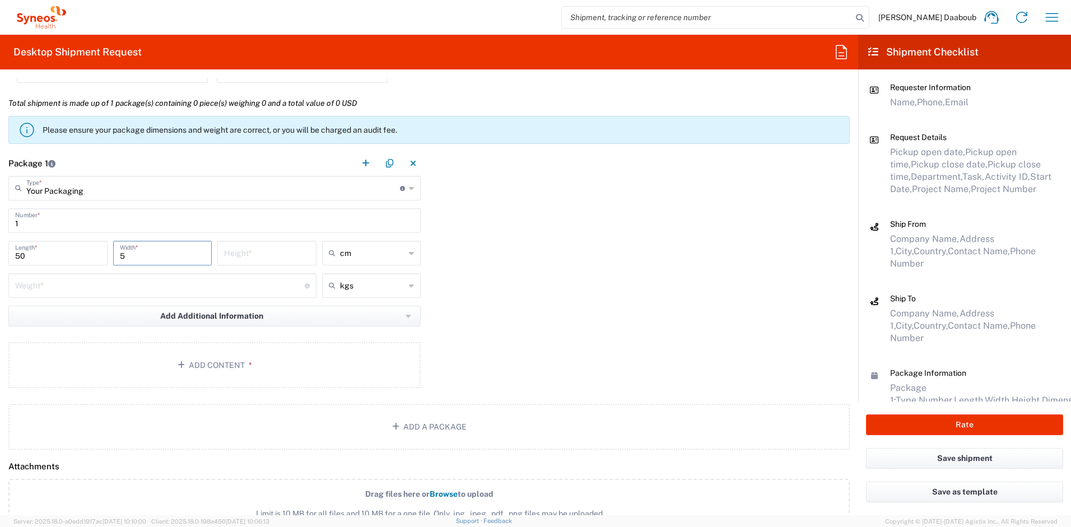
type input "5"
type input "10"
click at [61, 283] on input "number" at bounding box center [160, 285] width 290 height 20
type input "3"
click at [111, 365] on button "Add Content *" at bounding box center [214, 365] width 412 height 46
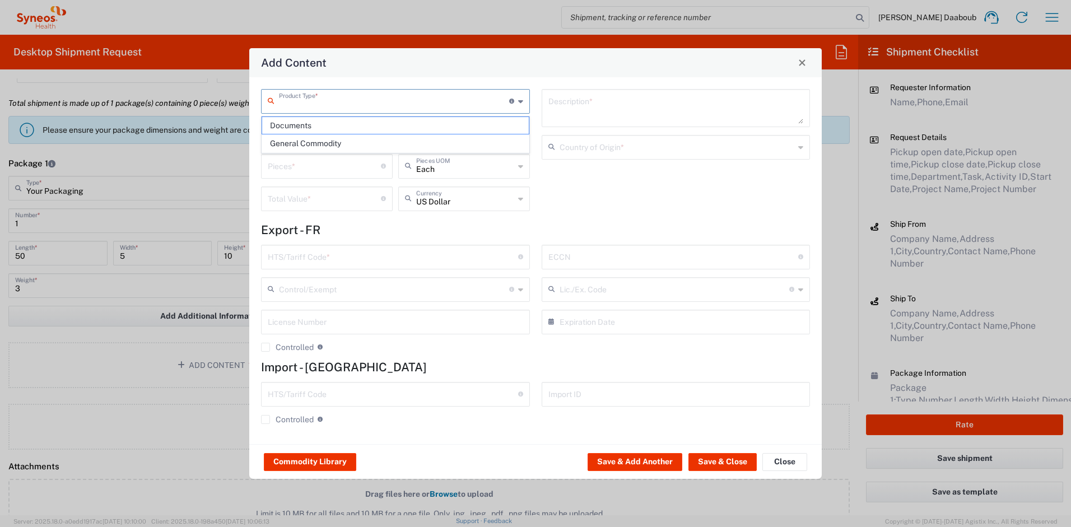
click at [290, 105] on input "text" at bounding box center [394, 101] width 230 height 20
click at [296, 145] on span "General Commodity" at bounding box center [395, 143] width 267 height 17
type input "General Commodity"
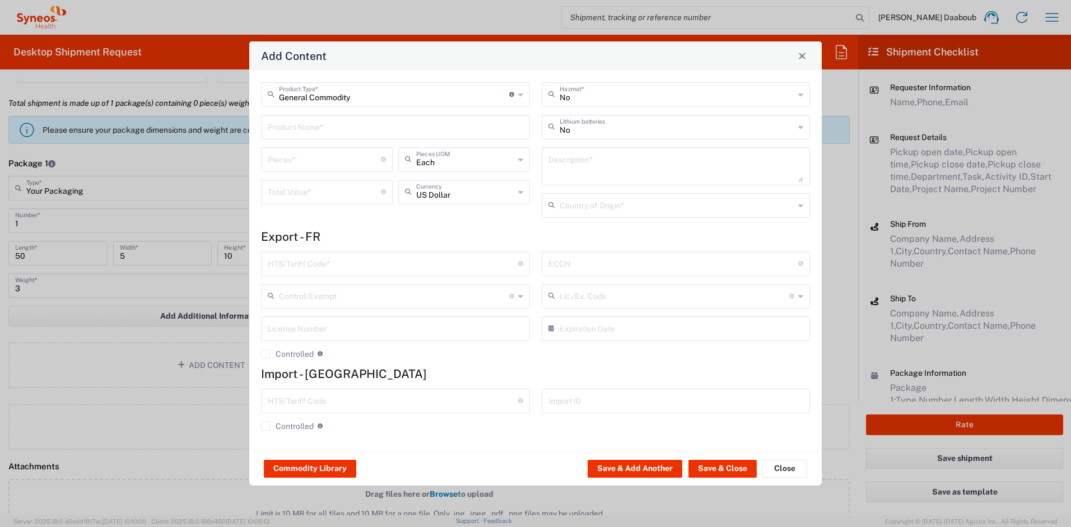
click at [307, 127] on input "text" at bounding box center [396, 127] width 256 height 20
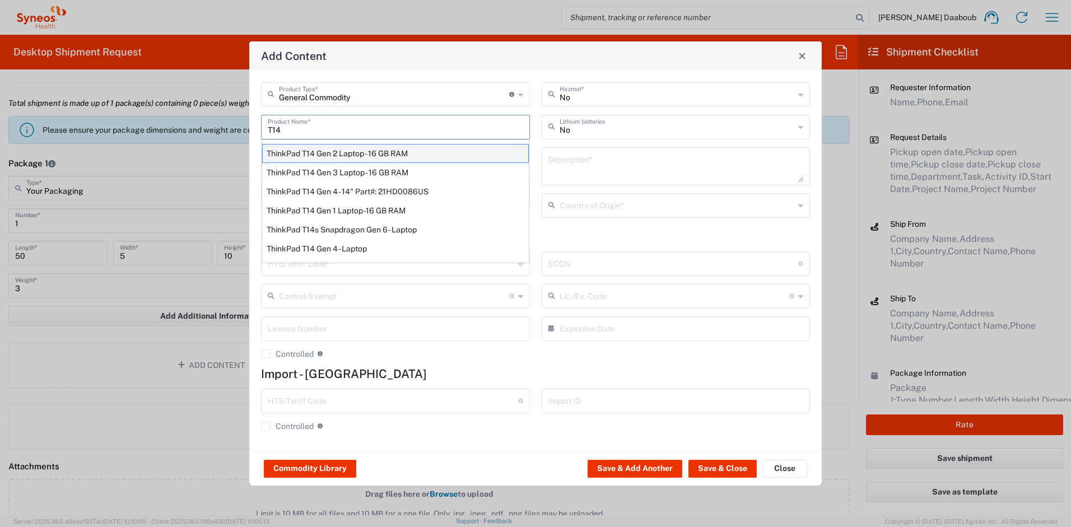
click at [337, 159] on div "ThinkPad T14 Gen 2 Laptop - 16 GB RAM" at bounding box center [395, 153] width 267 height 19
type input "ThinkPad T14 Gen 2 Laptop - 16 GB RAM"
type input "1"
type textarea "Intel Core i7-1156G7 vProÂ® Processor - 14"- 16 GB RAM - 512 GB SSD"
type input "[GEOGRAPHIC_DATA]"
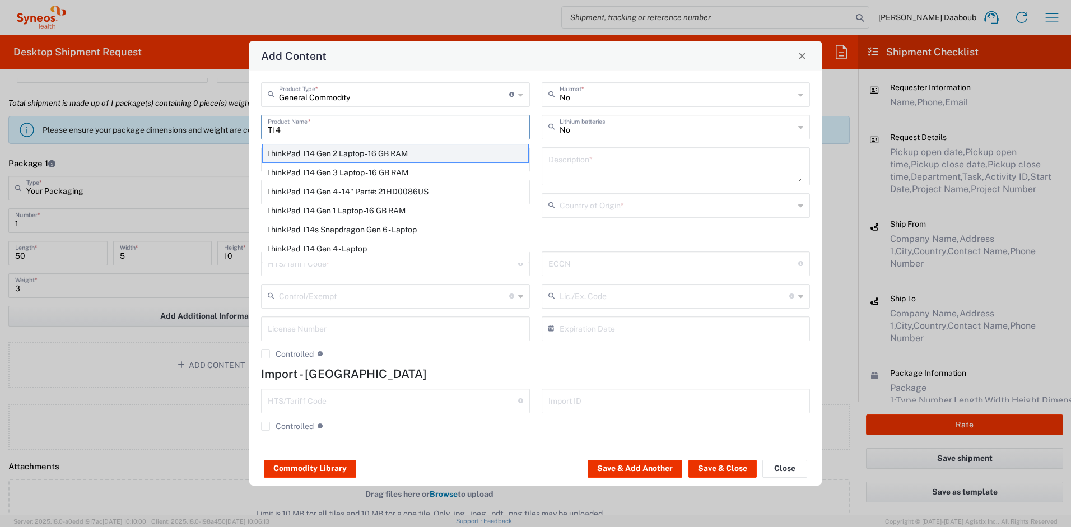
type input "8471300100"
type input "BIS"
type input "5A992.c"
type input "Yes"
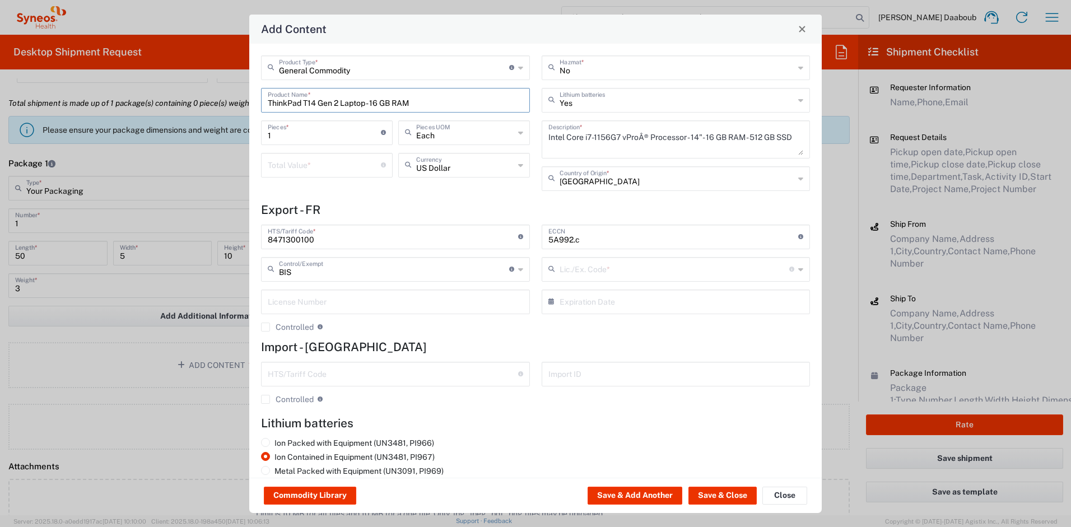
type input "NLR - No License Required"
click at [337, 159] on input "number" at bounding box center [324, 165] width 113 height 20
type input "500"
click at [716, 494] on button "Save & Close" at bounding box center [723, 496] width 68 height 18
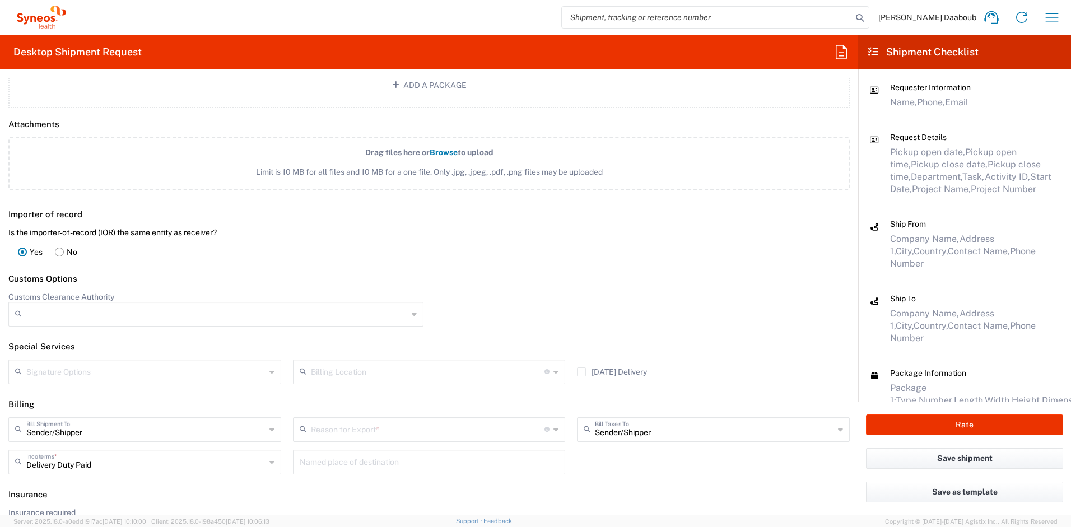
scroll to position [1483, 0]
click at [354, 417] on input "text" at bounding box center [428, 425] width 234 height 20
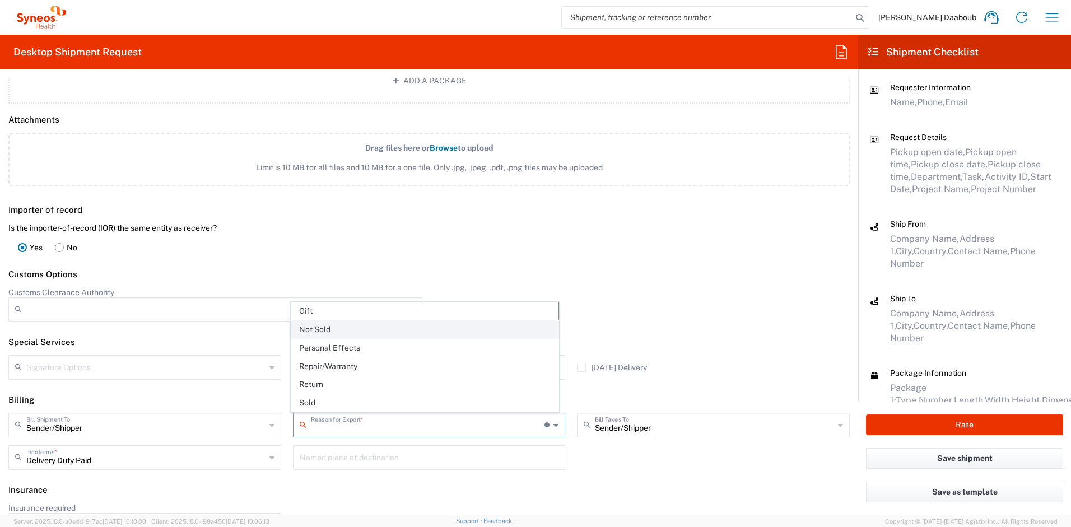
click at [329, 333] on span "Not Sold" at bounding box center [425, 329] width 268 height 17
type input "Not Sold"
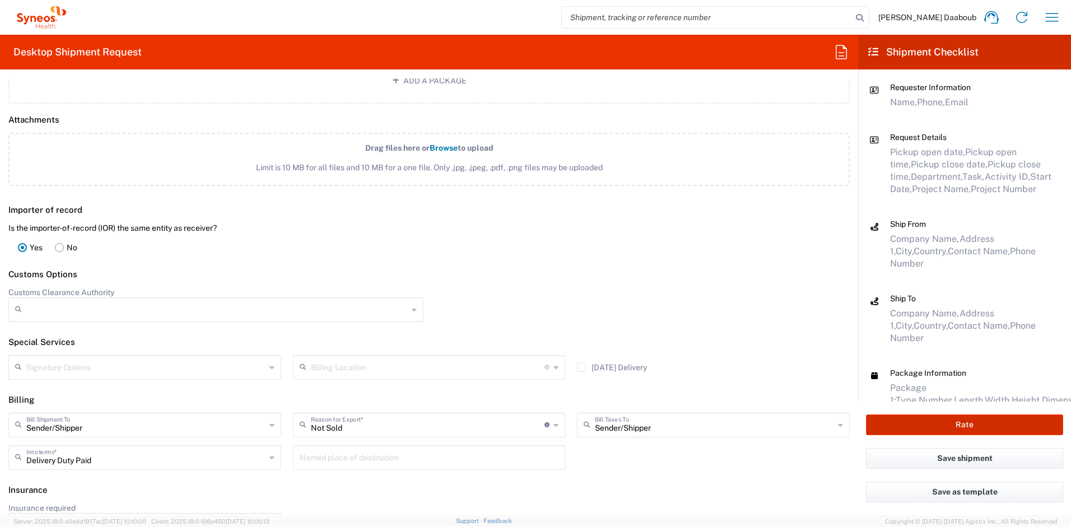
click at [932, 425] on button "Rate" at bounding box center [964, 425] width 197 height 21
type input "4510 DEPARTMENTAL EXPENSE"
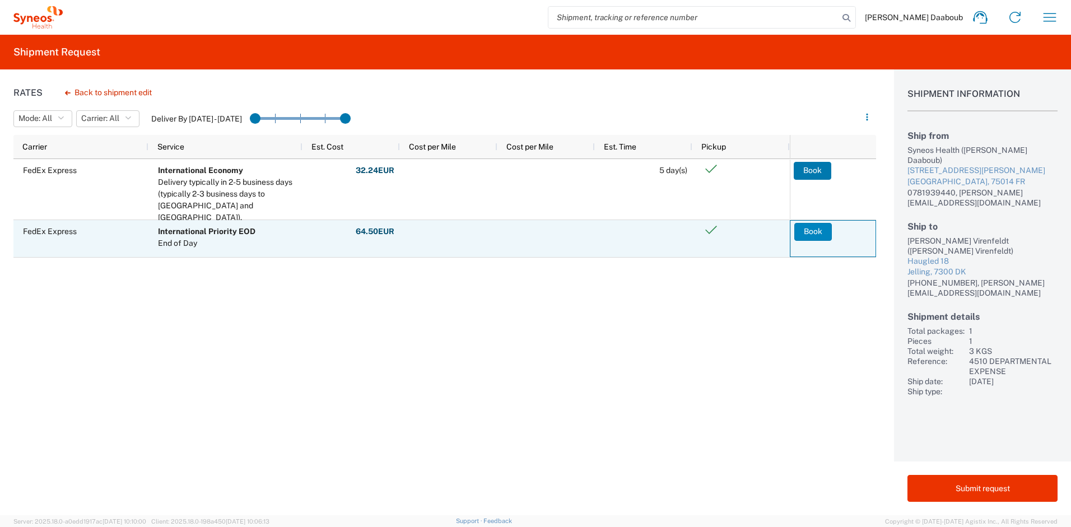
click at [809, 231] on button "Book" at bounding box center [814, 232] width 38 height 18
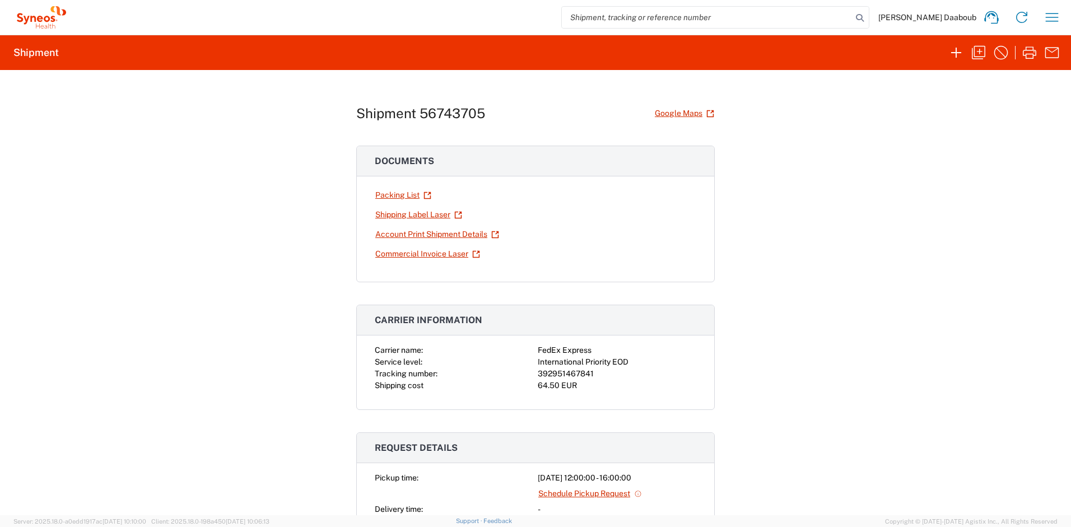
click at [561, 375] on div "392951467841" at bounding box center [617, 374] width 159 height 12
copy div "392951467841"
click at [412, 213] on link "Shipping Label Laser" at bounding box center [419, 215] width 88 height 20
